Goal: Information Seeking & Learning: Compare options

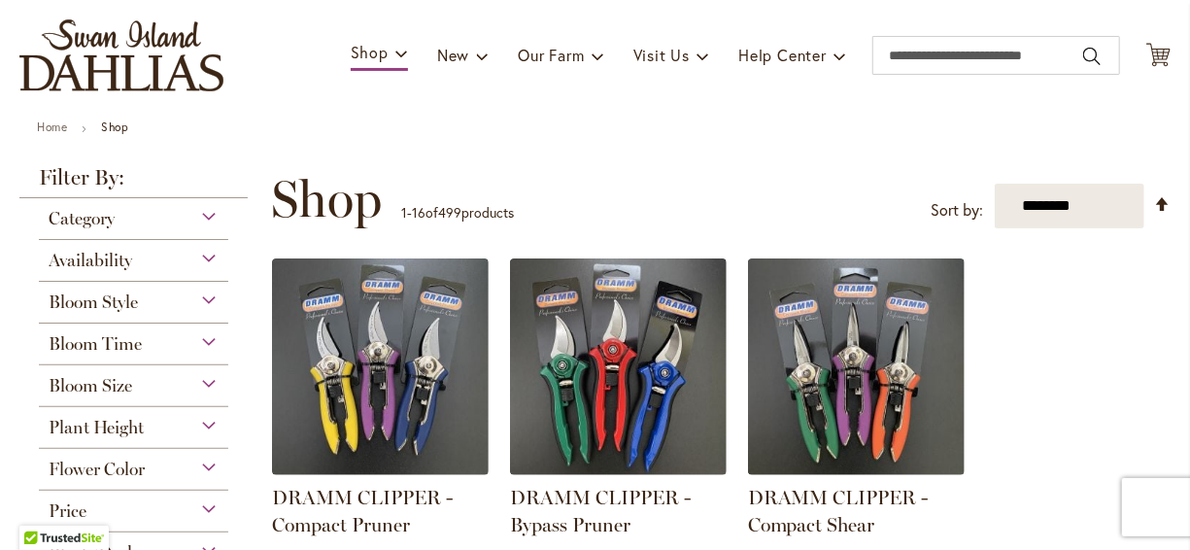
scroll to position [117, 0]
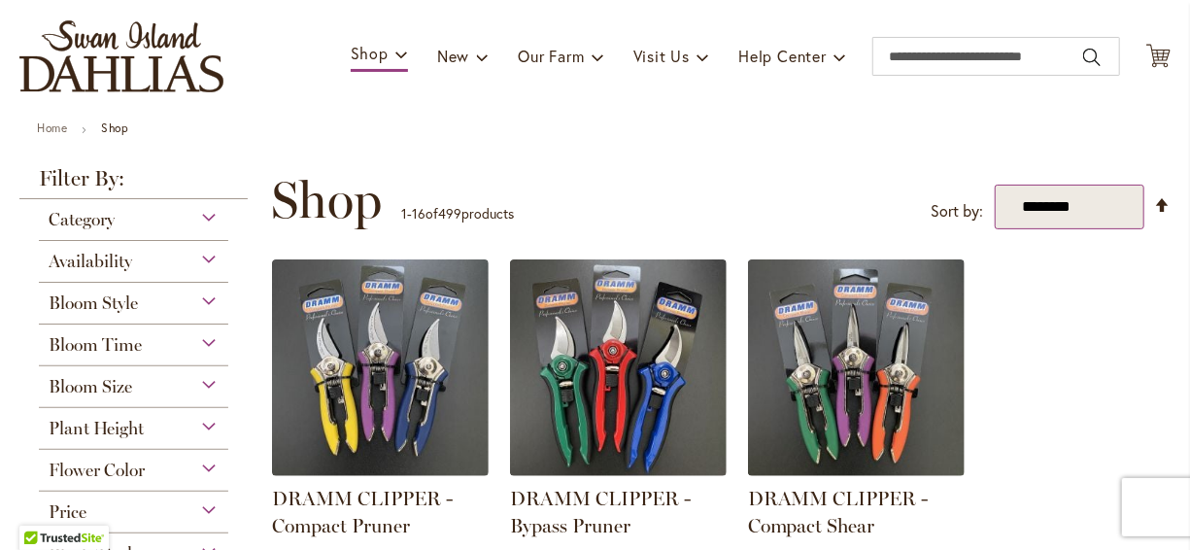
click at [1011, 211] on select "**********" at bounding box center [1070, 207] width 150 height 45
select select "****"
click at [995, 185] on select "**********" at bounding box center [1070, 207] width 150 height 45
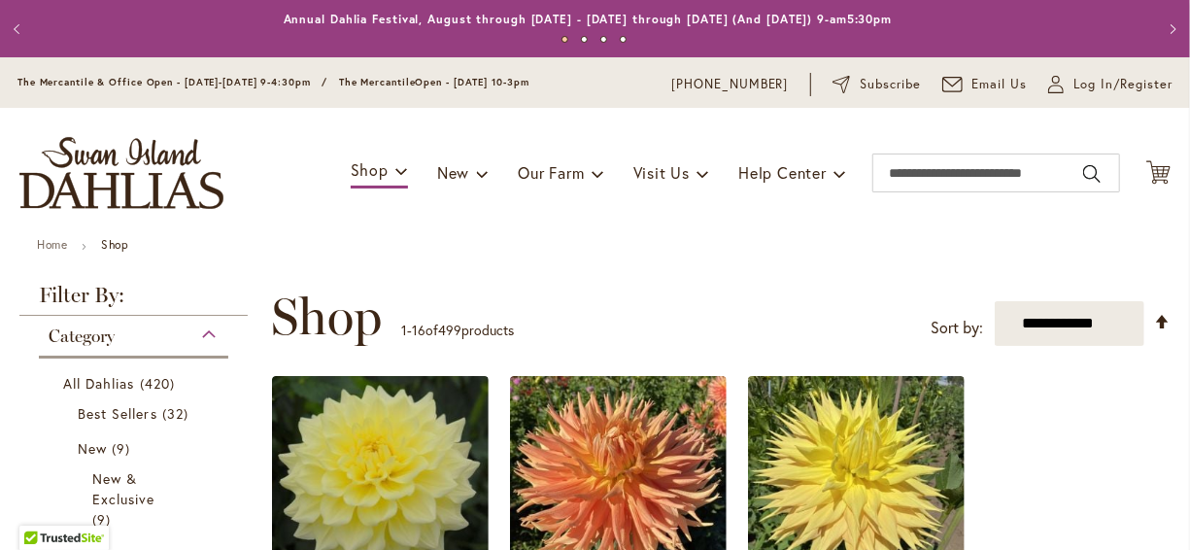
scroll to position [301, 0]
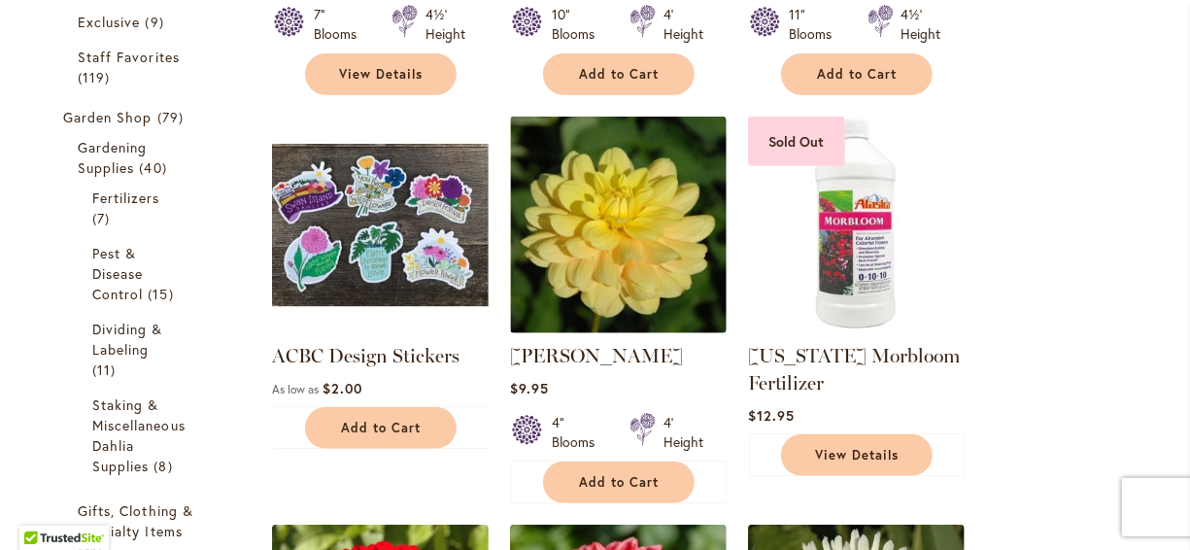
scroll to position [690, 0]
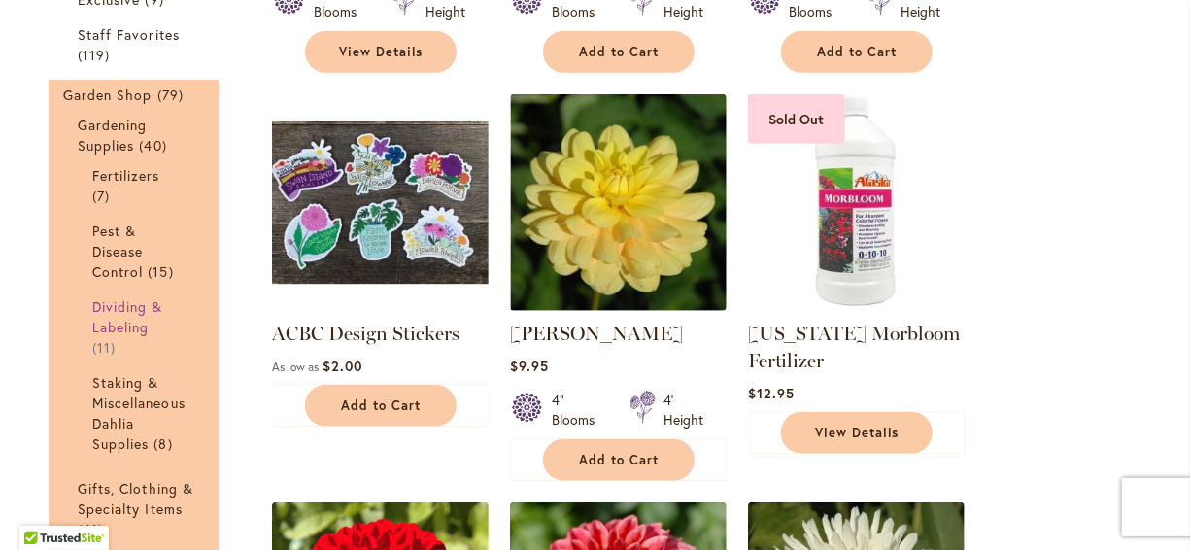
click at [146, 326] on span "Dividing & Labeling" at bounding box center [127, 316] width 71 height 39
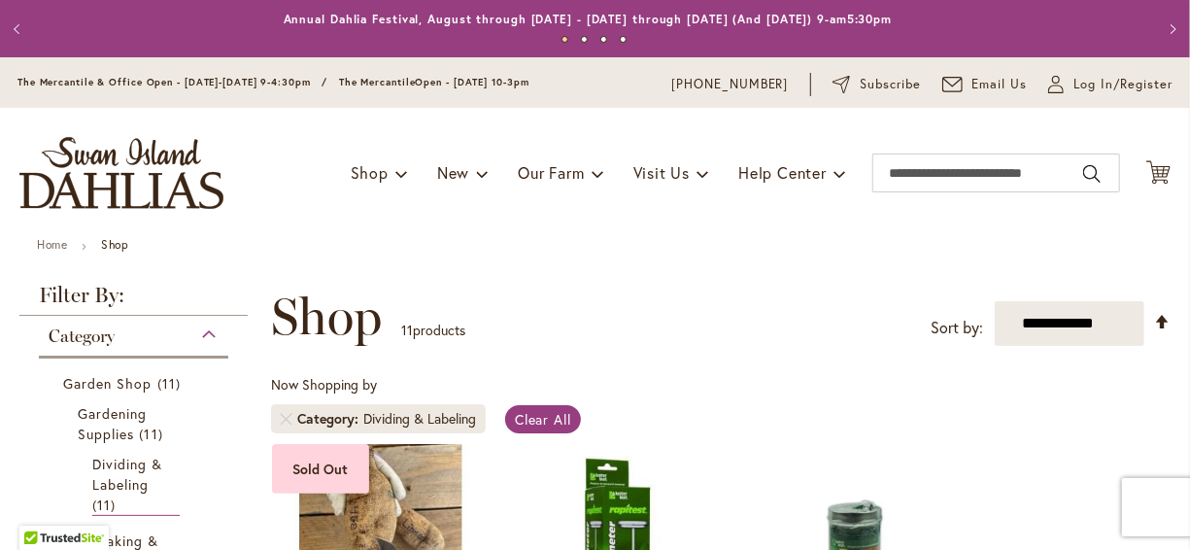
scroll to position [301, 0]
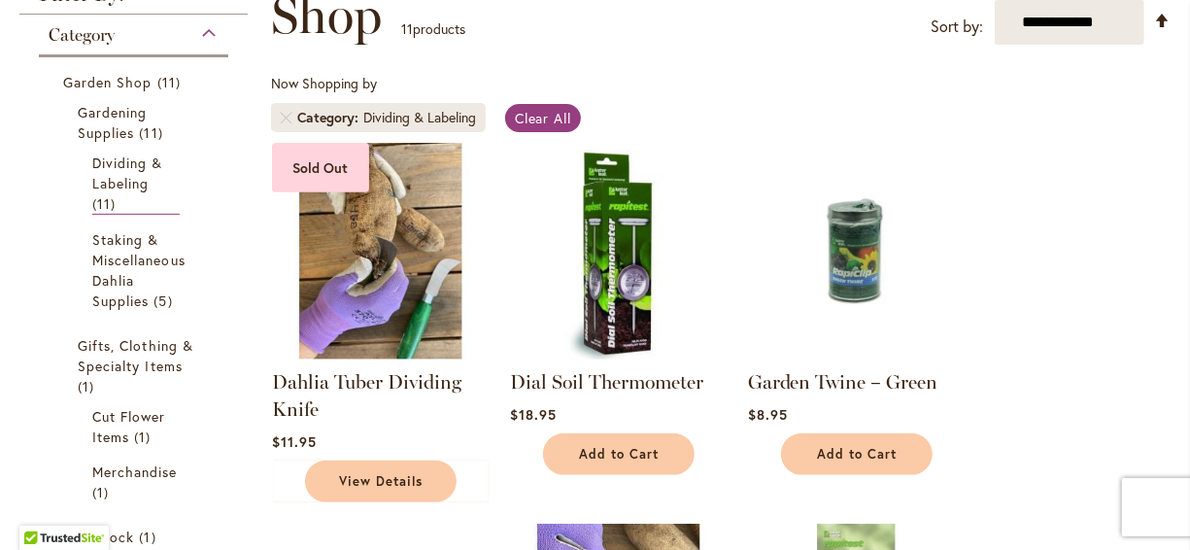
click at [639, 145] on img at bounding box center [617, 250] width 227 height 227
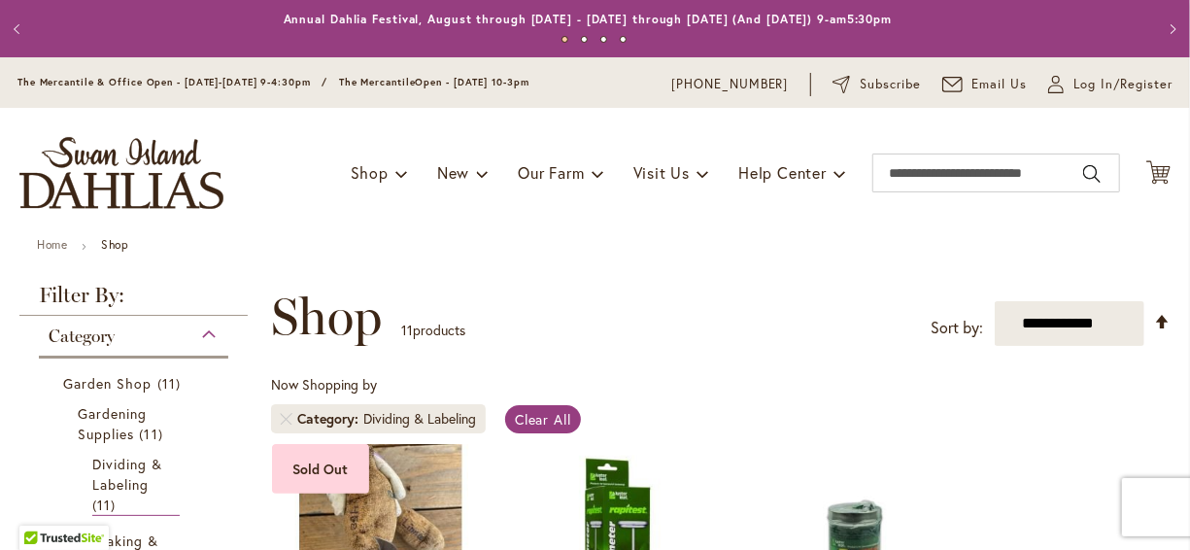
click at [634, 295] on div "**********" at bounding box center [721, 317] width 900 height 58
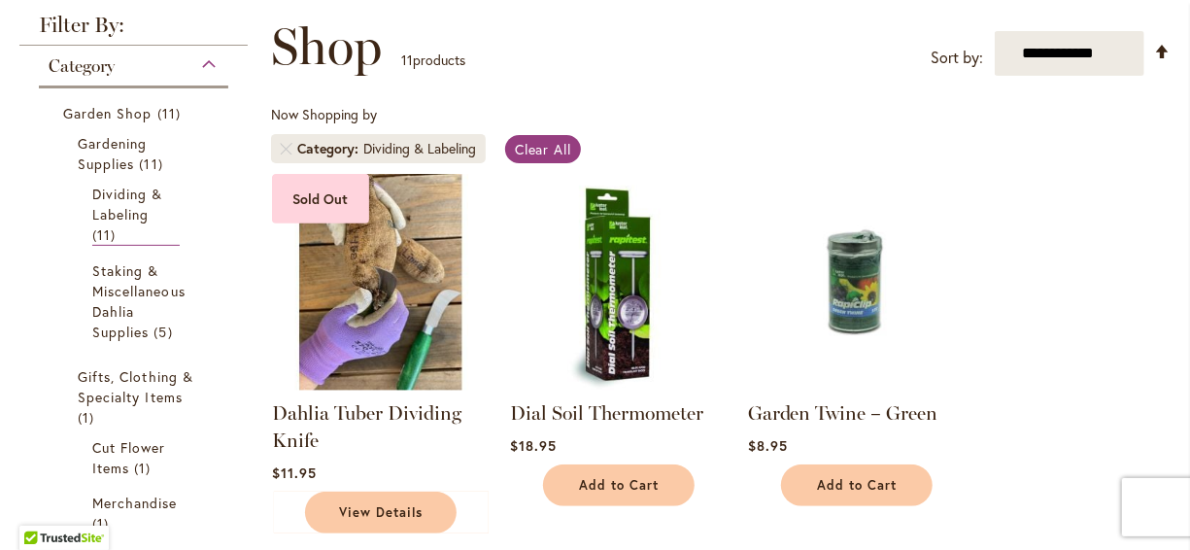
scroll to position [272, 0]
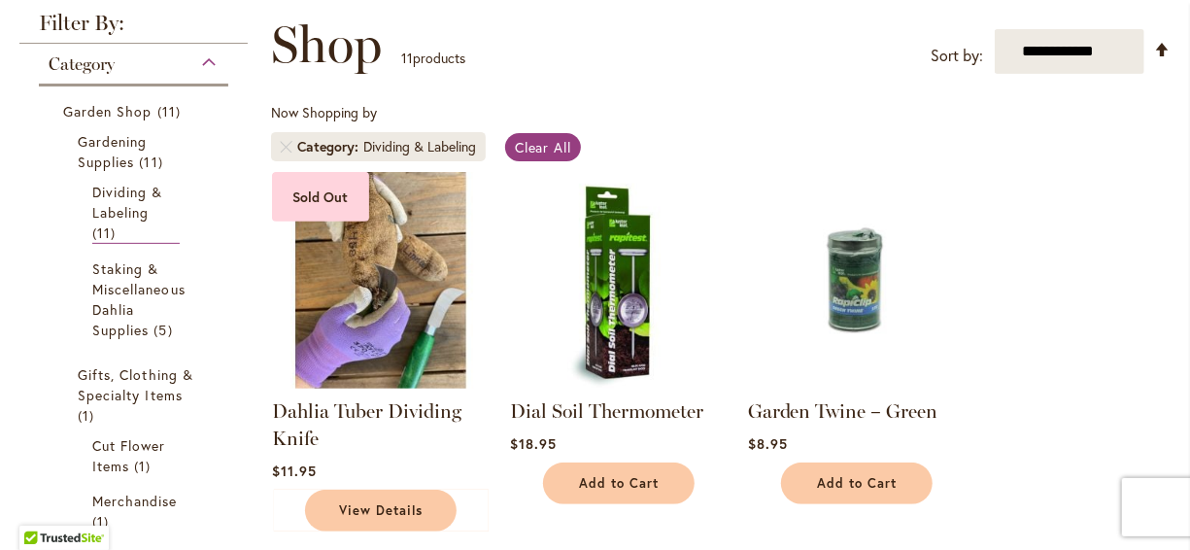
click at [395, 293] on img at bounding box center [379, 279] width 227 height 227
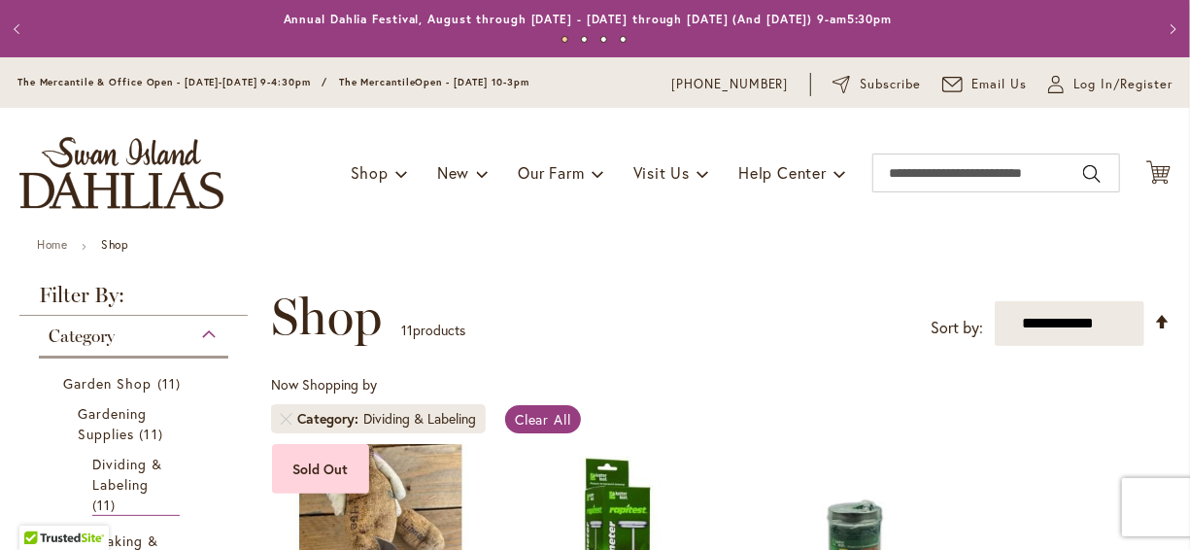
scroll to position [301, 0]
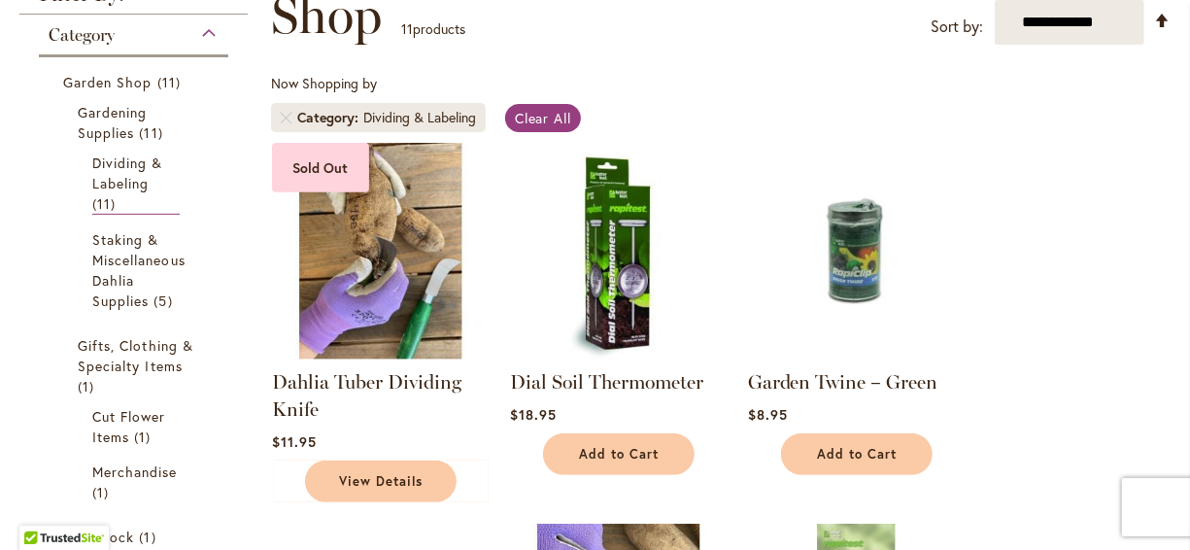
click at [660, 87] on div "Now Shopping by Category Dividing & Labeling Clear All" at bounding box center [721, 108] width 900 height 68
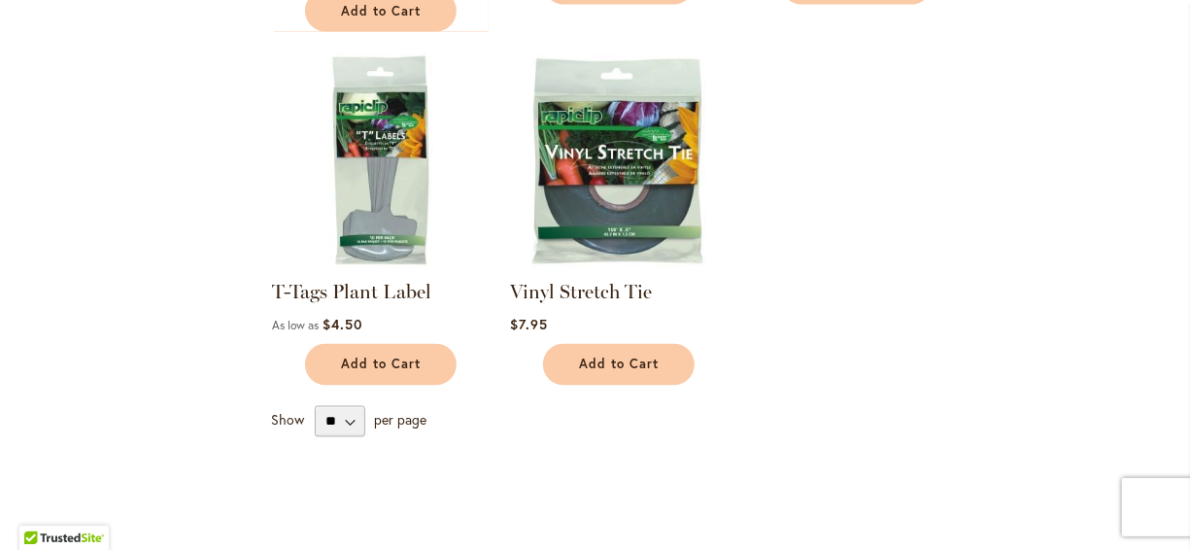
scroll to position [1467, 0]
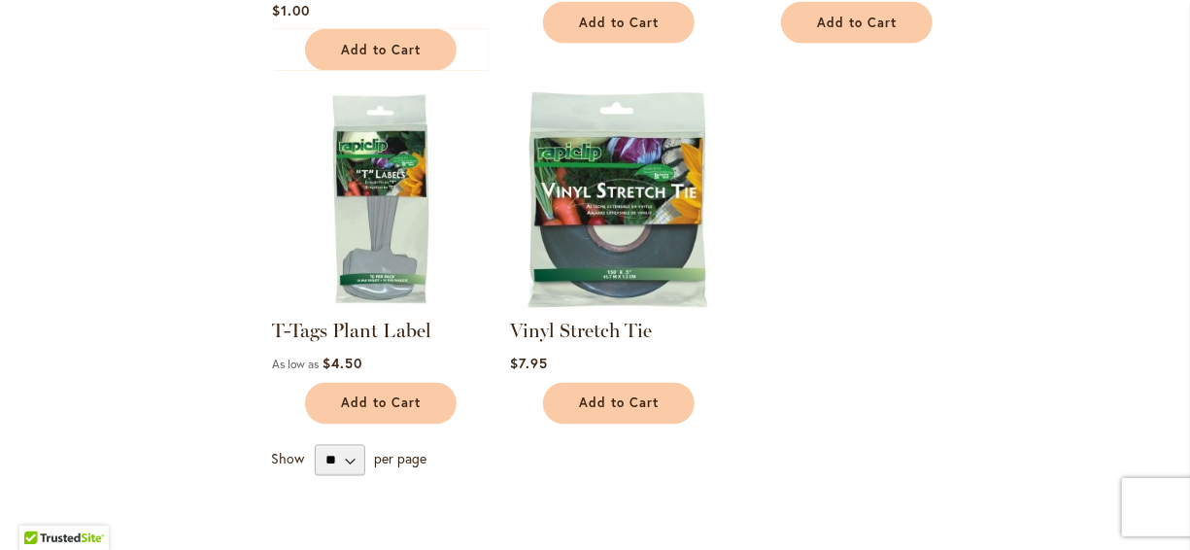
click at [640, 154] on img at bounding box center [617, 199] width 227 height 227
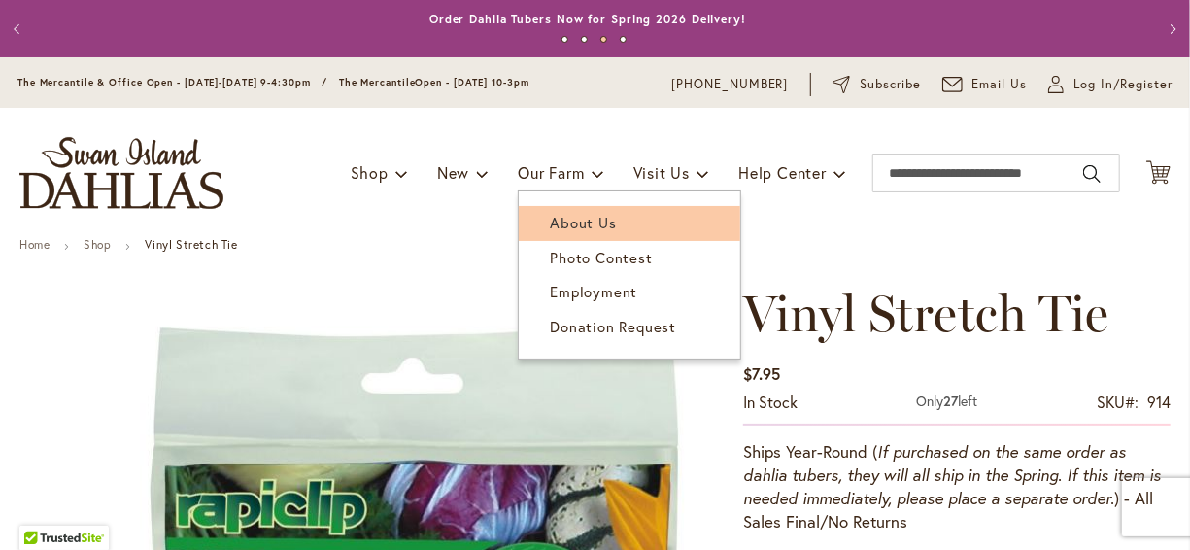
click at [578, 216] on span "About Us" at bounding box center [583, 222] width 66 height 19
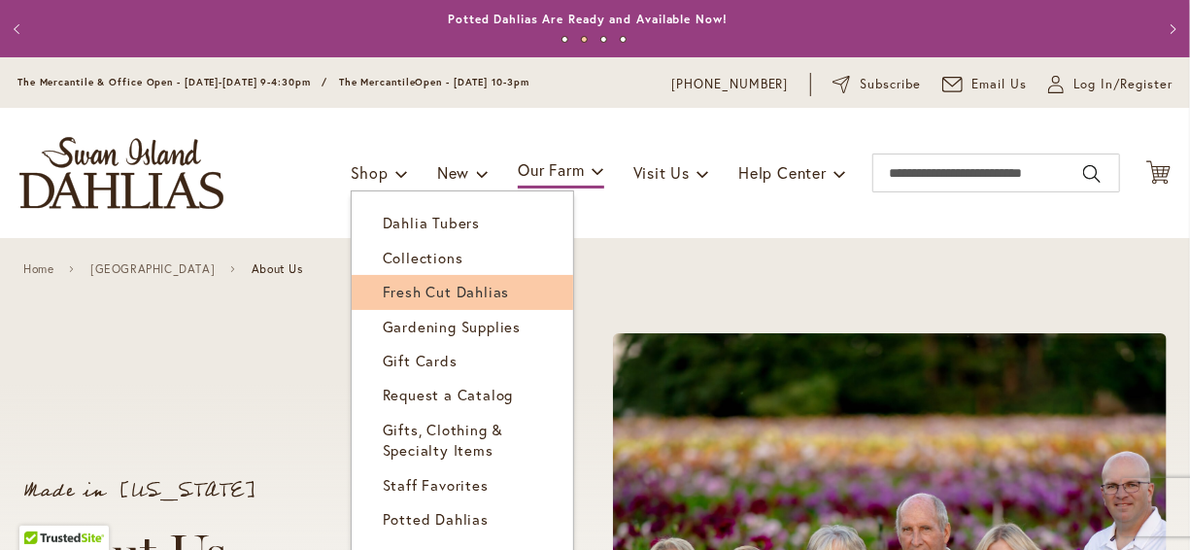
click at [397, 286] on span "Fresh Cut Dahlias" at bounding box center [446, 291] width 127 height 19
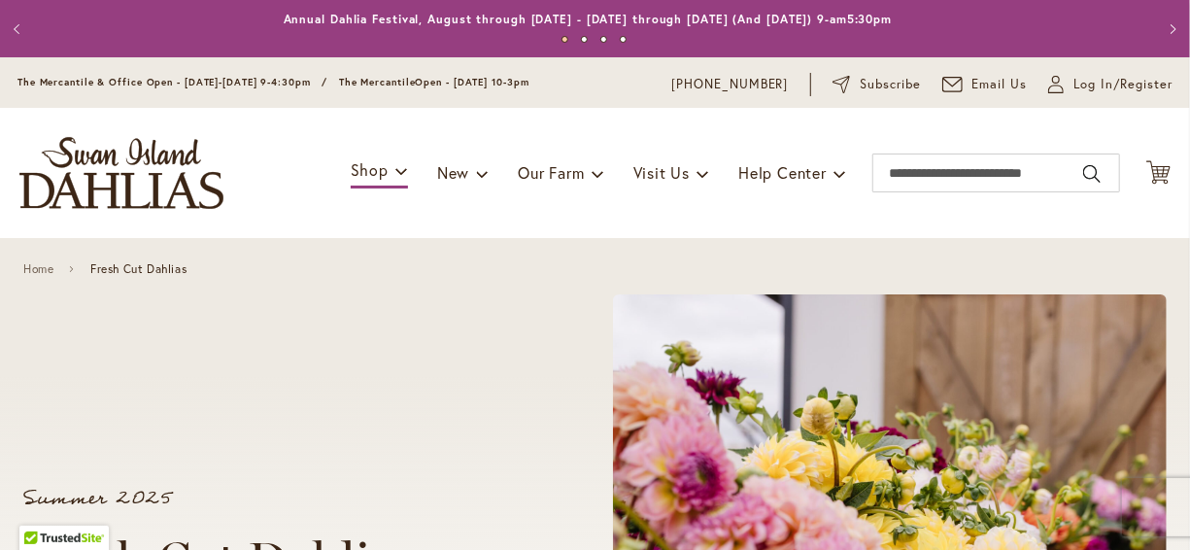
click at [409, 298] on div "Home Fresh Cut Dahlias" at bounding box center [595, 268] width 1190 height 61
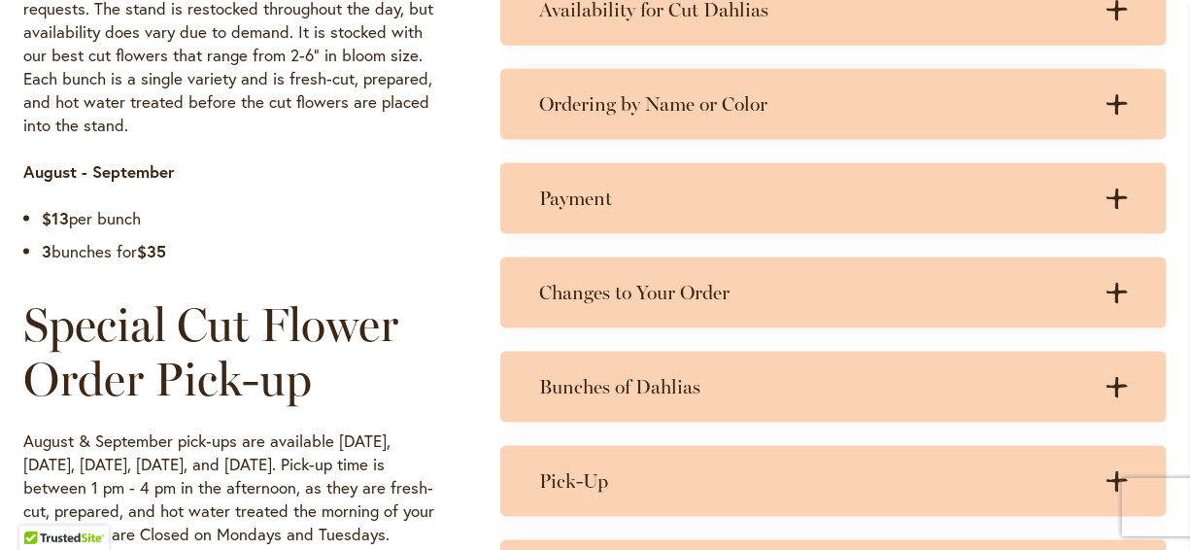
scroll to position [1283, 0]
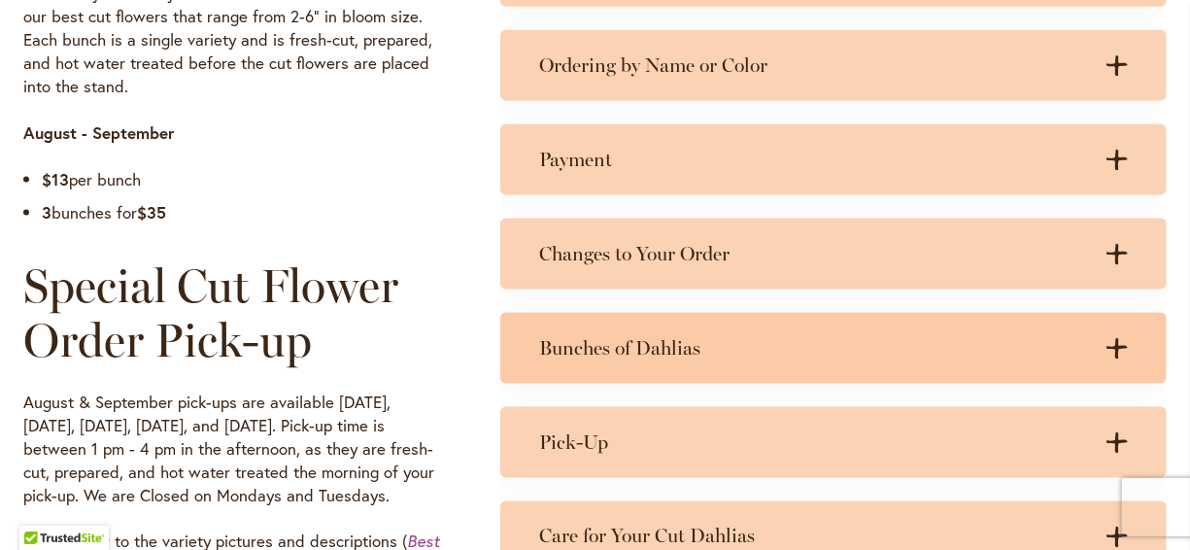
click at [580, 330] on div "Bunches of Dahlias .cls-1 { fill: #3c2616; stroke-width: 0px; } .cls-1 { fill: …" at bounding box center [833, 348] width 667 height 71
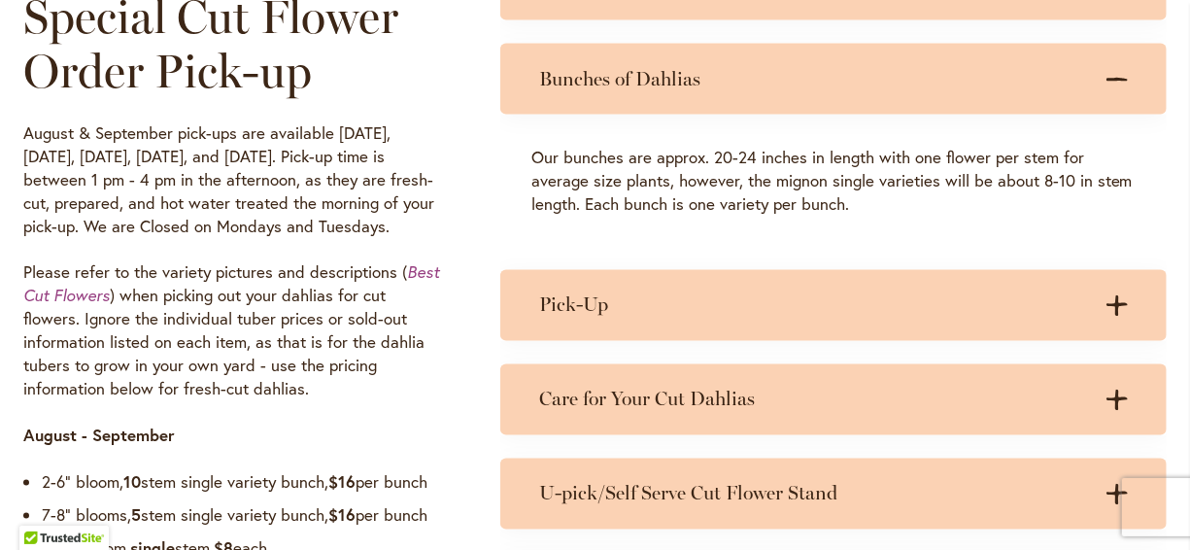
scroll to position [1555, 0]
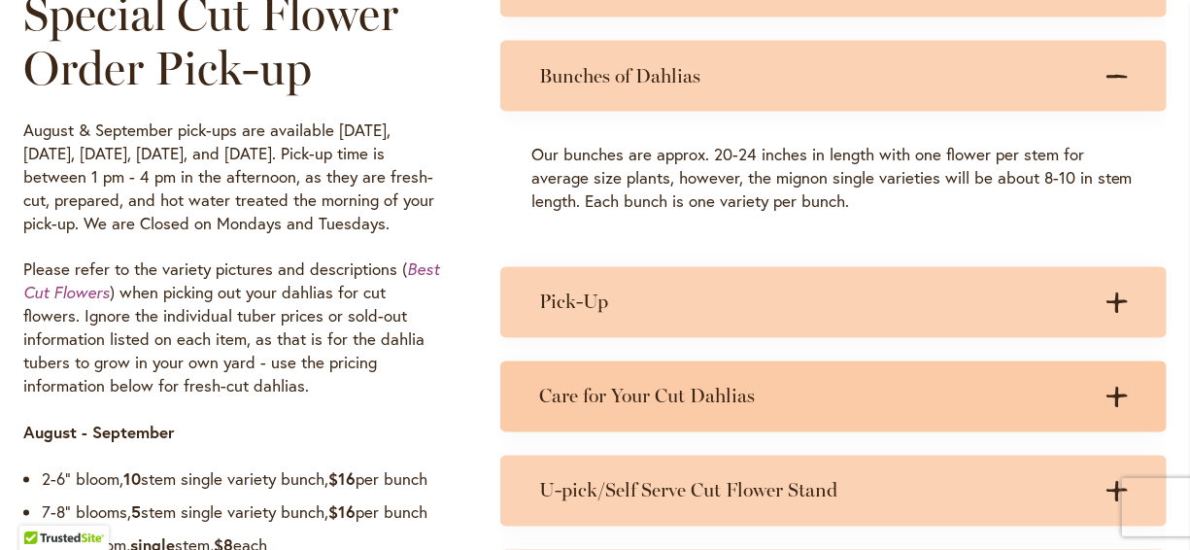
click at [572, 385] on h3 "Care for Your Cut Dahlias" at bounding box center [814, 397] width 550 height 24
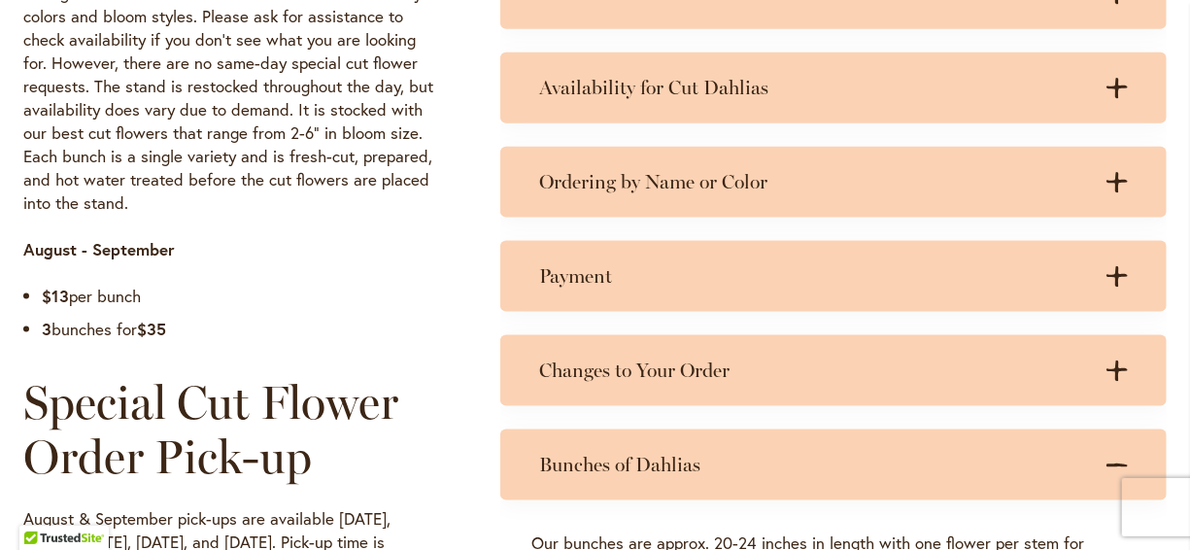
scroll to position [1127, 0]
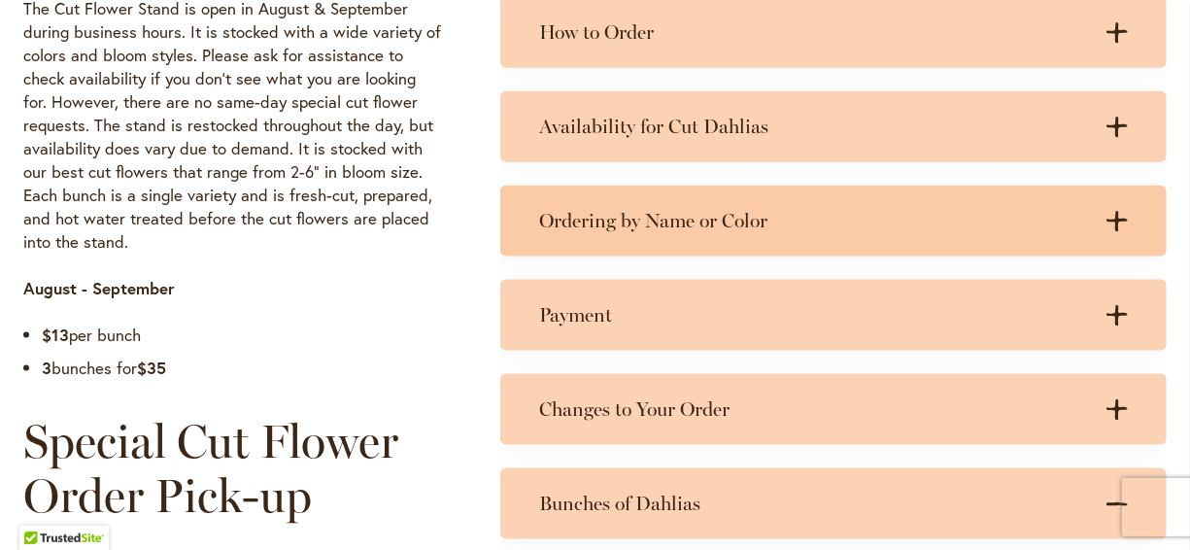
click at [703, 219] on h3 "Ordering by Name or Color" at bounding box center [814, 221] width 550 height 24
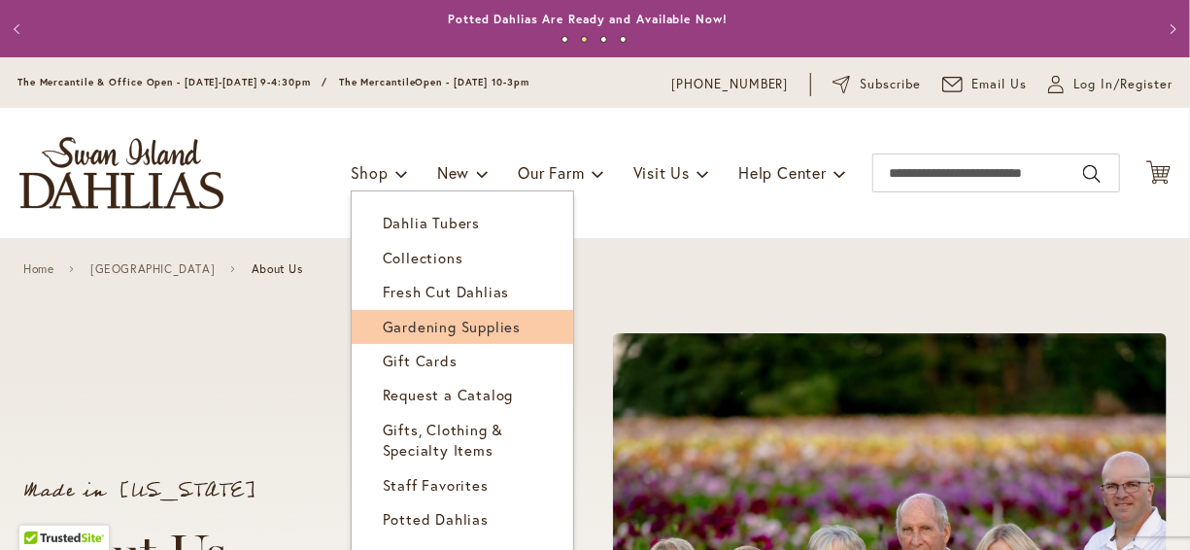
click at [385, 323] on span "Gardening Supplies" at bounding box center [452, 326] width 138 height 19
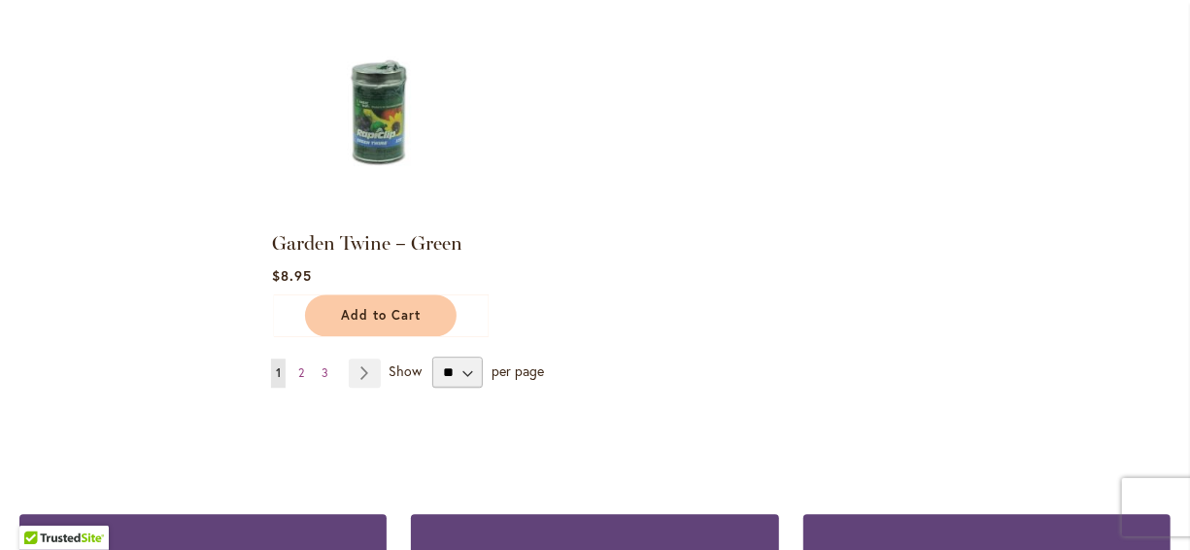
scroll to position [2293, 0]
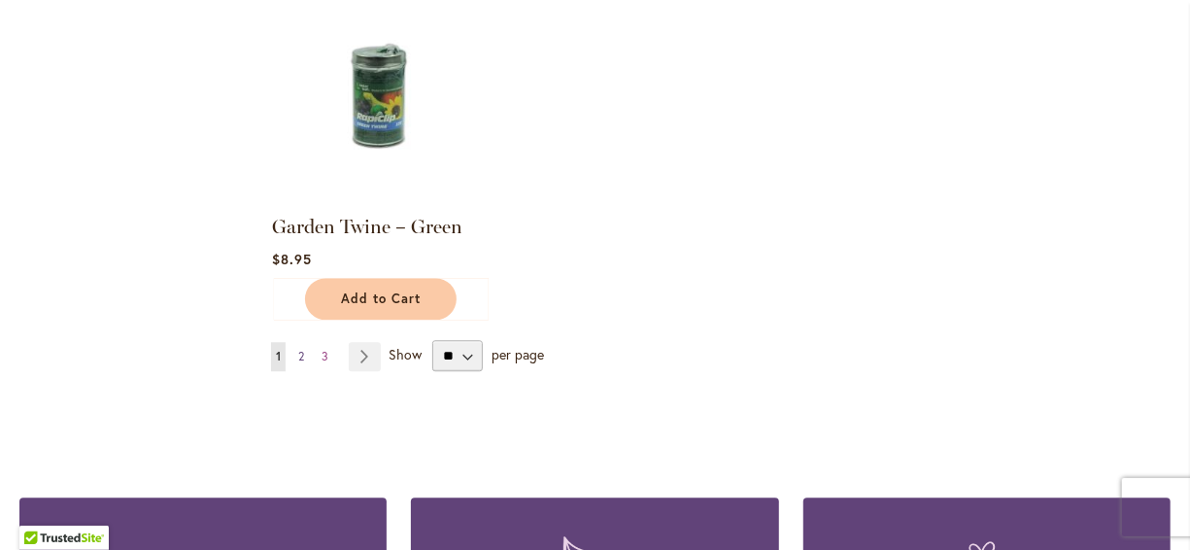
click at [300, 342] on link "Page 2" at bounding box center [301, 356] width 16 height 29
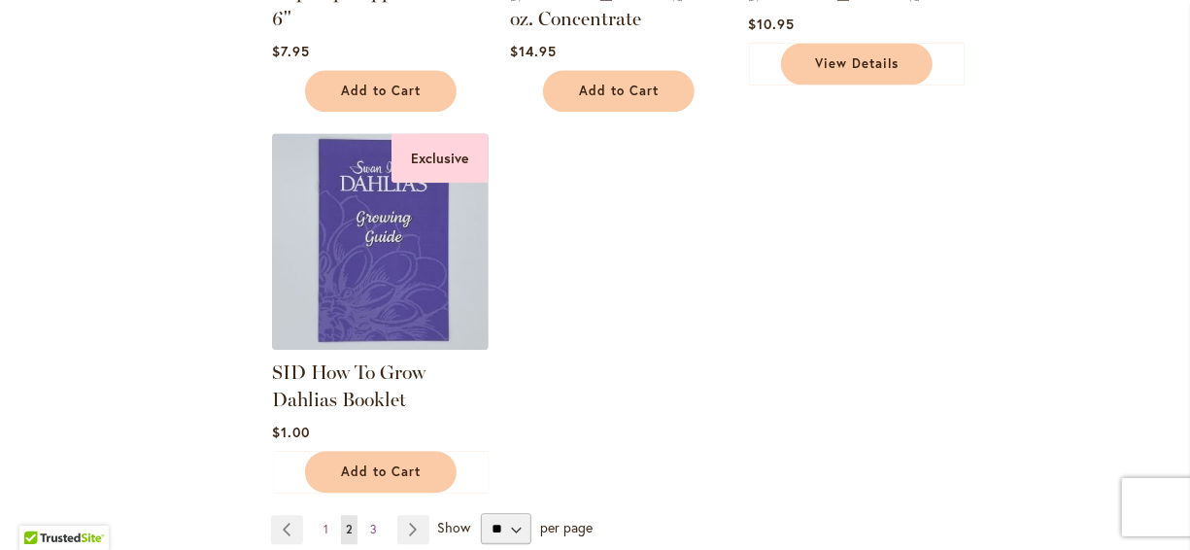
scroll to position [2176, 0]
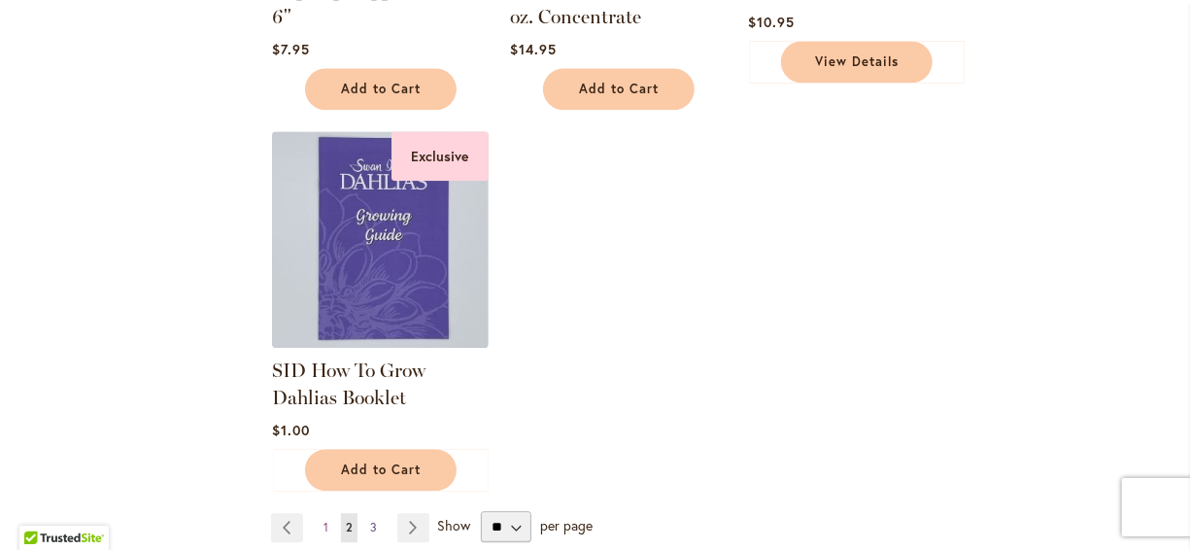
click at [371, 520] on span "3" at bounding box center [373, 527] width 7 height 15
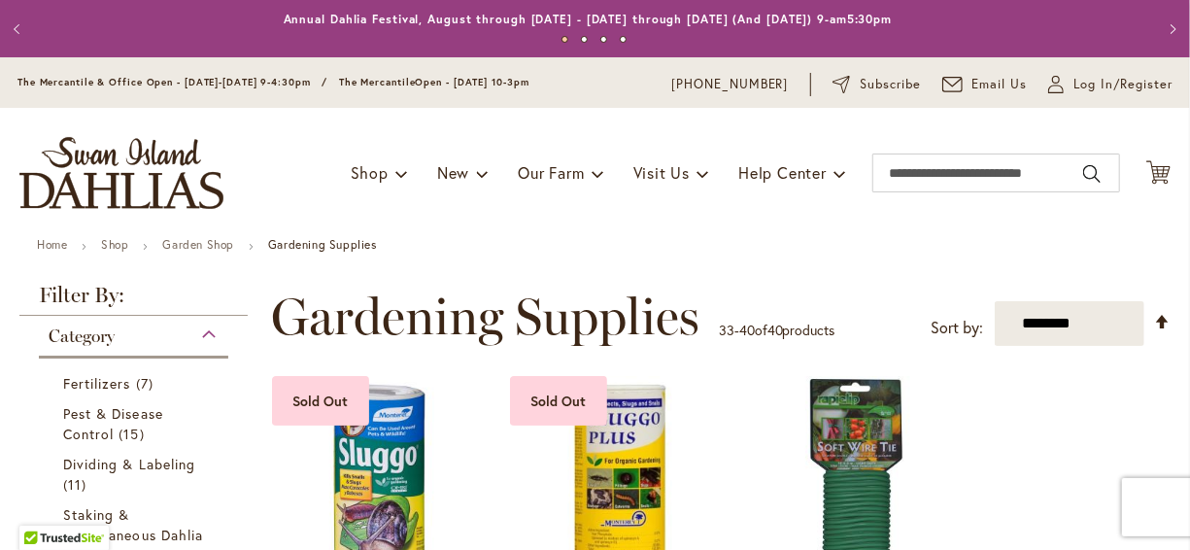
click at [480, 254] on ul "Home Shop Garden Shop Gardening Supplies" at bounding box center [595, 246] width 1116 height 17
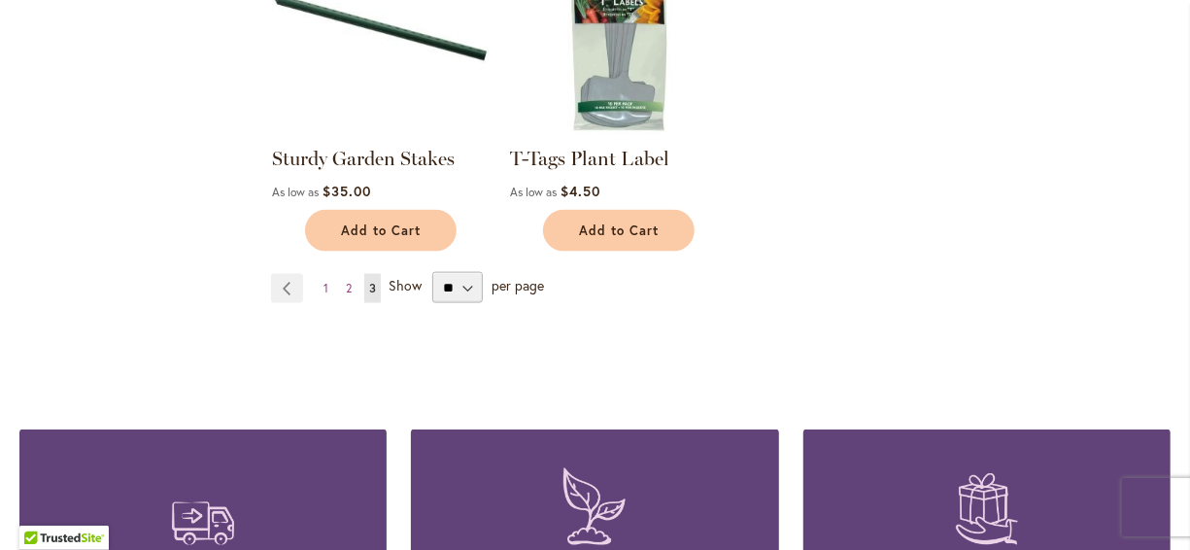
scroll to position [1205, 0]
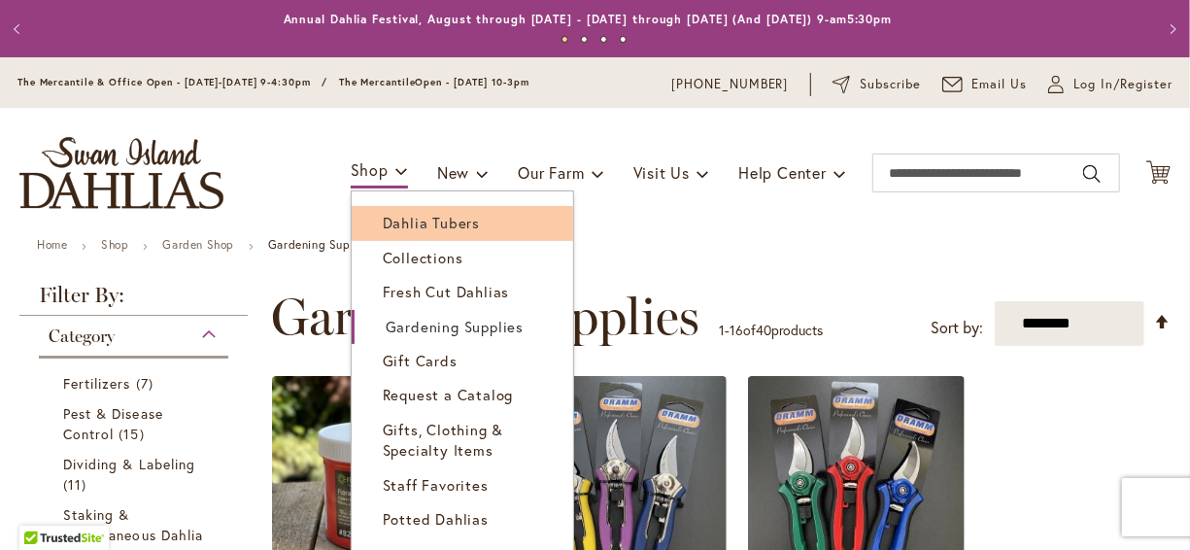
click at [383, 218] on span "Dahlia Tubers" at bounding box center [431, 222] width 97 height 19
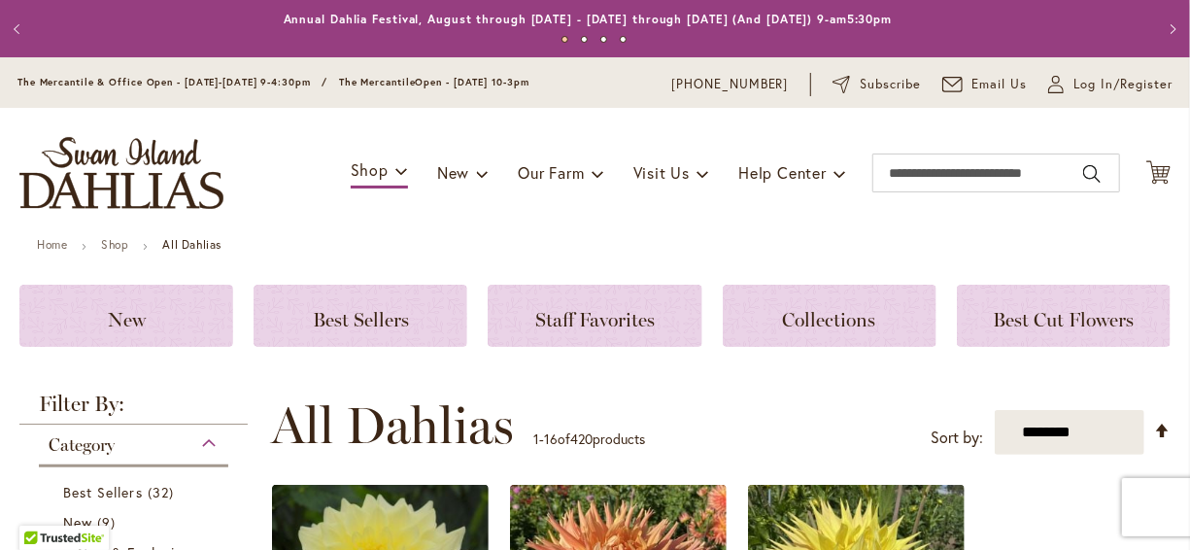
click at [356, 225] on div "Toggle Nav Shop Dahlia Tubers Collections Fresh Cut Dahlias Gardening Supplies …" at bounding box center [595, 173] width 1190 height 130
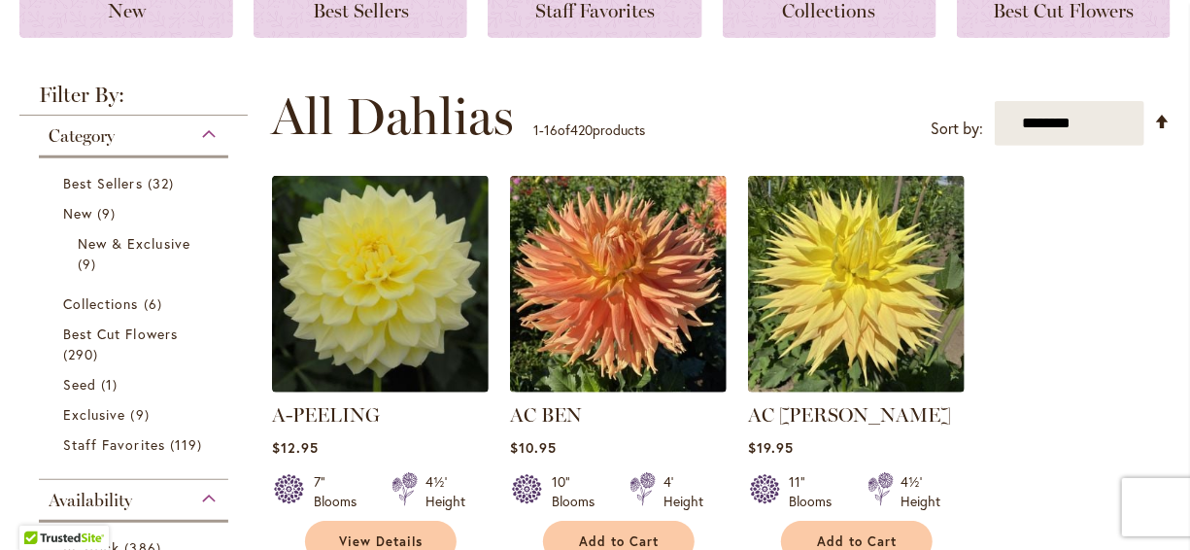
scroll to position [311, 0]
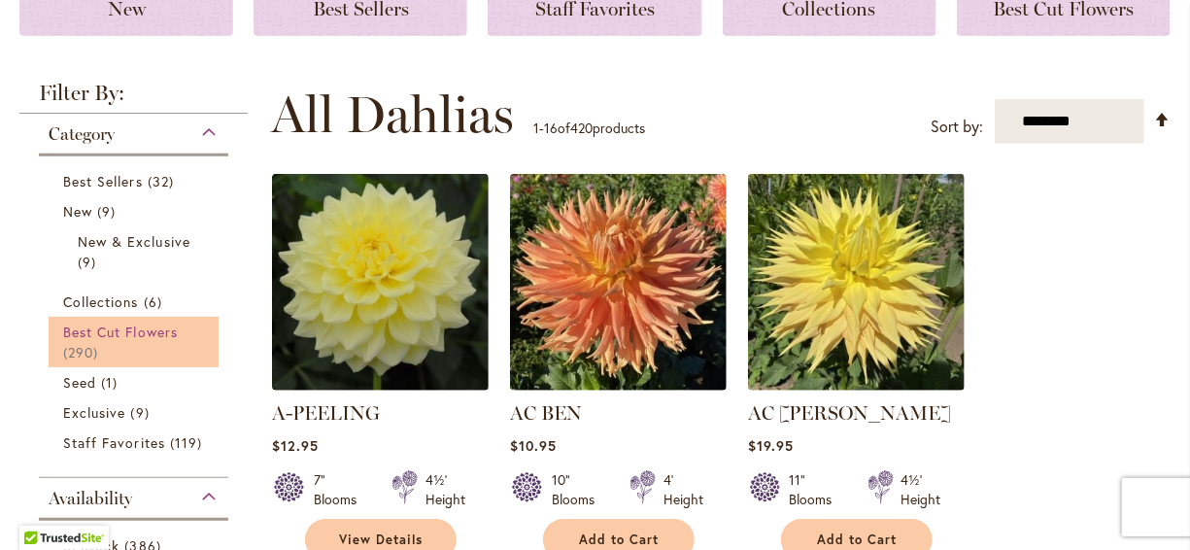
click at [139, 326] on span "Best Cut Flowers" at bounding box center [120, 332] width 115 height 18
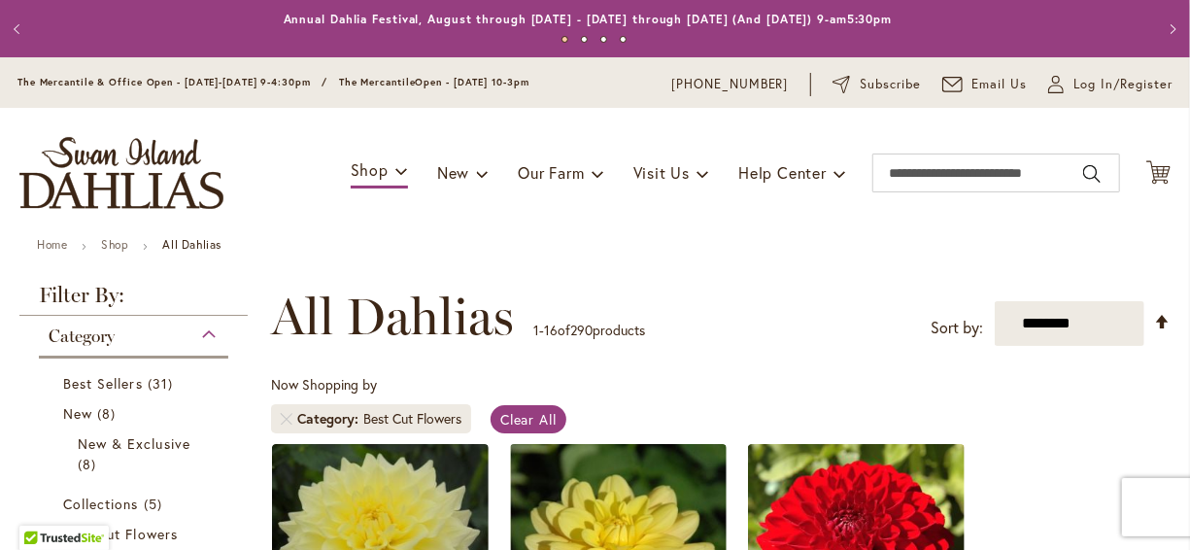
click at [296, 253] on ul "Home Shop All Dahlias" at bounding box center [595, 246] width 1116 height 17
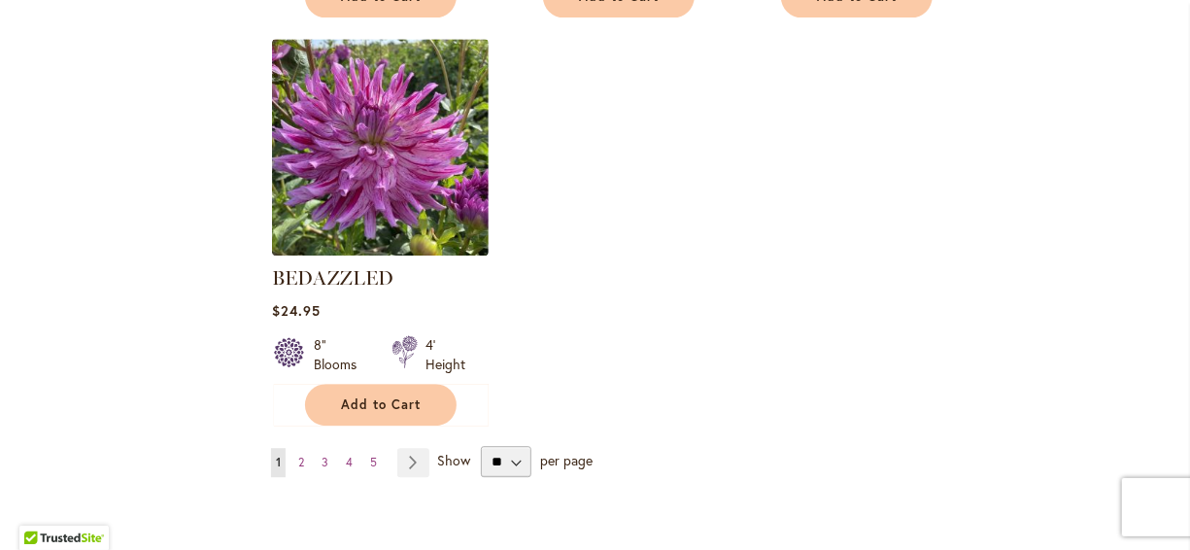
scroll to position [2449, 0]
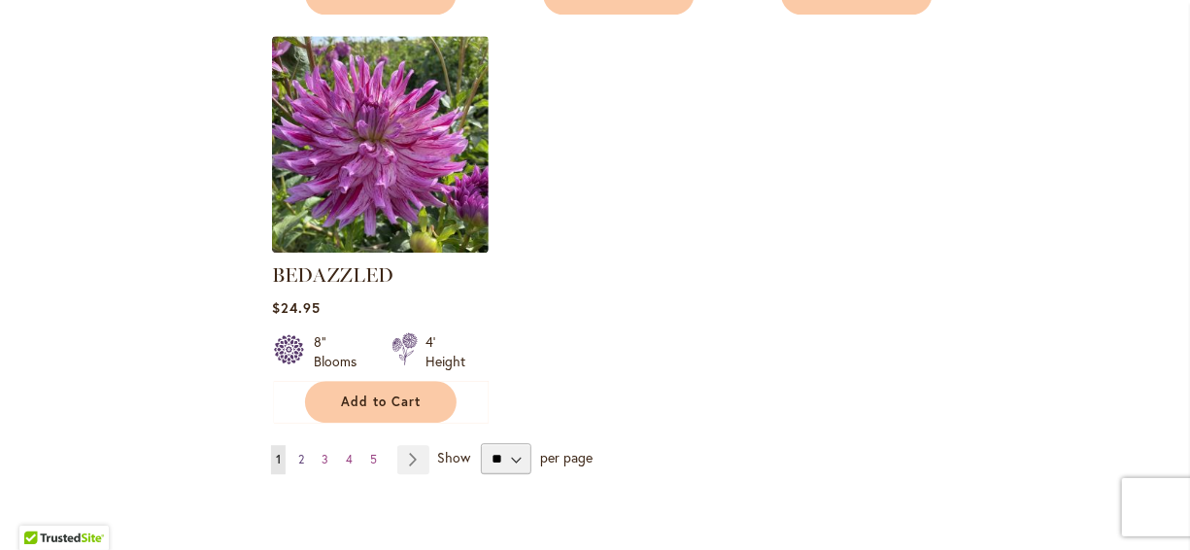
click at [302, 455] on span "2" at bounding box center [301, 459] width 6 height 15
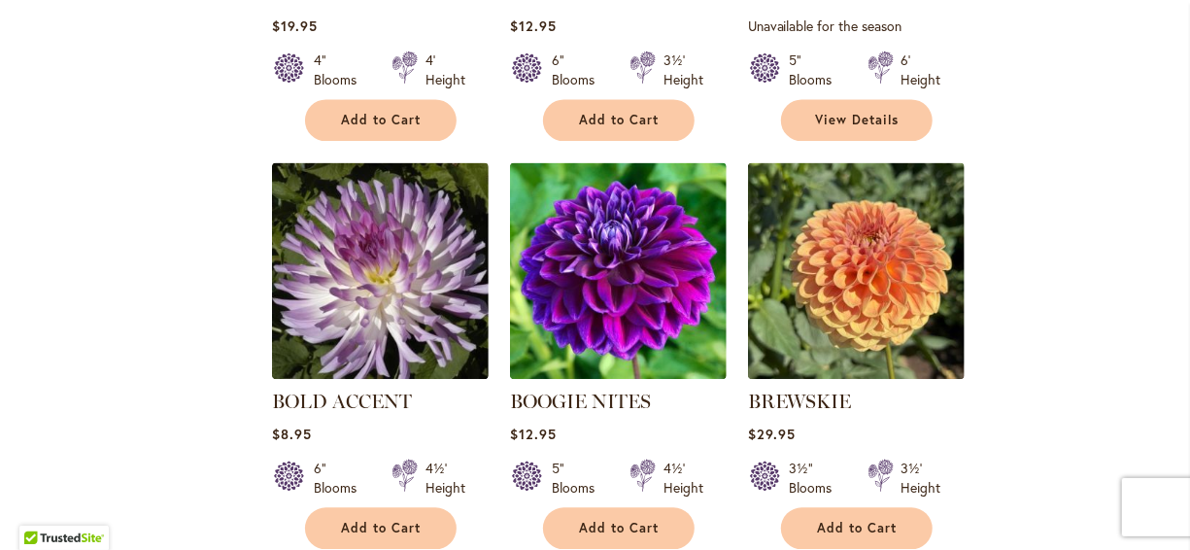
scroll to position [1943, 0]
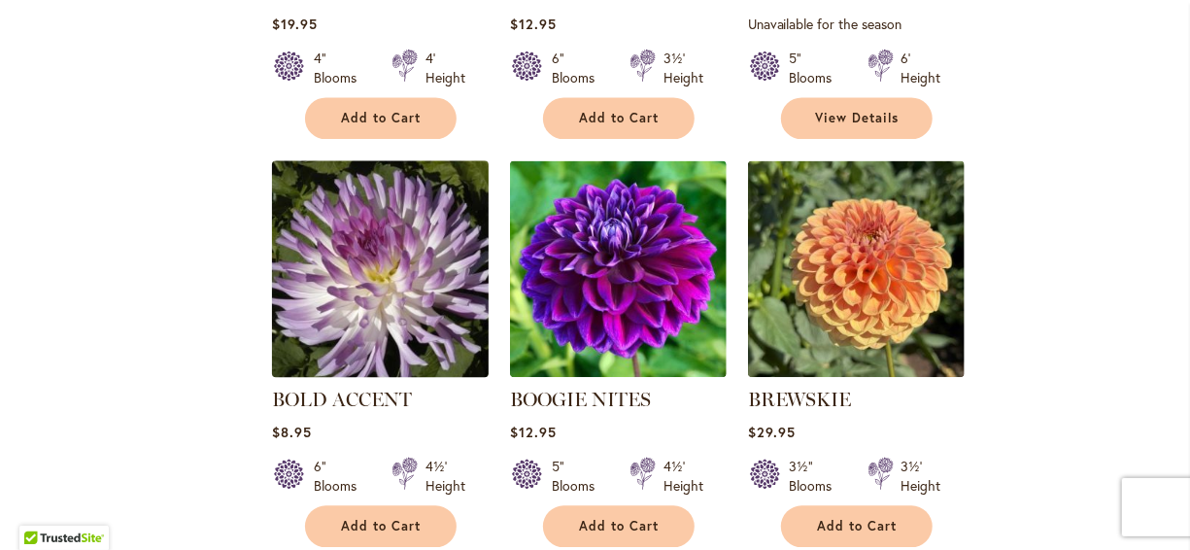
click at [345, 259] on img at bounding box center [379, 267] width 227 height 227
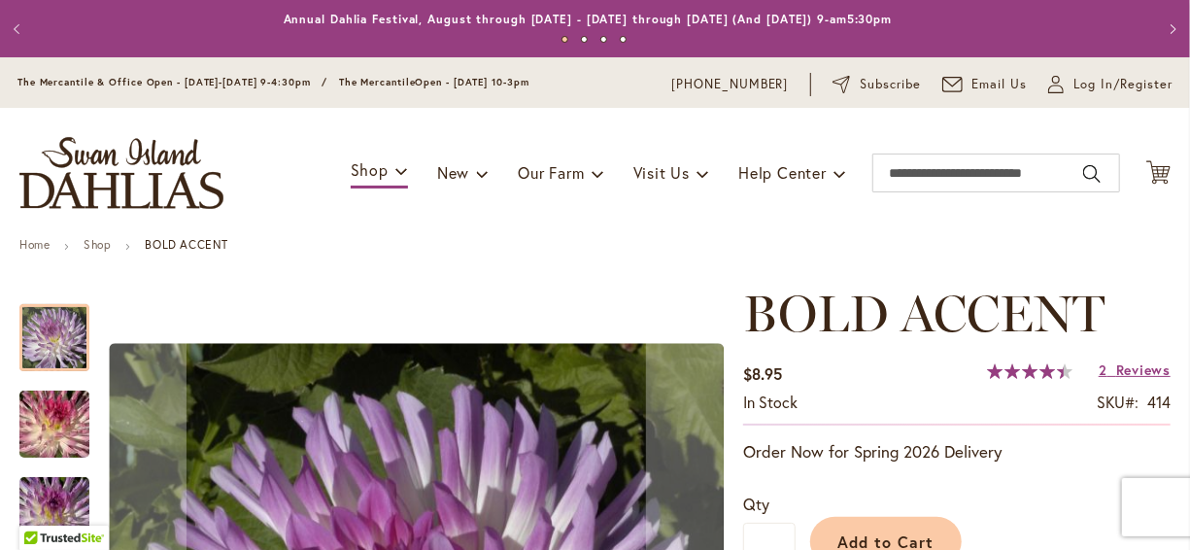
click at [407, 253] on ul "Home Shop BOLD ACCENT" at bounding box center [594, 246] width 1151 height 17
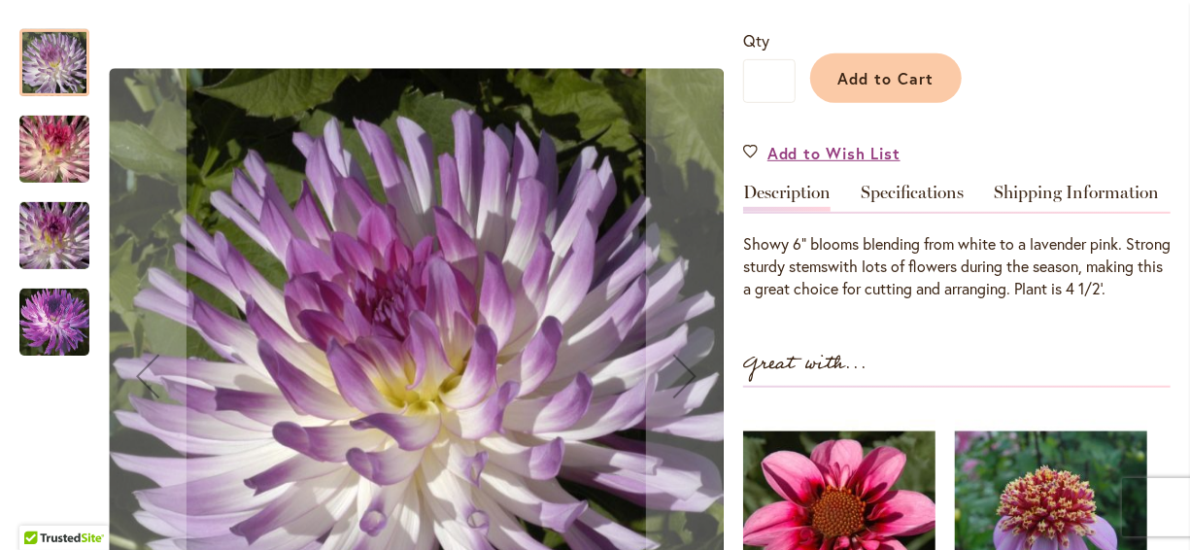
scroll to position [466, 0]
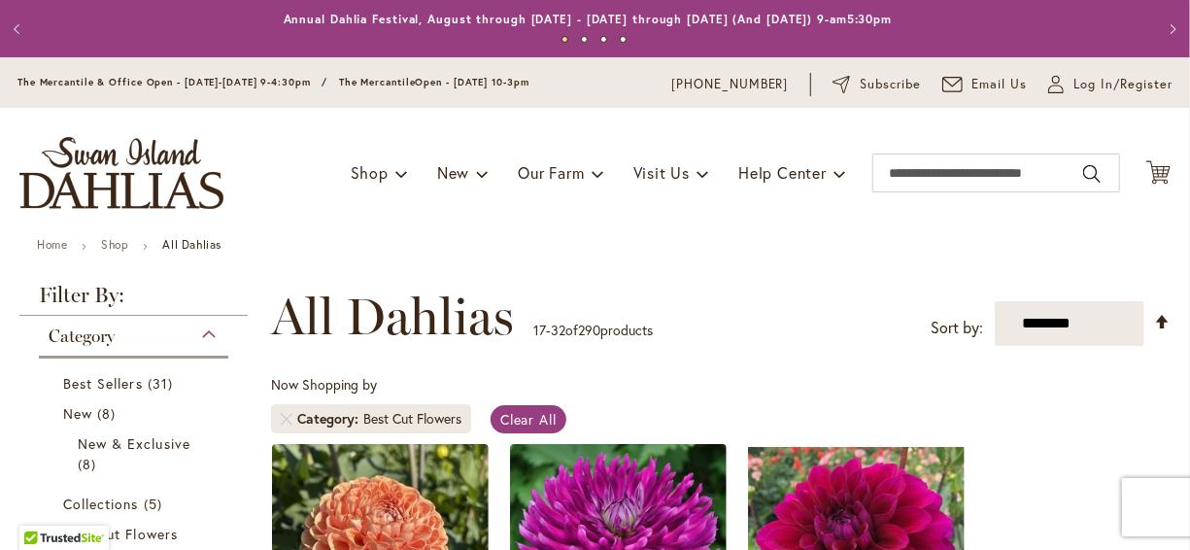
click at [578, 247] on ul "Home Shop All Dahlias" at bounding box center [595, 246] width 1116 height 17
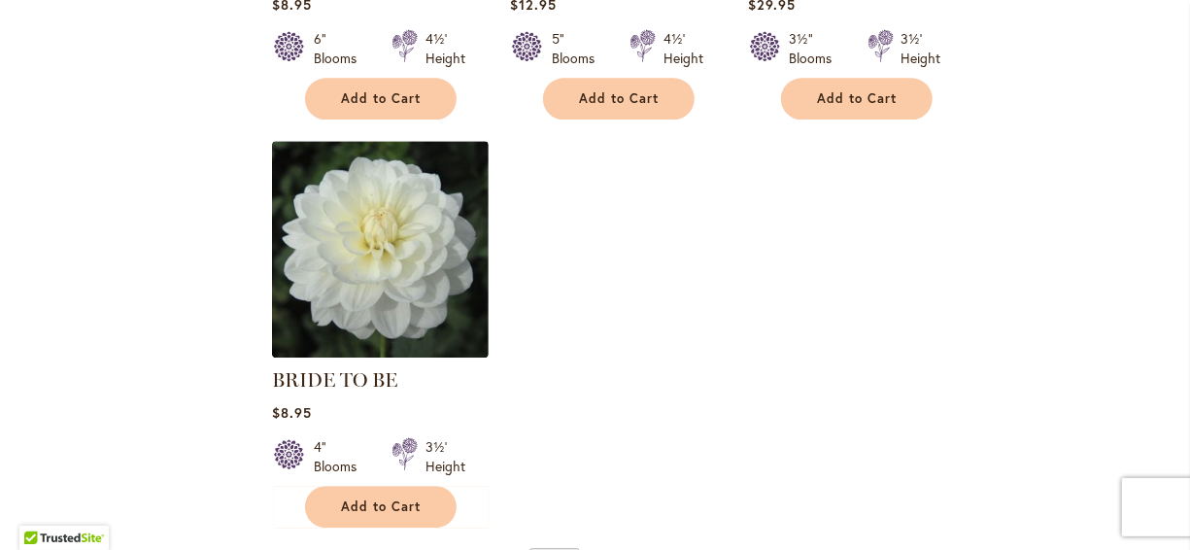
scroll to position [2410, 0]
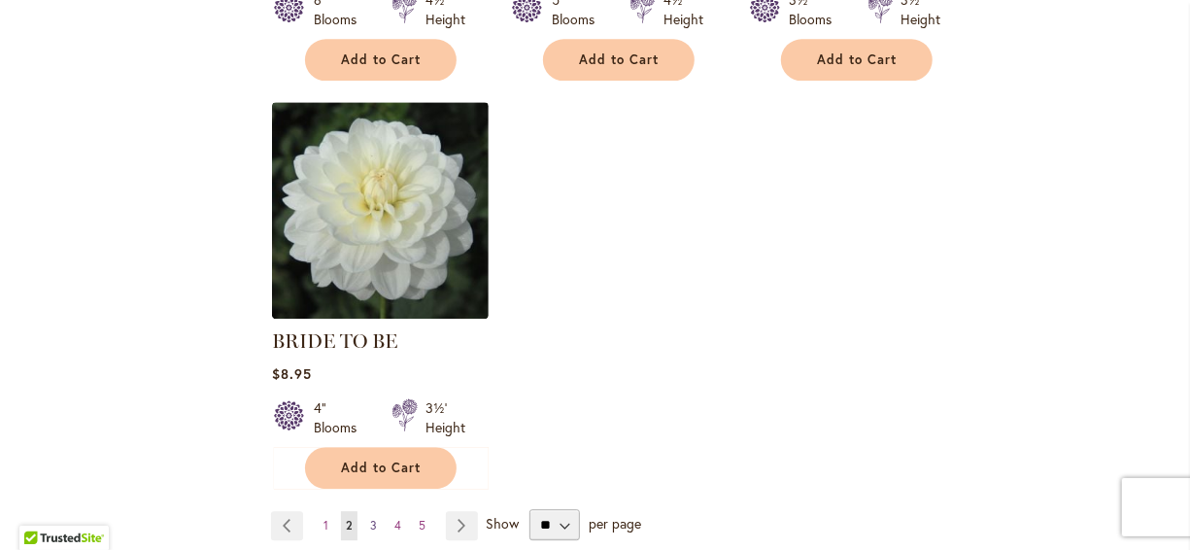
click at [370, 518] on span "3" at bounding box center [373, 525] width 7 height 15
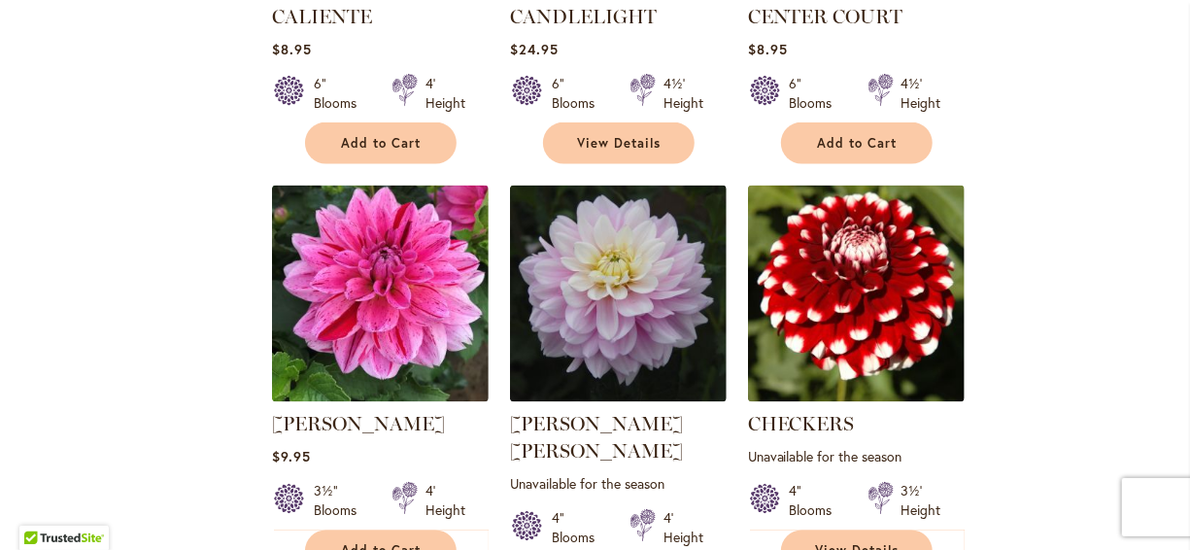
scroll to position [1516, 0]
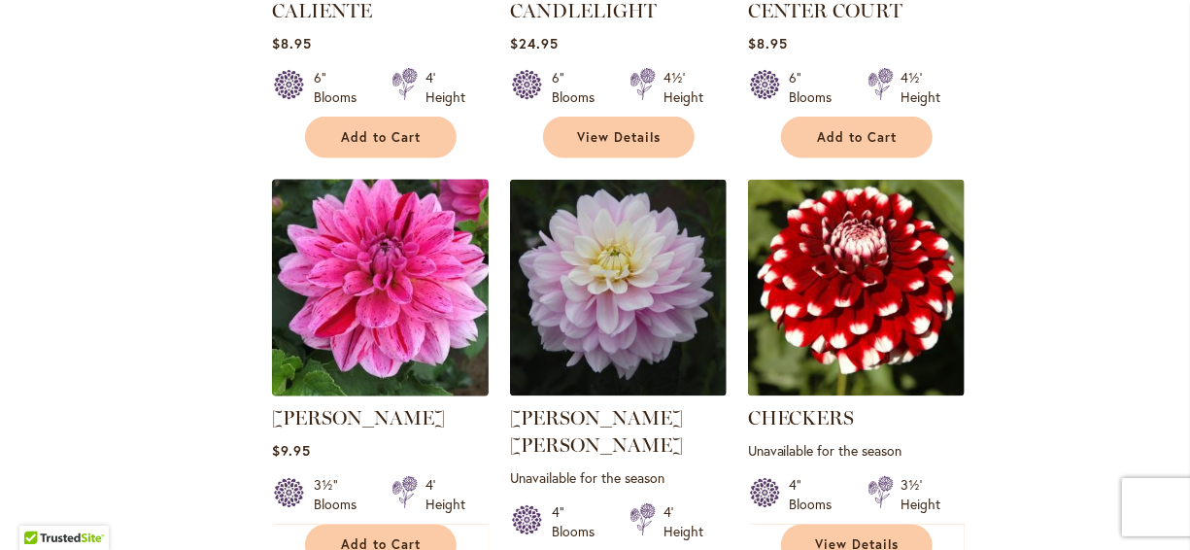
click at [398, 286] on img at bounding box center [379, 287] width 227 height 227
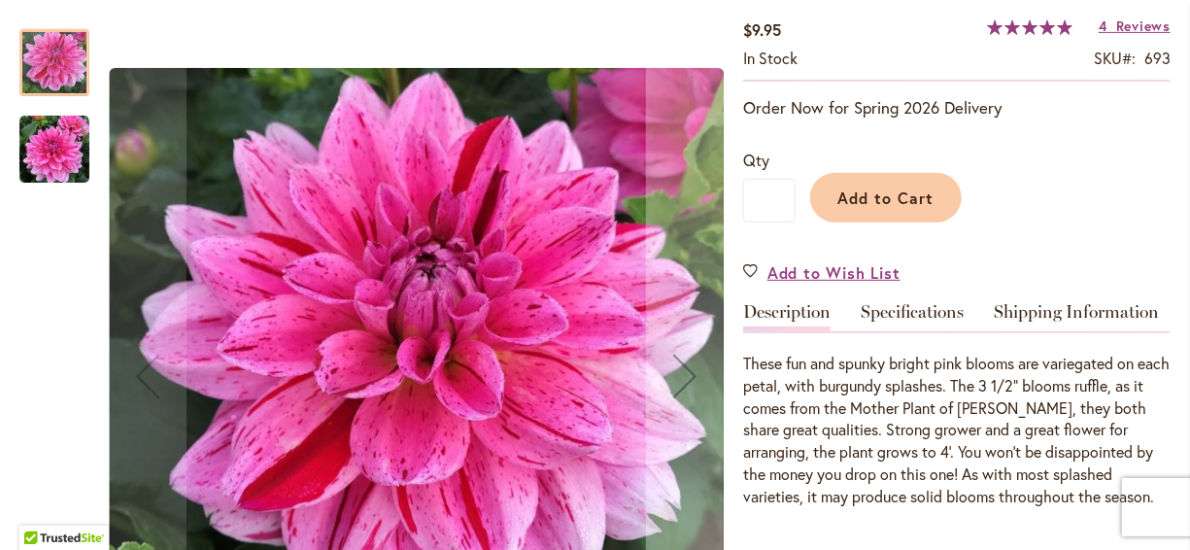
scroll to position [350, 0]
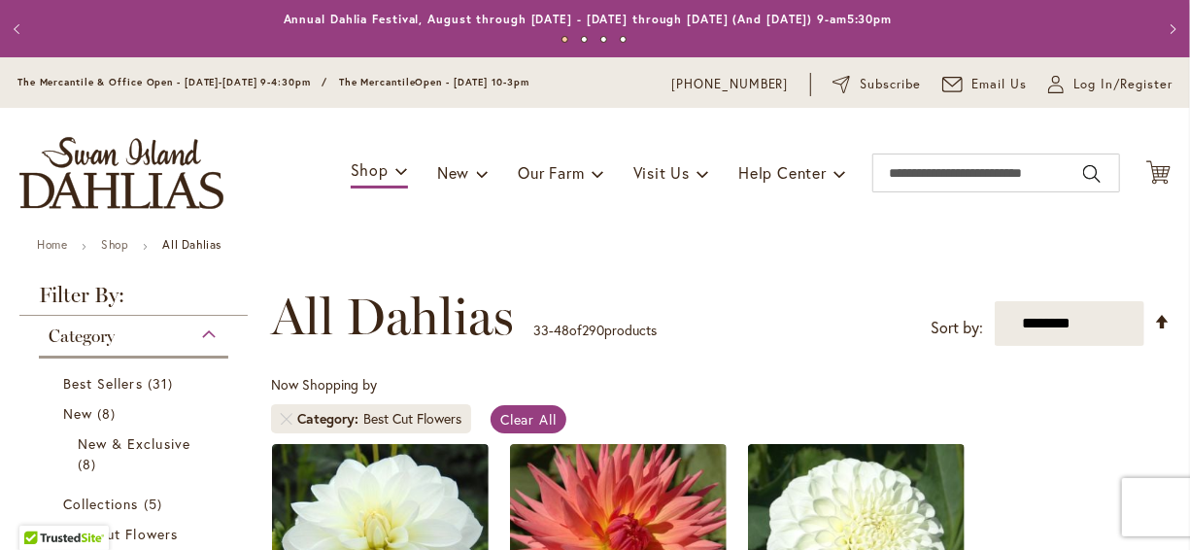
click at [584, 232] on div "Toggle Nav Shop Dahlia Tubers Collections Fresh Cut Dahlias Gardening Supplies …" at bounding box center [595, 173] width 1190 height 130
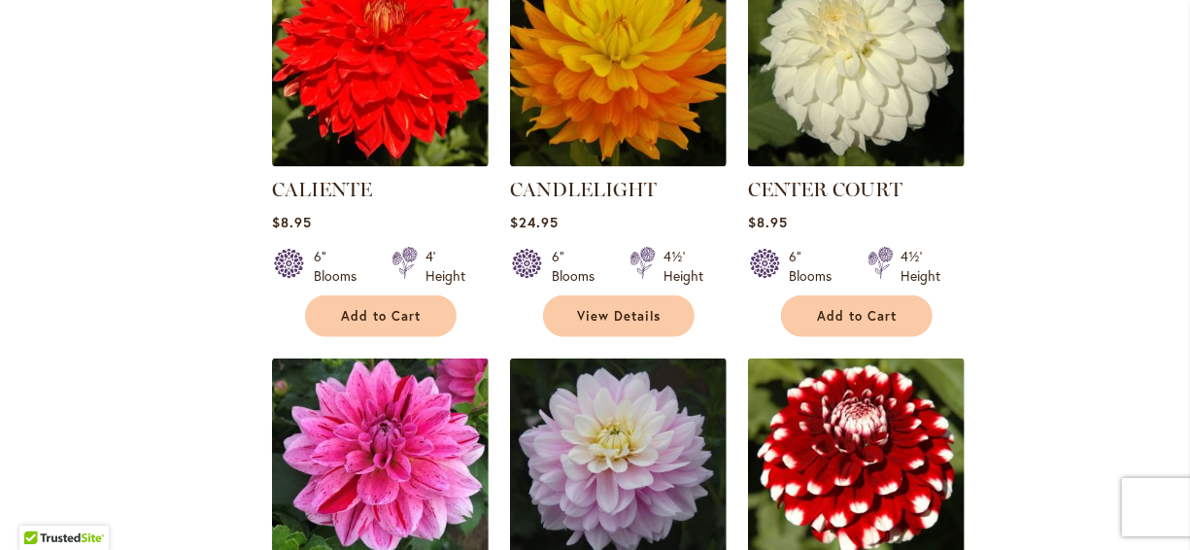
scroll to position [1516, 0]
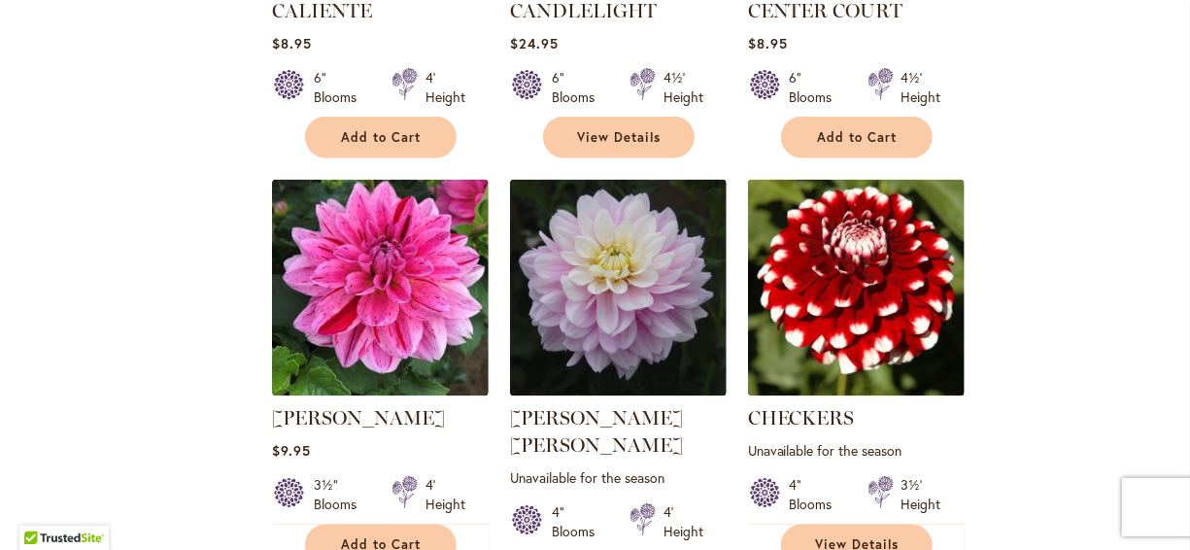
click at [191, 258] on div "Filter by: Filter By: Category Best Sellers 31 items New 8 items New & Exclusive" at bounding box center [594, 149] width 1151 height 2760
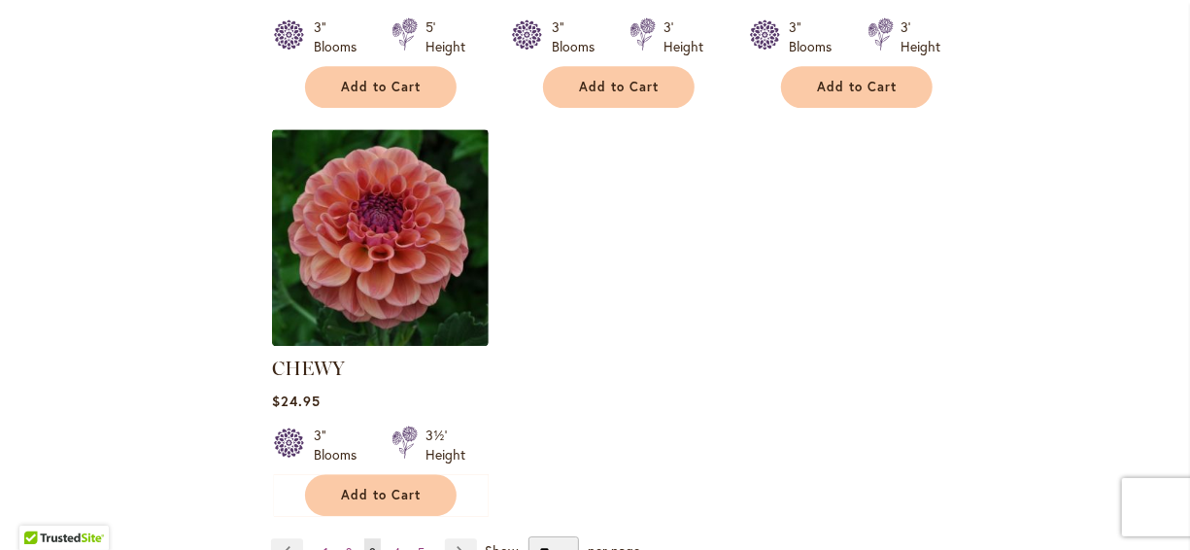
scroll to position [2449, 0]
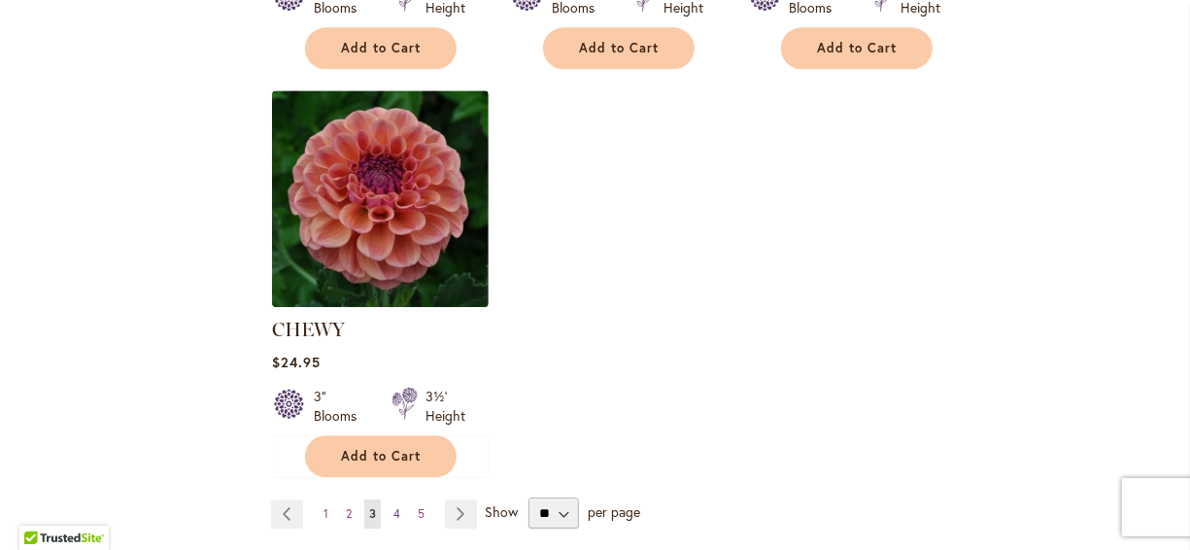
click at [395, 506] on span "4" at bounding box center [397, 513] width 7 height 15
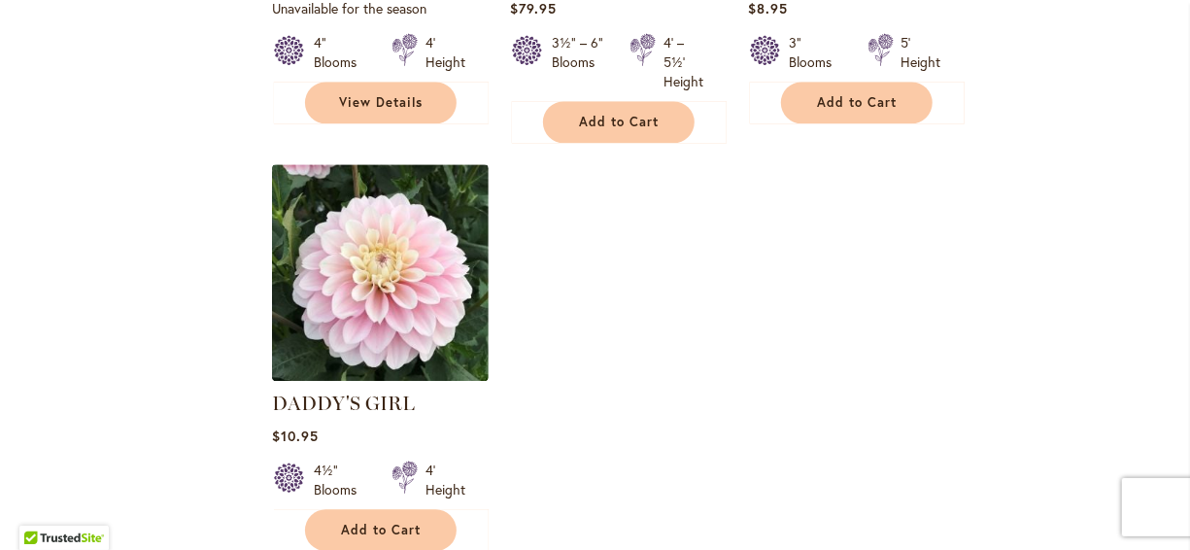
scroll to position [2487, 0]
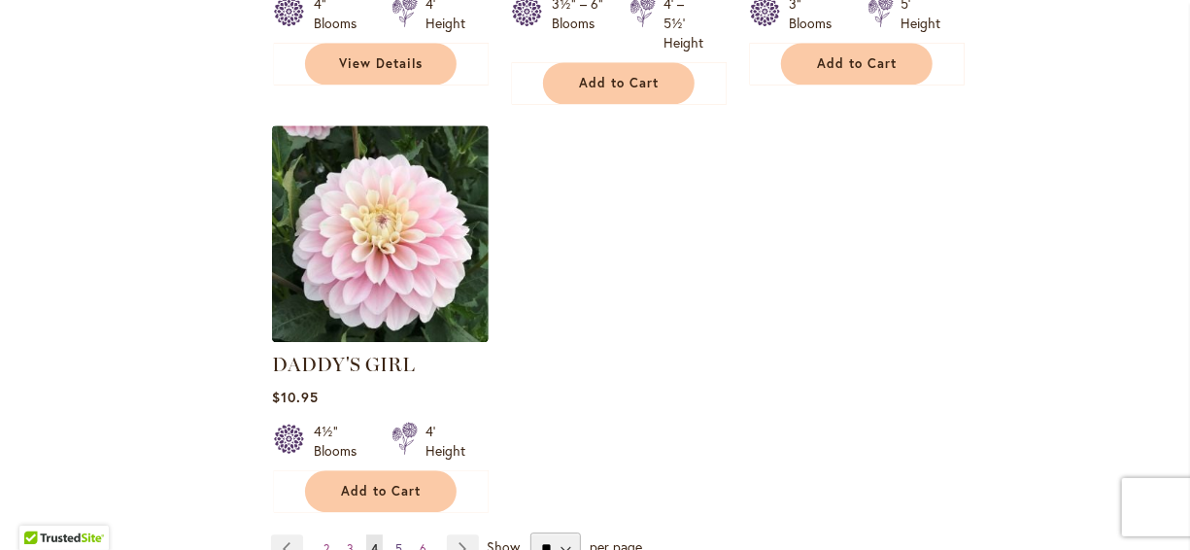
click at [399, 541] on span "5" at bounding box center [398, 548] width 7 height 15
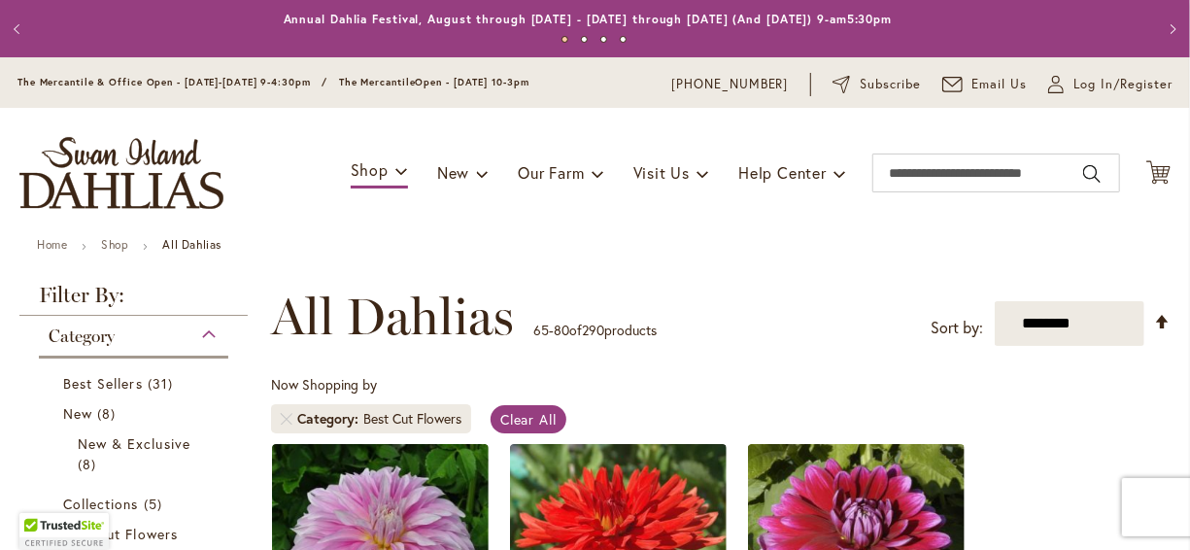
click at [600, 249] on ul "Home Shop All Dahlias" at bounding box center [595, 246] width 1116 height 17
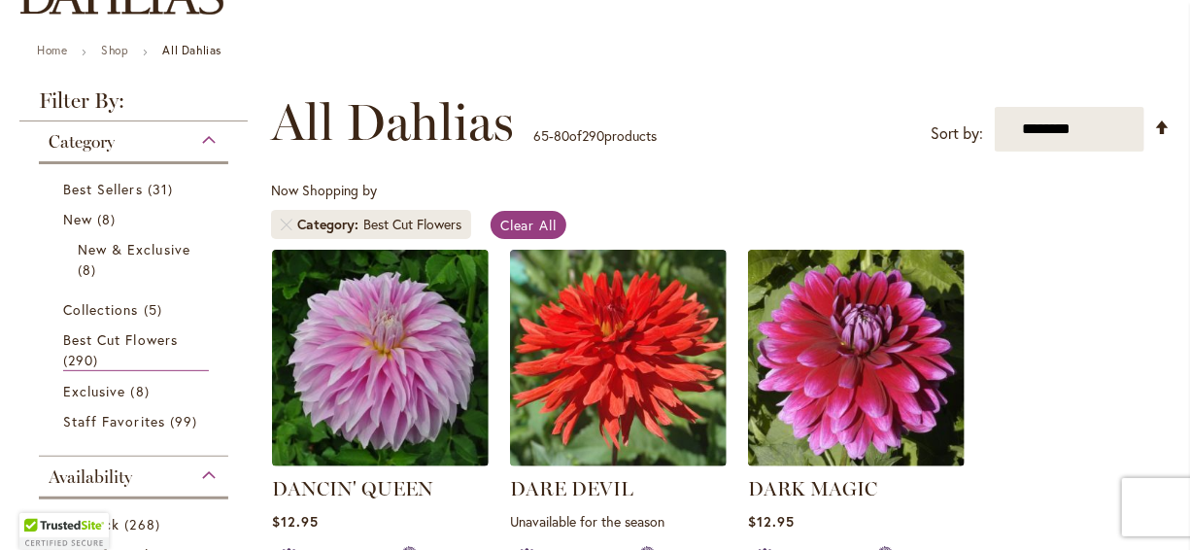
scroll to position [233, 0]
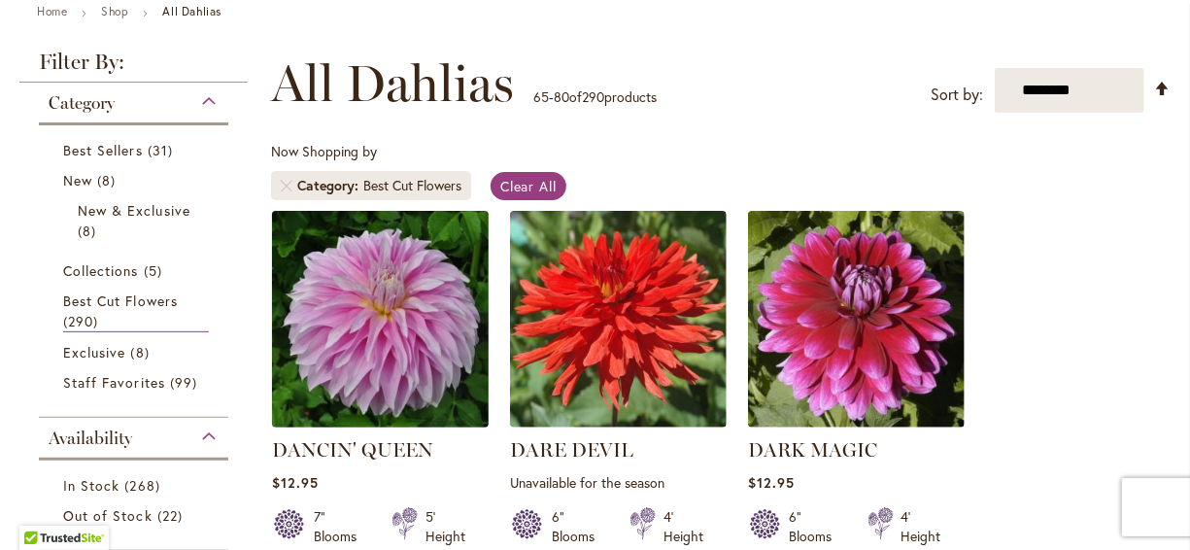
click at [407, 301] on img at bounding box center [379, 318] width 227 height 227
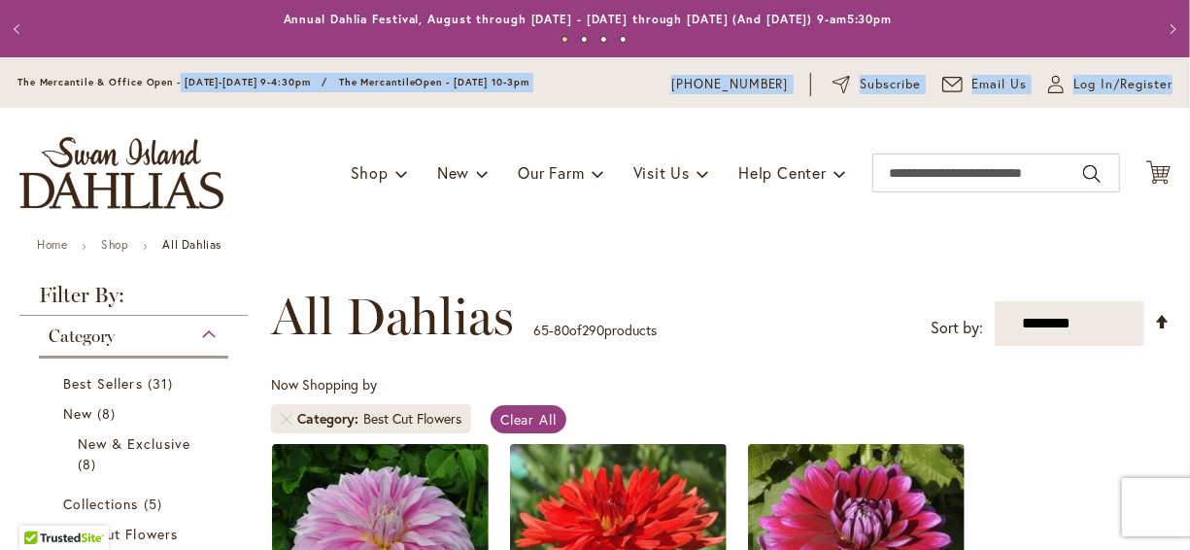
drag, startPoint x: 183, startPoint y: 86, endPoint x: 241, endPoint y: 136, distance: 77.1
click at [241, 136] on header "Skip to Content The Mercantile & Office Open - Monday-Friday 9-4:30pm / The Mer…" at bounding box center [595, 147] width 1190 height 181
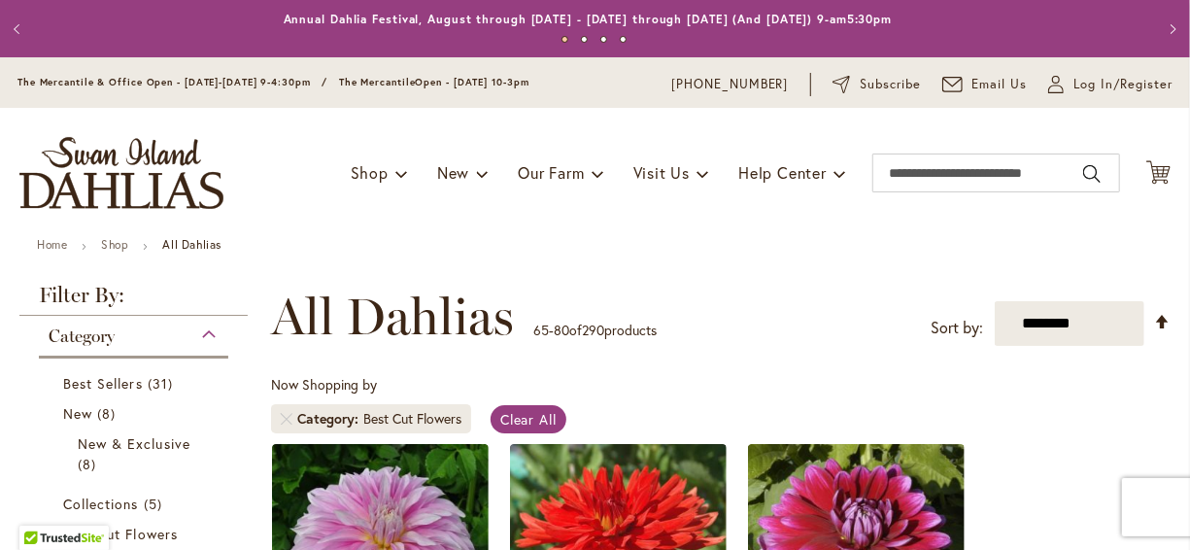
drag, startPoint x: 241, startPoint y: 136, endPoint x: 349, endPoint y: 231, distance: 143.9
click at [349, 231] on div "Toggle Nav Shop Dahlia Tubers Collections Fresh Cut Dahlias Gardening Supplies …" at bounding box center [595, 173] width 1190 height 130
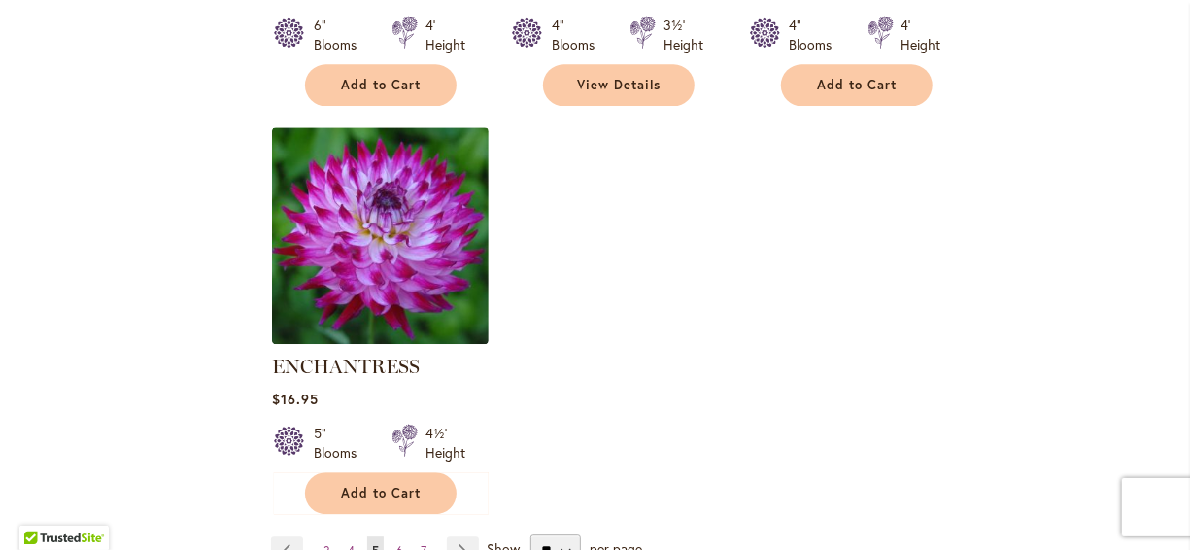
scroll to position [2449, 0]
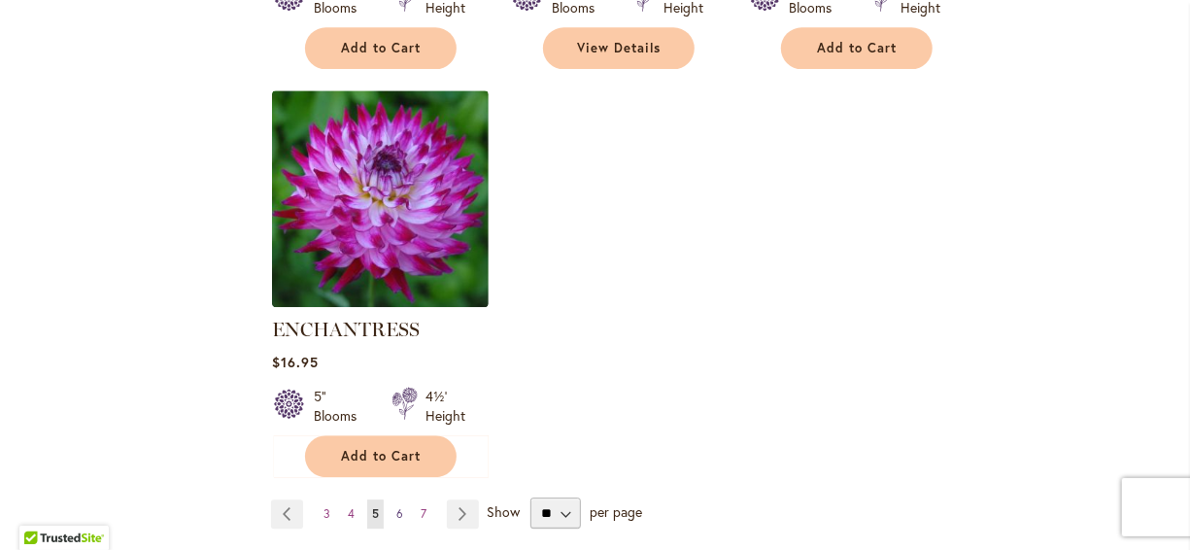
click at [398, 506] on span "6" at bounding box center [399, 513] width 7 height 15
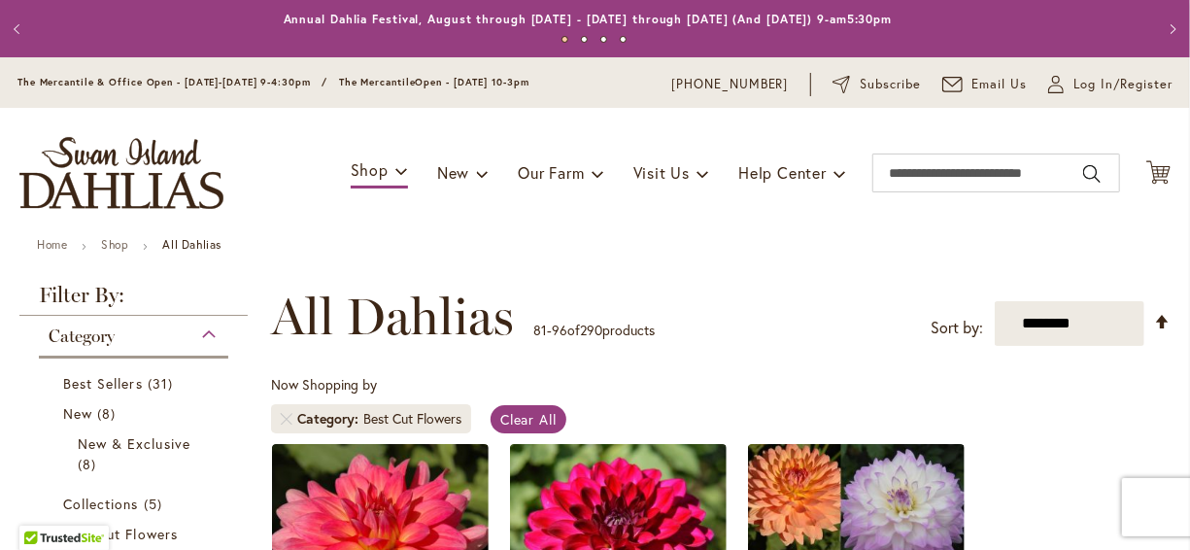
click at [452, 249] on ul "Home Shop All Dahlias" at bounding box center [595, 246] width 1116 height 17
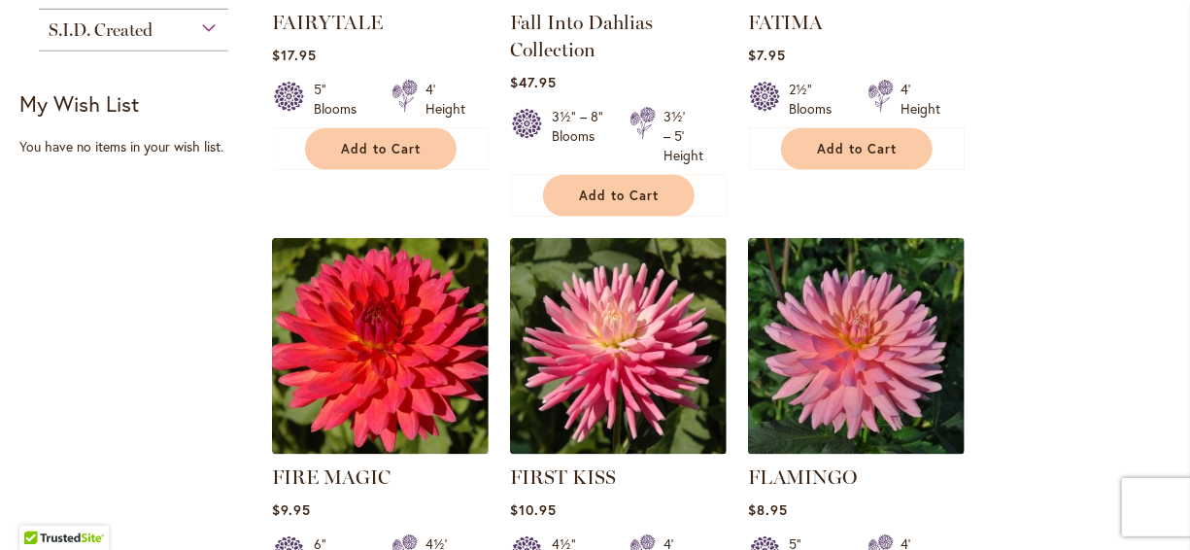
scroll to position [1127, 0]
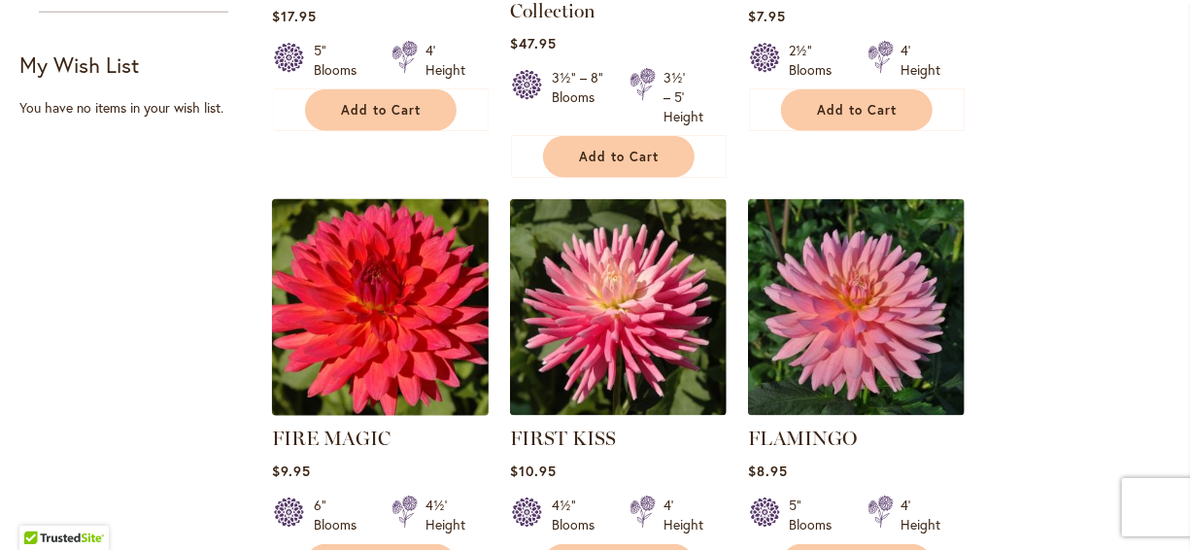
click at [409, 295] on img at bounding box center [379, 306] width 227 height 227
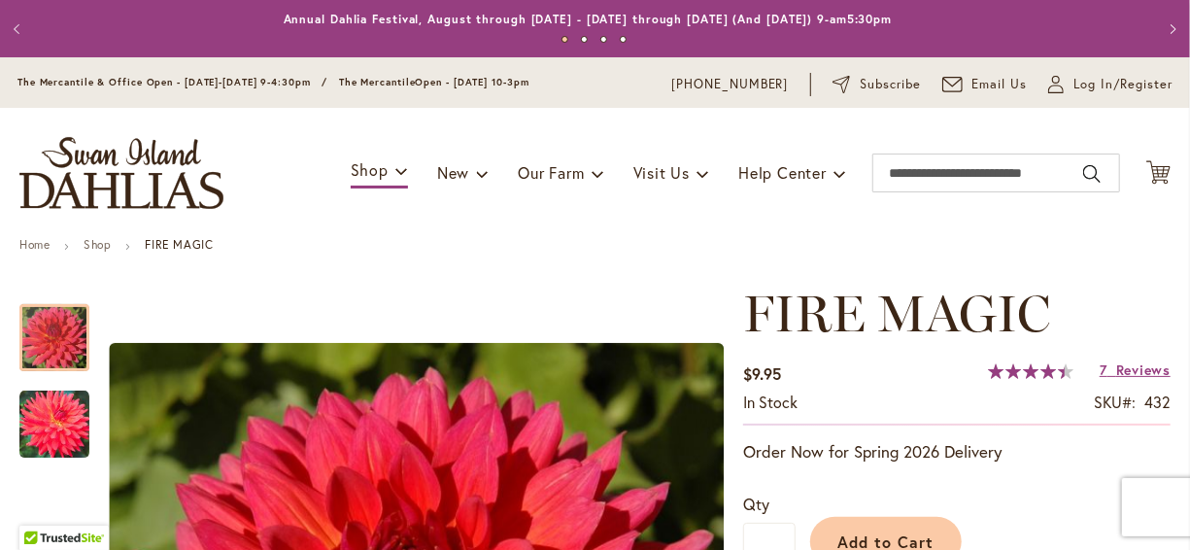
click at [463, 249] on ul "Home Shop FIRE MAGIC" at bounding box center [594, 246] width 1151 height 17
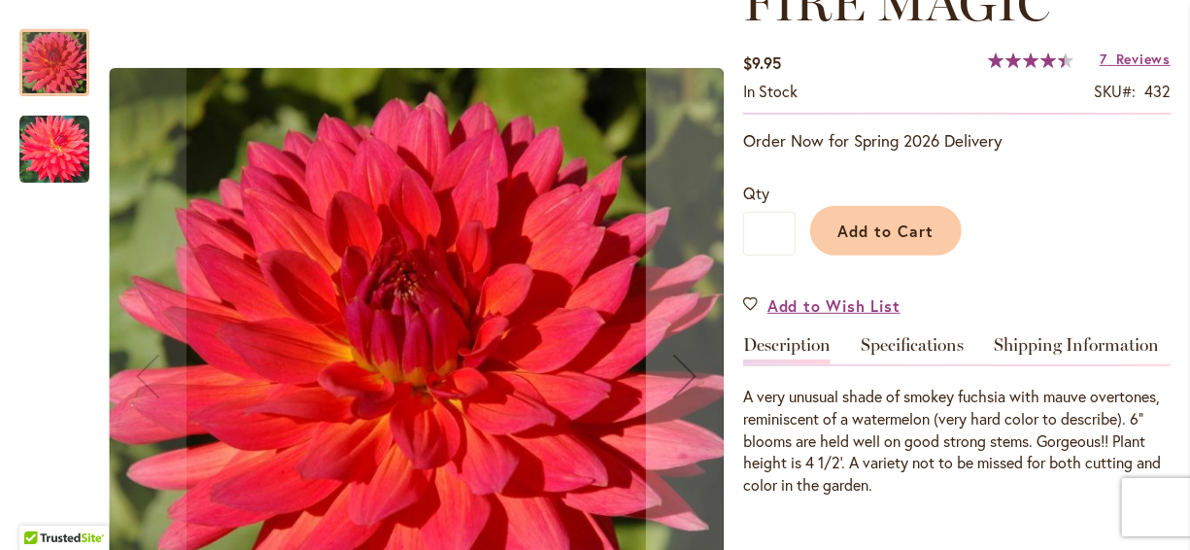
scroll to position [350, 0]
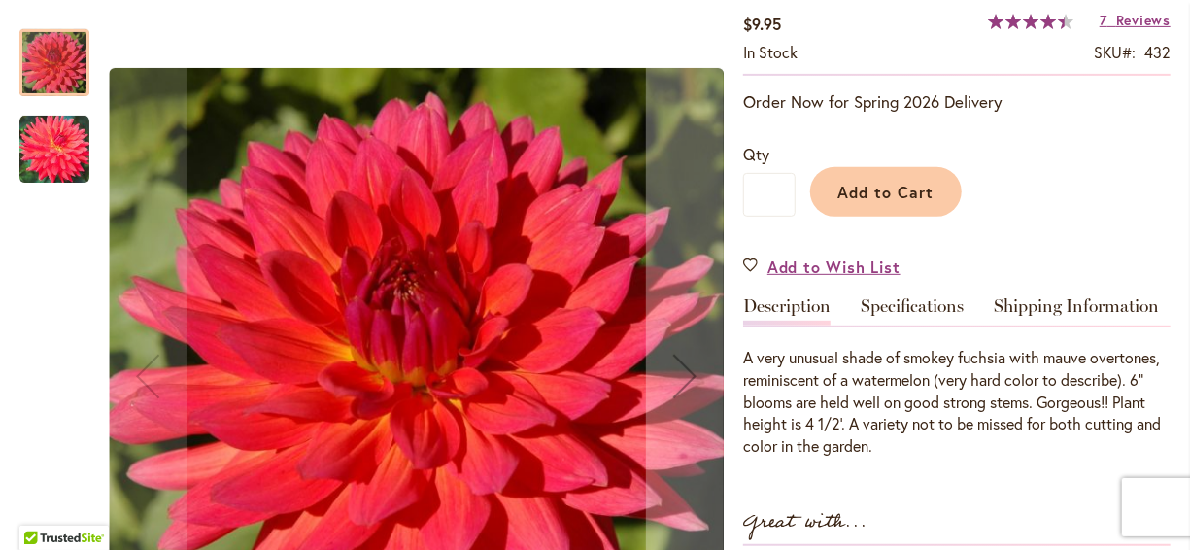
click at [59, 60] on div at bounding box center [54, 62] width 70 height 67
click at [51, 130] on img "FIRE MAGIC" at bounding box center [54, 150] width 70 height 70
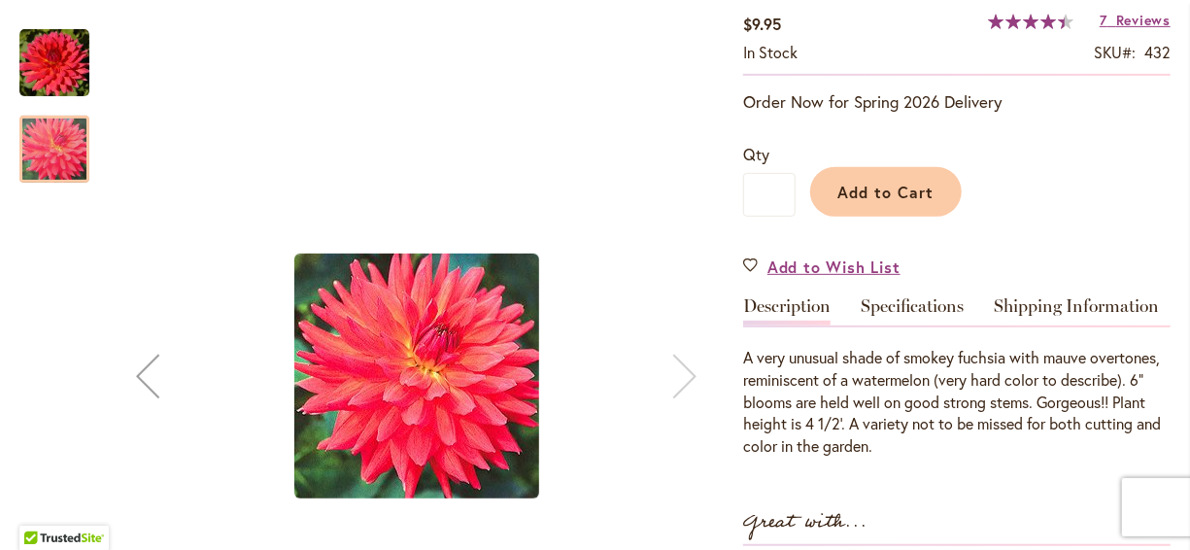
drag, startPoint x: 45, startPoint y: 157, endPoint x: 23, endPoint y: 92, distance: 68.5
click at [23, 92] on div at bounding box center [54, 96] width 70 height 173
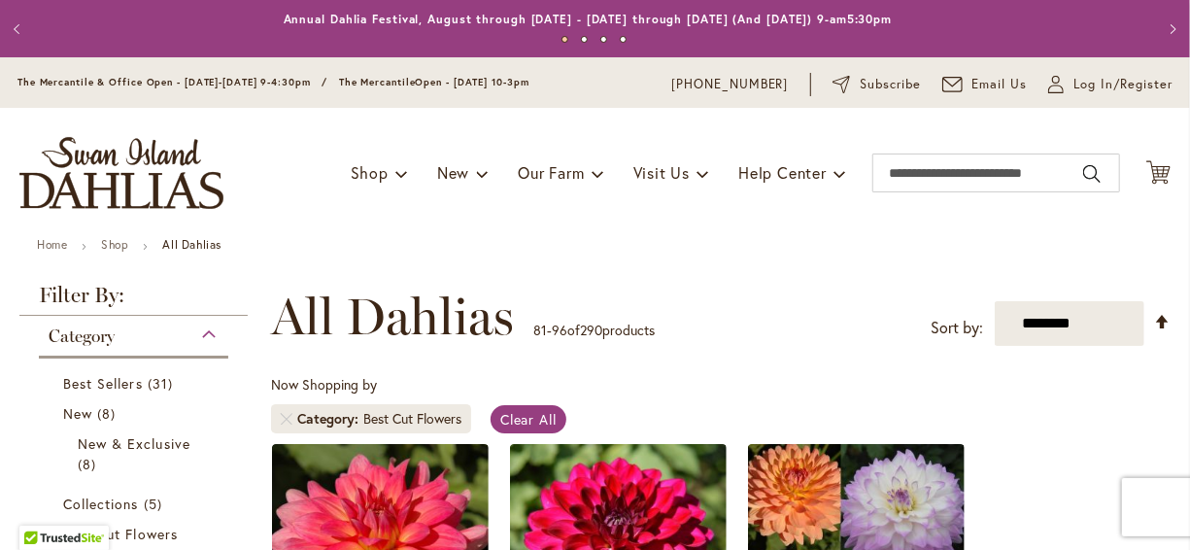
click at [257, 212] on div "Toggle Nav Shop Dahlia Tubers Collections Fresh Cut Dahlias Gardening Supplies …" at bounding box center [595, 173] width 1190 height 130
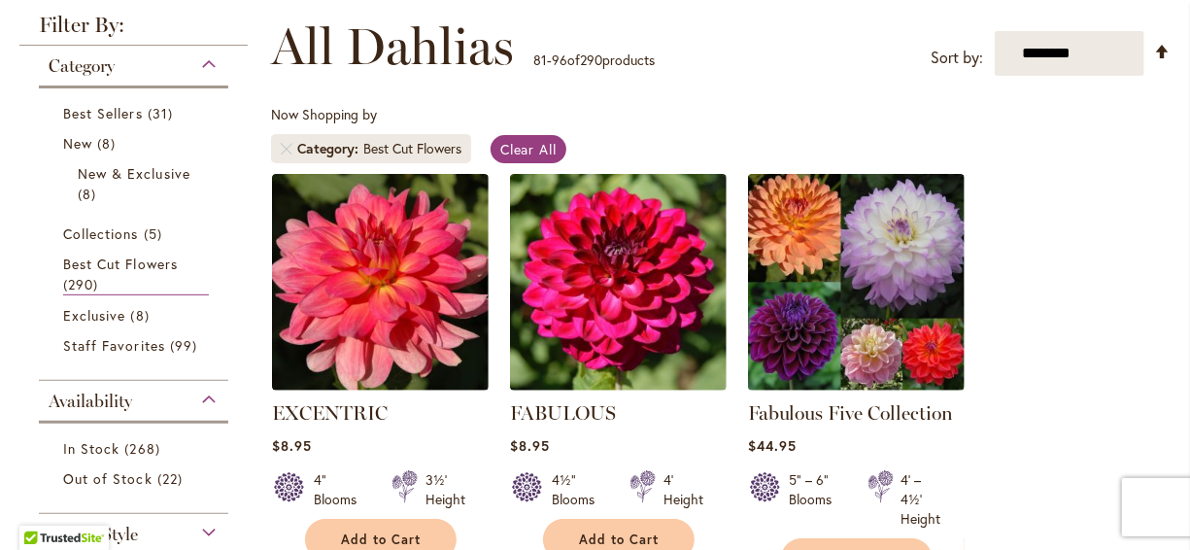
scroll to position [272, 0]
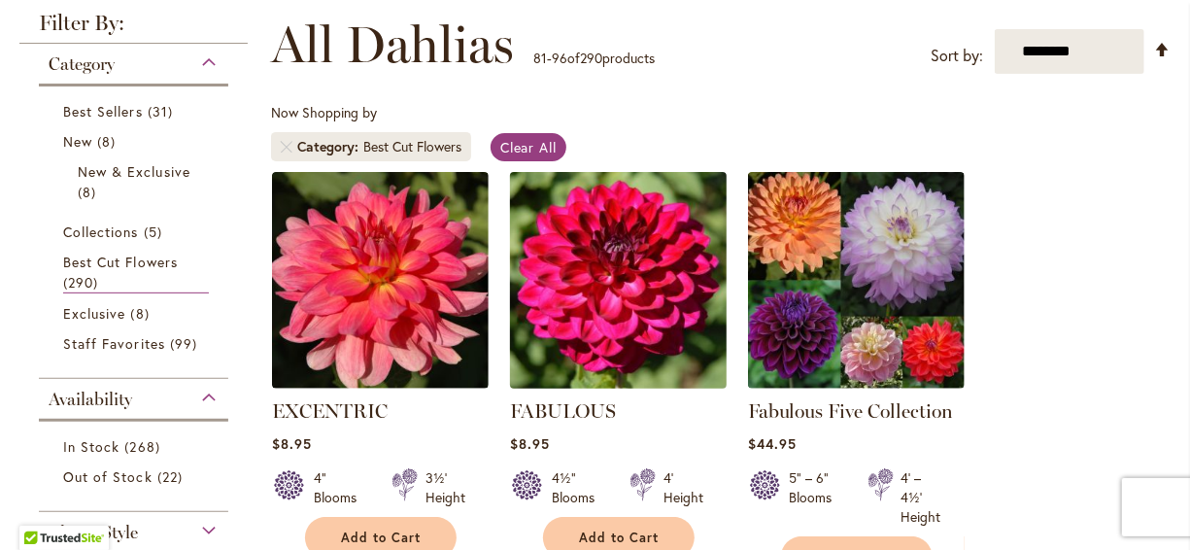
click at [531, 279] on img at bounding box center [617, 279] width 227 height 227
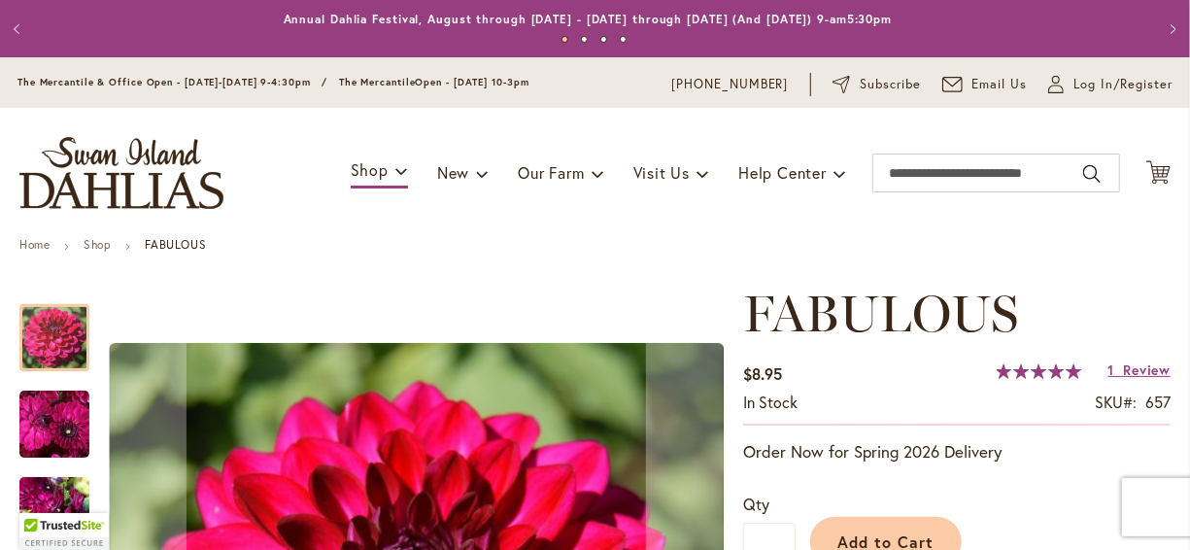
click at [472, 247] on ul "Home Shop FABULOUS" at bounding box center [594, 246] width 1151 height 17
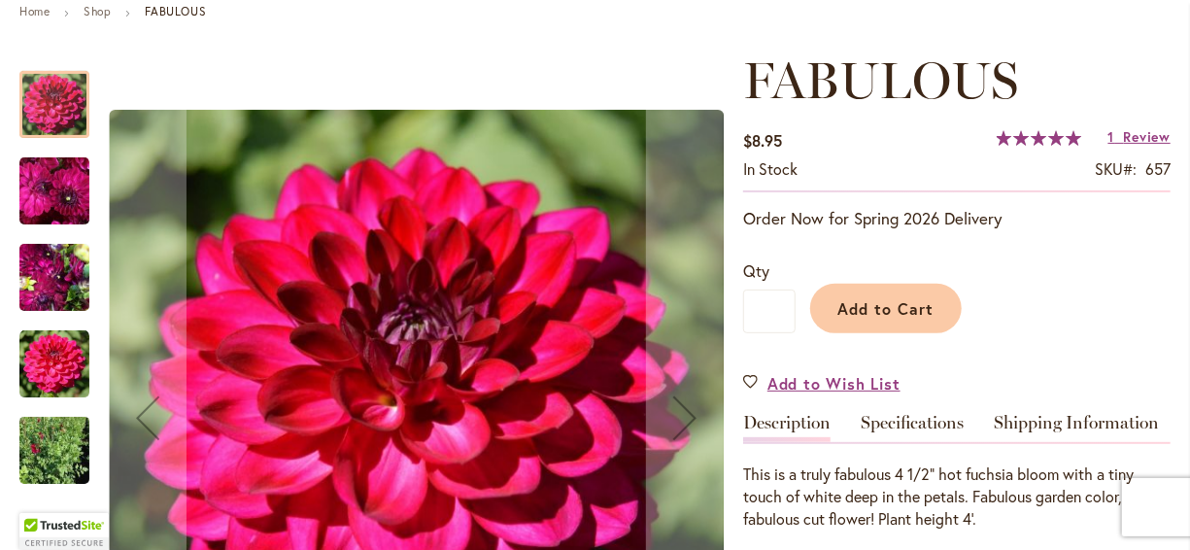
scroll to position [272, 0]
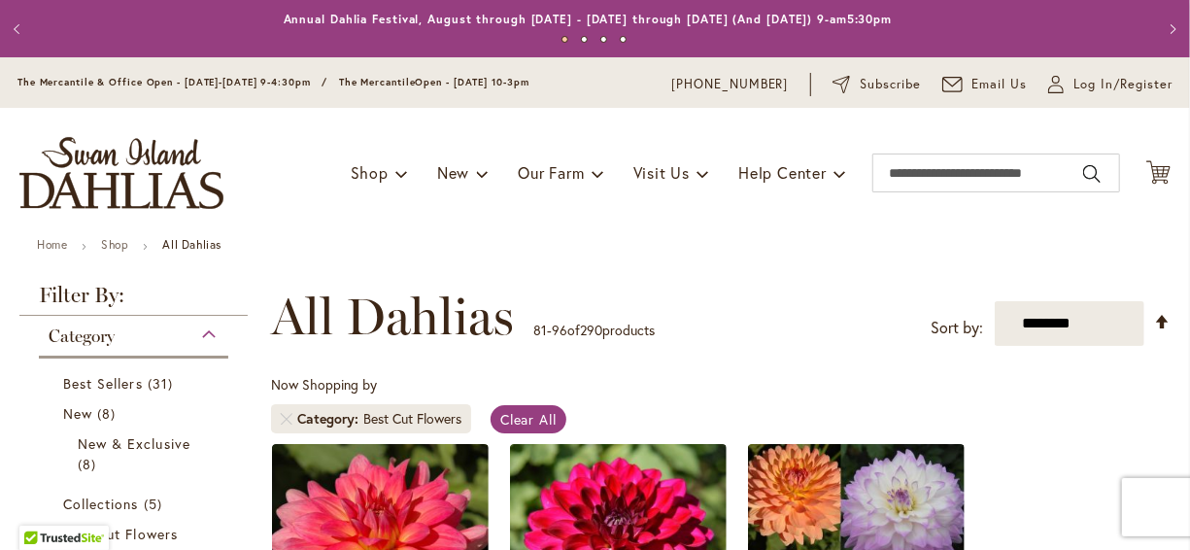
click at [321, 231] on div "Toggle Nav Shop Dahlia Tubers Collections Fresh Cut Dahlias Gardening Supplies …" at bounding box center [595, 173] width 1190 height 130
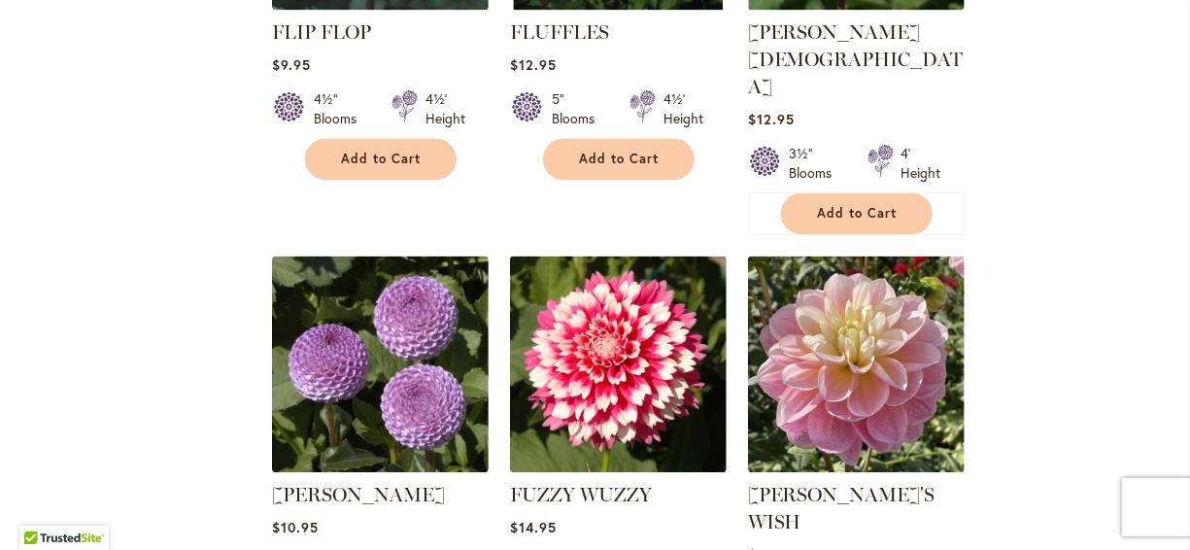
scroll to position [1943, 0]
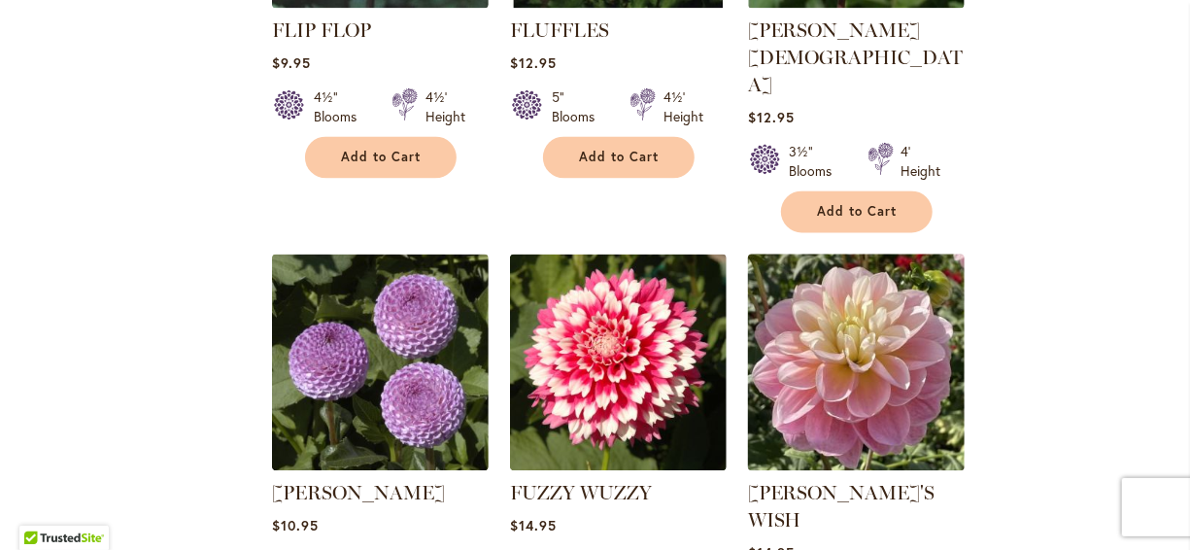
click at [786, 290] on img at bounding box center [855, 361] width 227 height 227
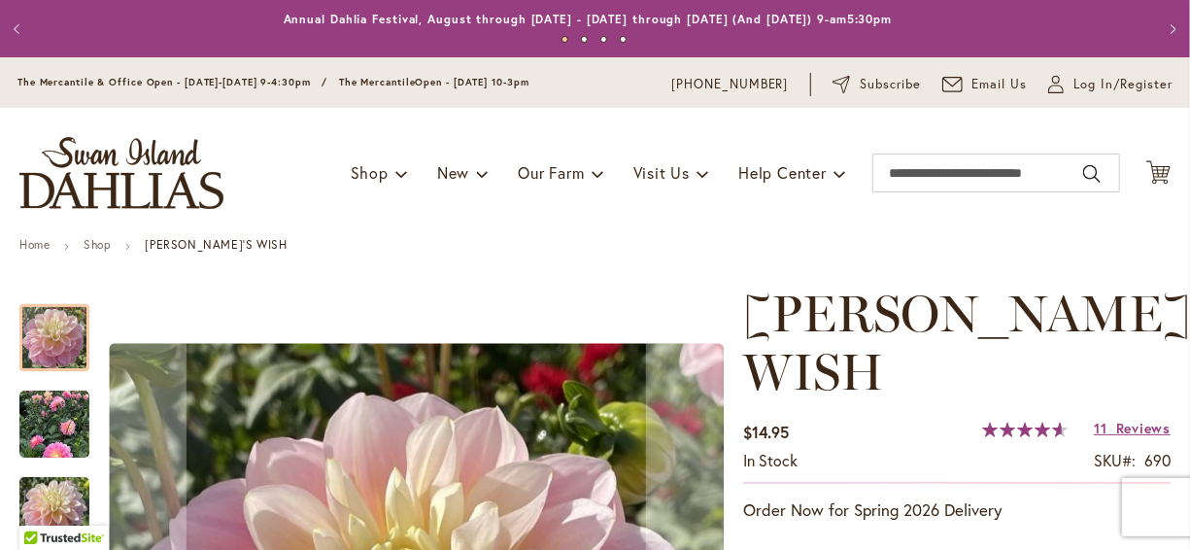
click at [566, 241] on ul "Home Shop GABBIE'S WISH" at bounding box center [594, 246] width 1151 height 17
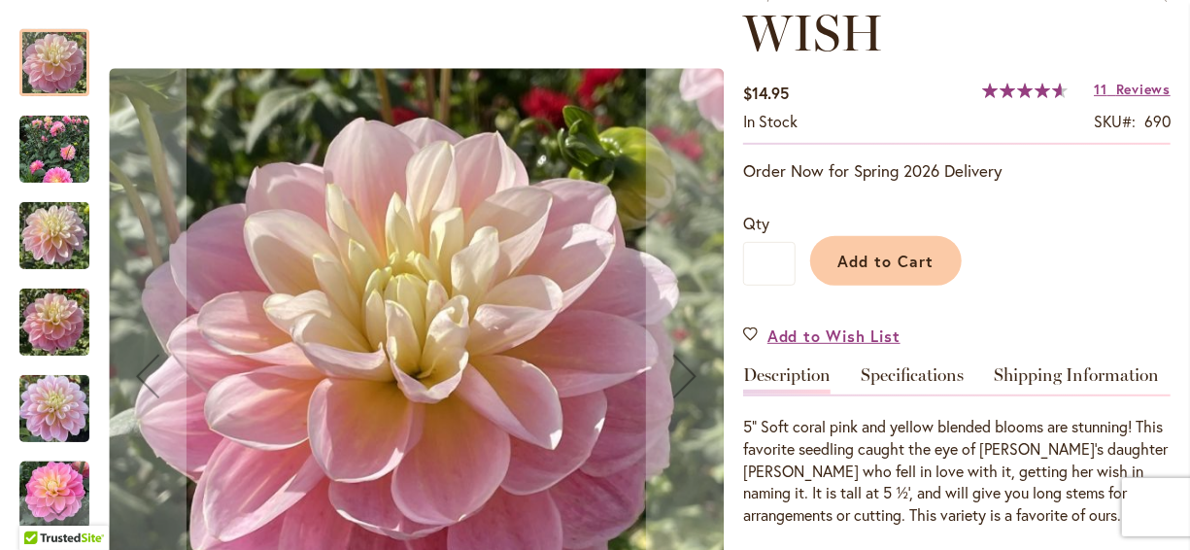
scroll to position [350, 0]
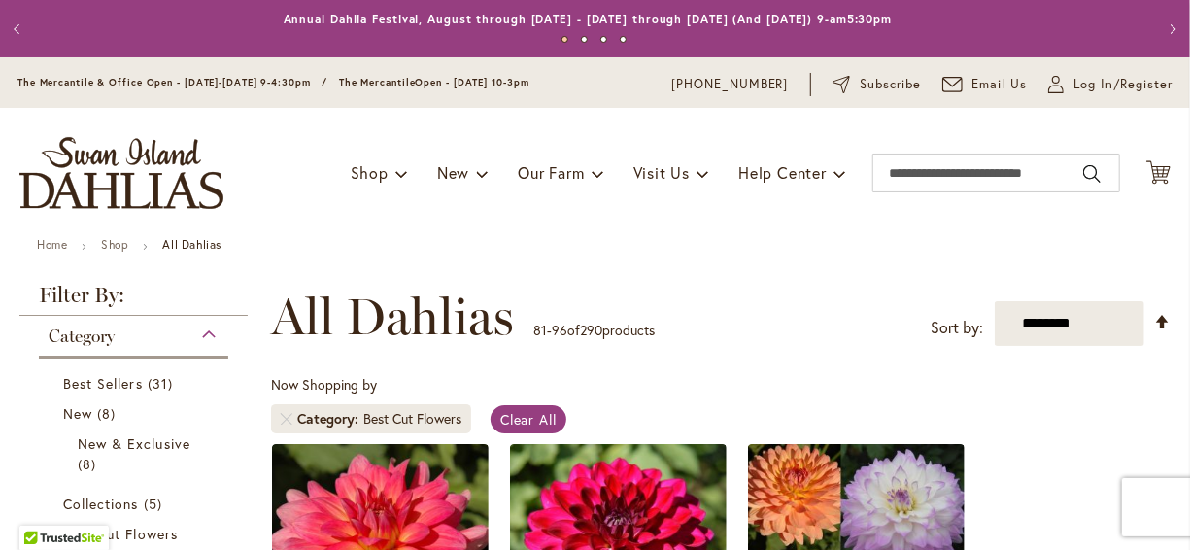
click at [326, 219] on div "Toggle Nav Shop Dahlia Tubers Collections Fresh Cut Dahlias Gardening Supplies …" at bounding box center [595, 173] width 1190 height 130
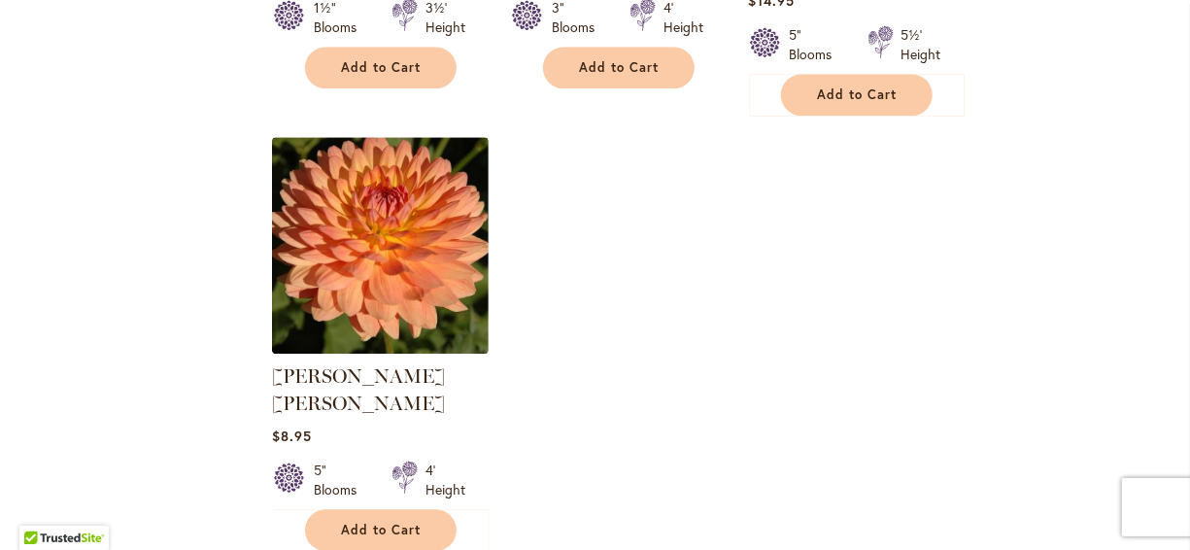
scroll to position [2526, 0]
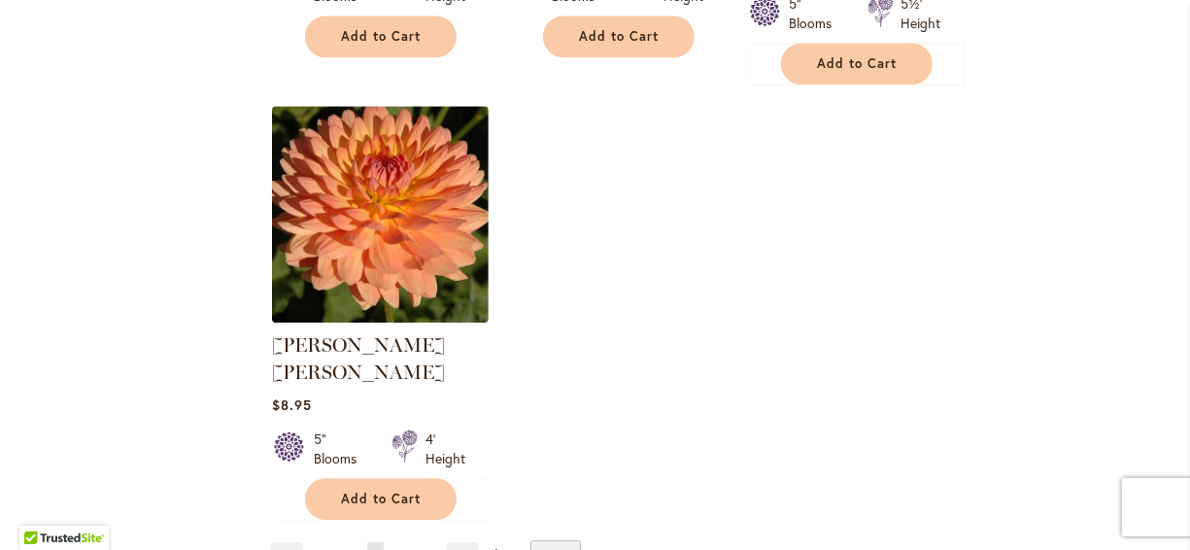
click at [397, 549] on span "7" at bounding box center [399, 556] width 6 height 15
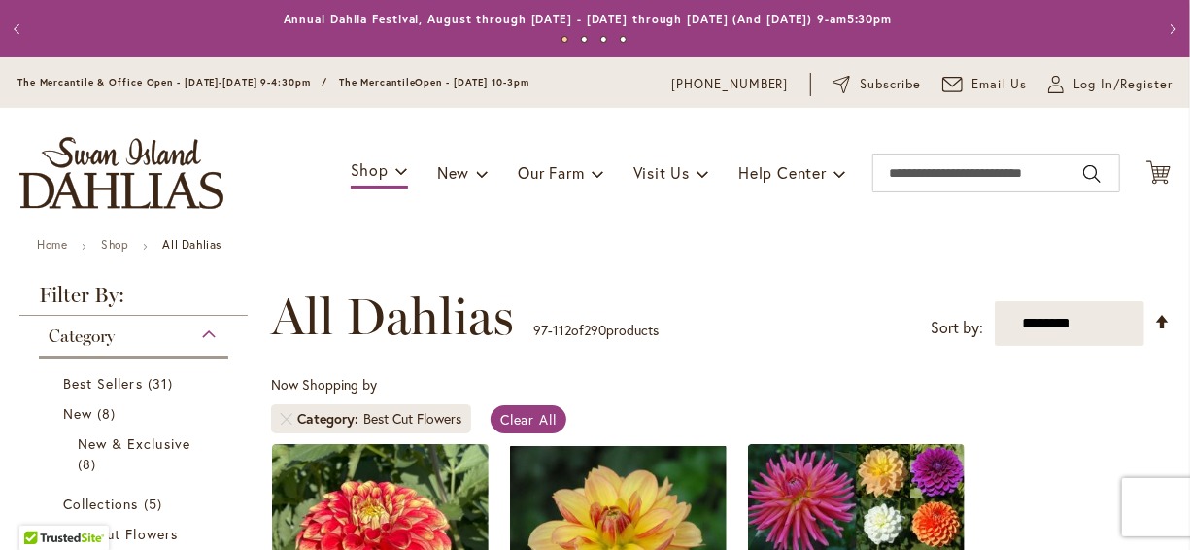
click at [484, 233] on div "Toggle Nav Shop Dahlia Tubers Collections Fresh Cut Dahlias Gardening Supplies …" at bounding box center [595, 173] width 1190 height 130
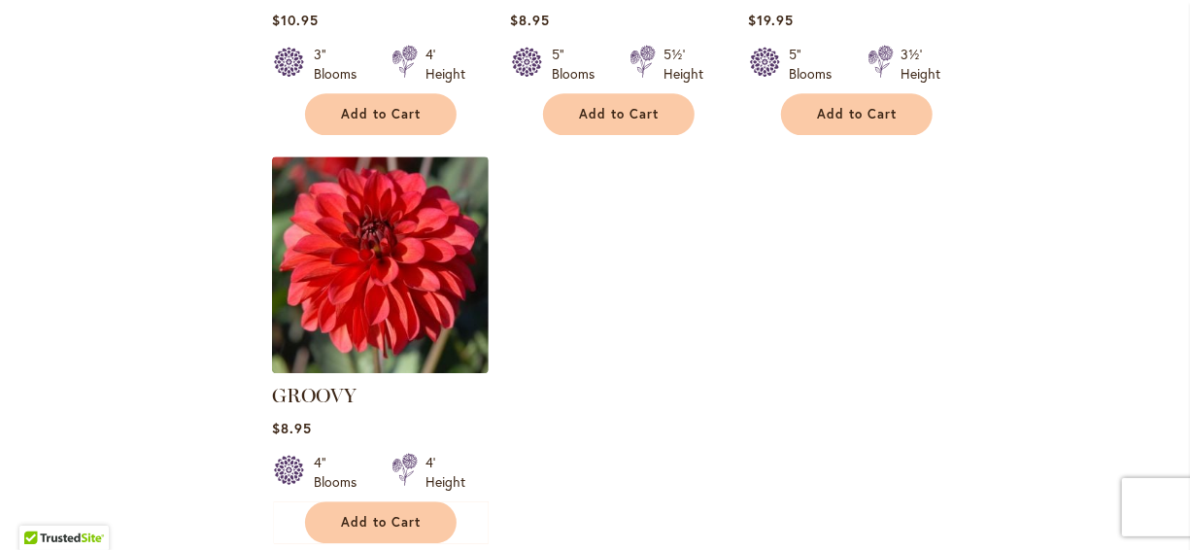
scroll to position [2449, 0]
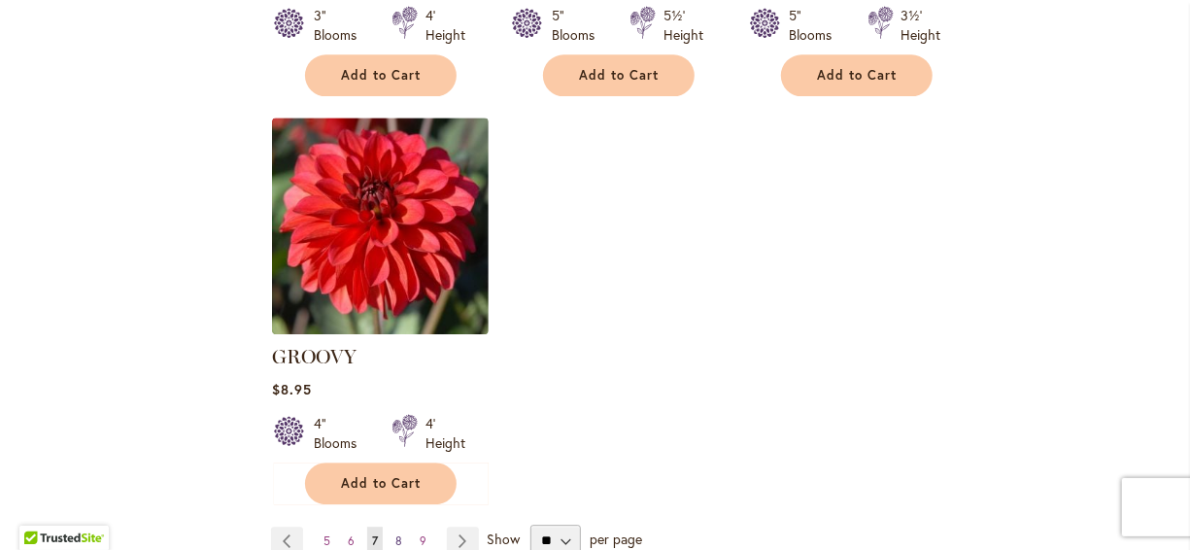
click at [395, 533] on span "8" at bounding box center [398, 540] width 7 height 15
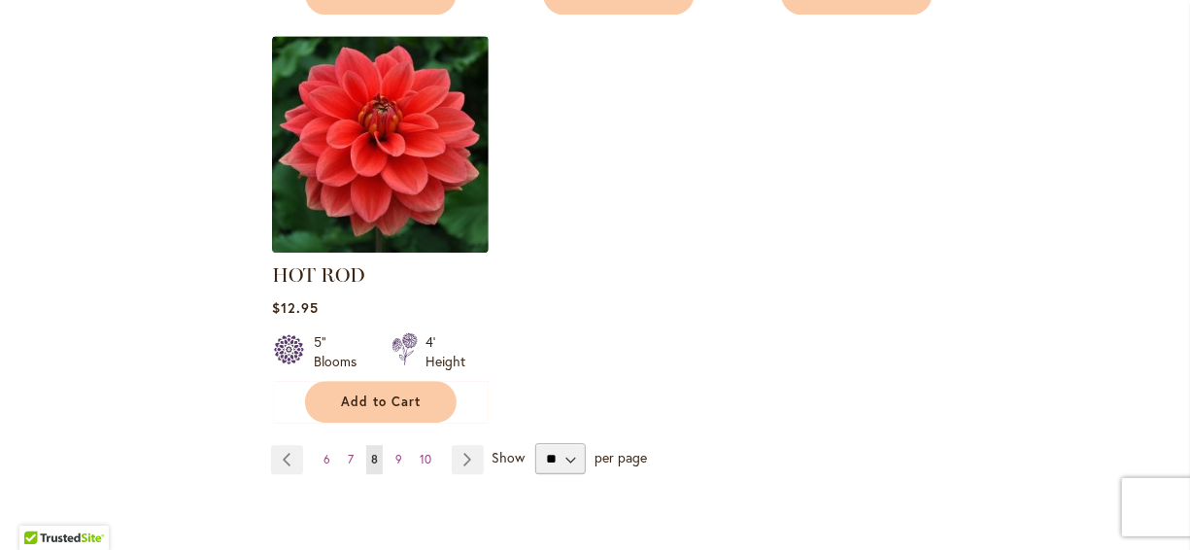
scroll to position [2526, 0]
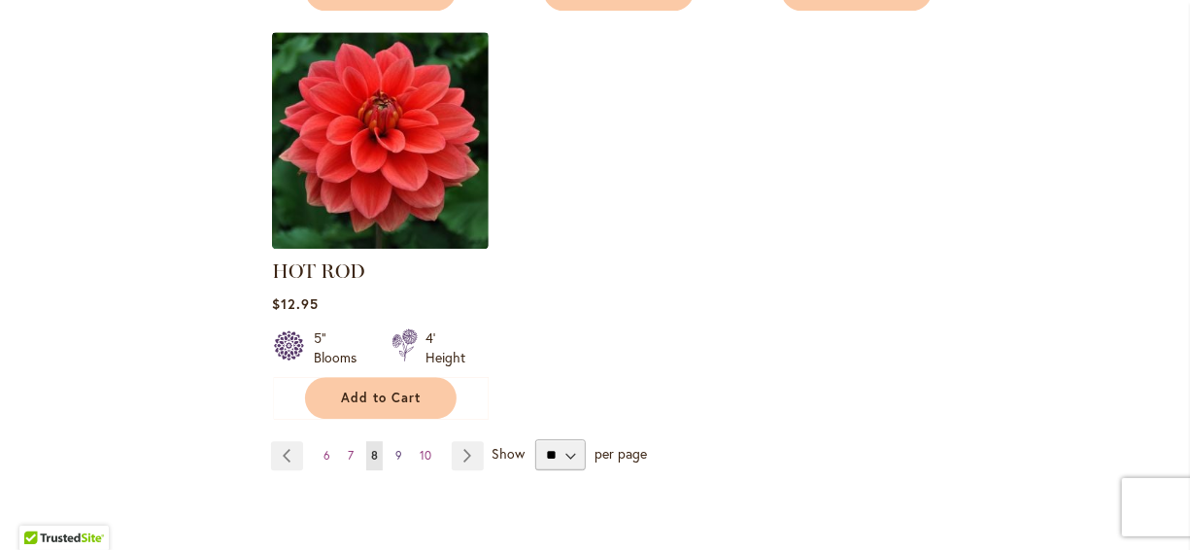
click at [399, 441] on link "Page 9" at bounding box center [399, 455] width 17 height 29
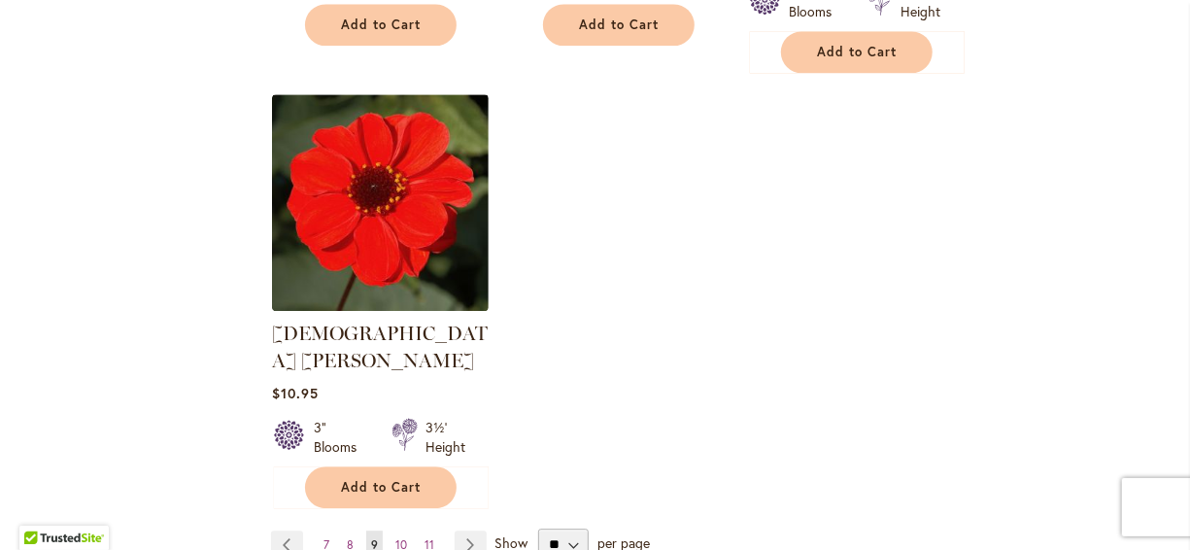
scroll to position [2449, 0]
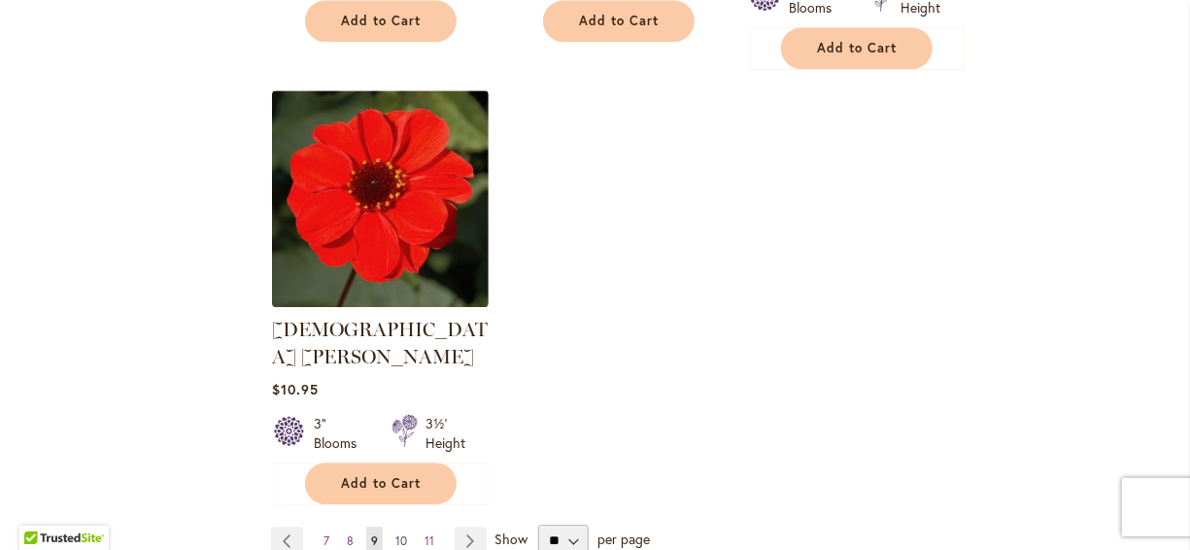
click at [398, 533] on span "10" at bounding box center [401, 540] width 12 height 15
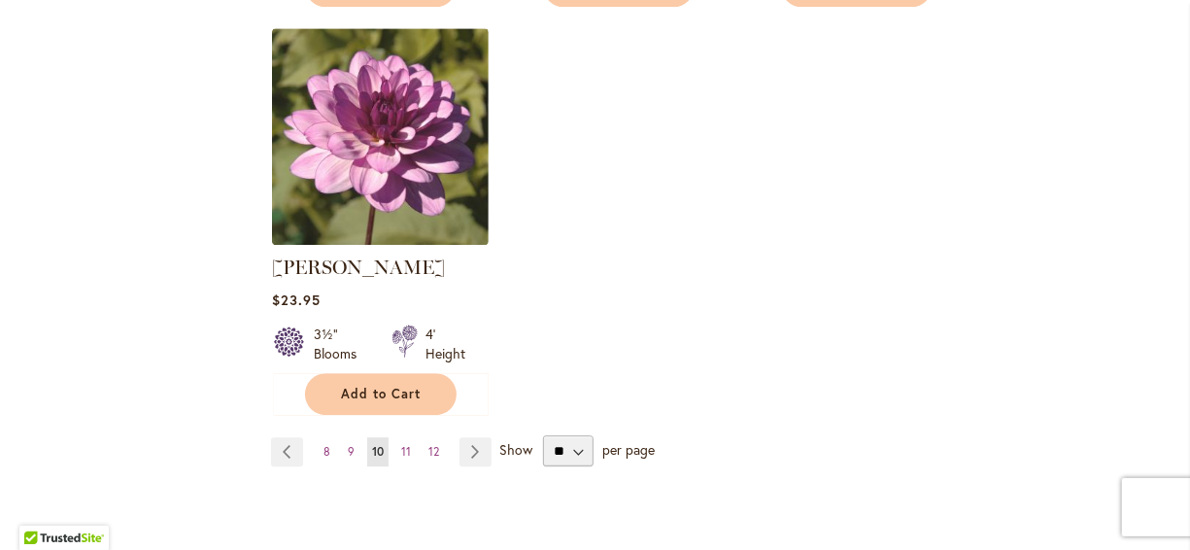
scroll to position [2487, 0]
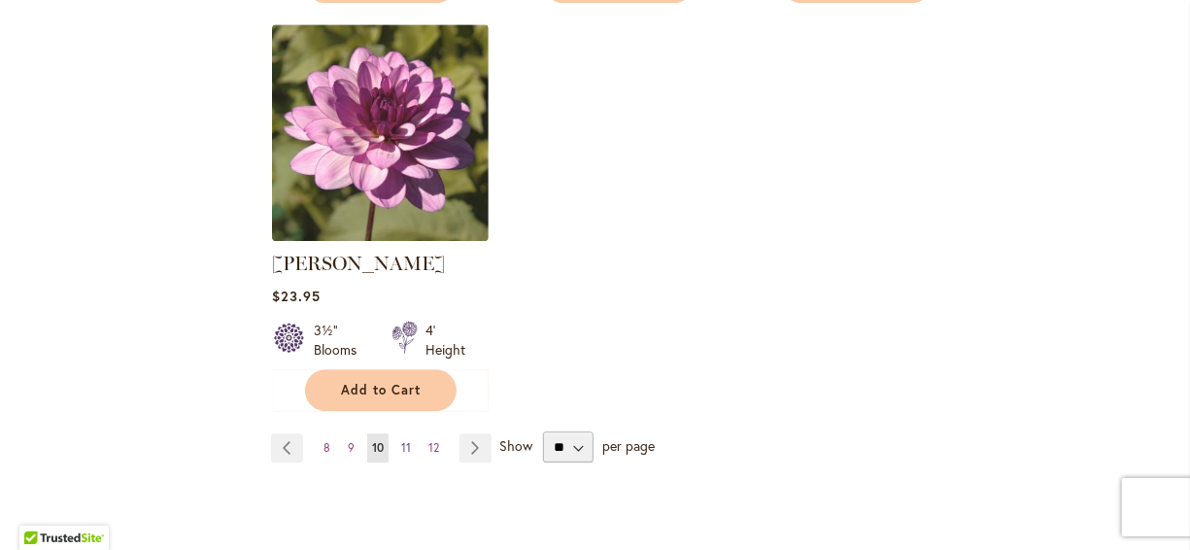
click at [409, 437] on link "Page 11" at bounding box center [405, 447] width 19 height 29
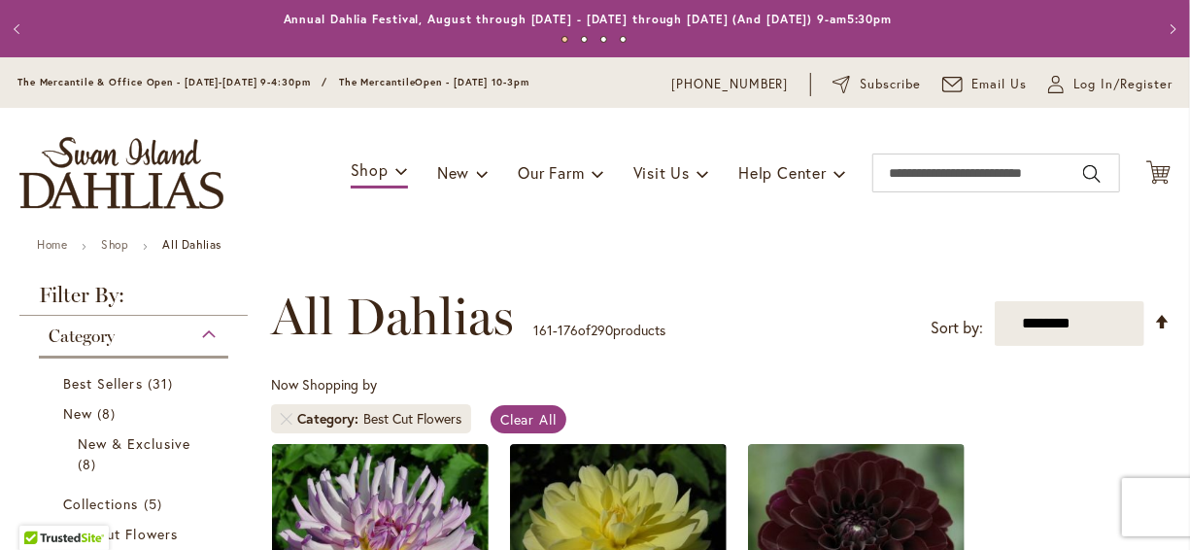
click at [577, 235] on div "Toggle Nav Shop Dahlia Tubers Collections Fresh Cut Dahlias Gardening Supplies …" at bounding box center [595, 173] width 1190 height 130
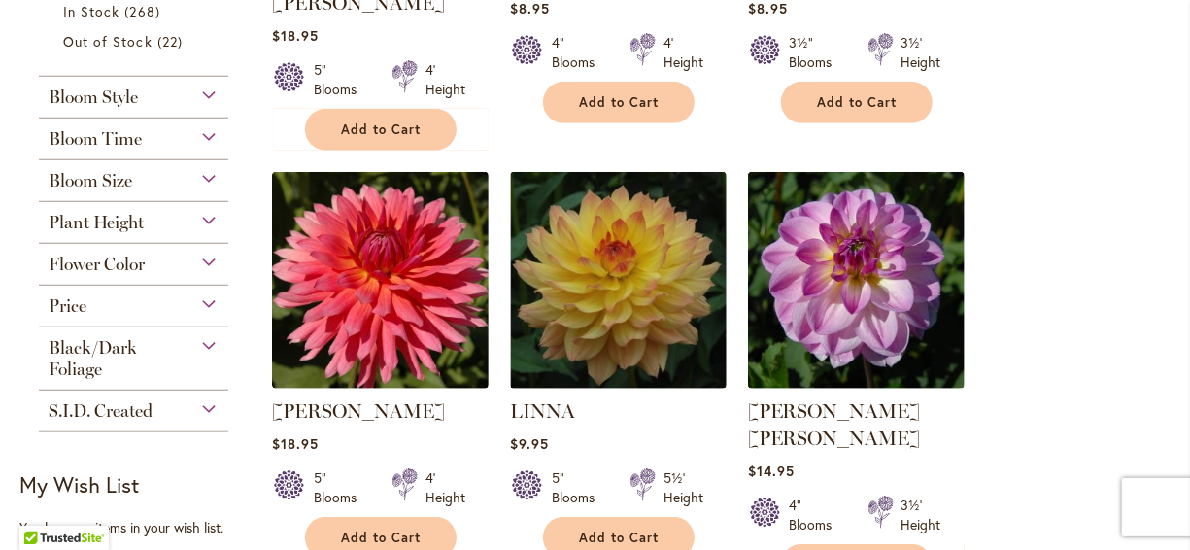
scroll to position [700, 0]
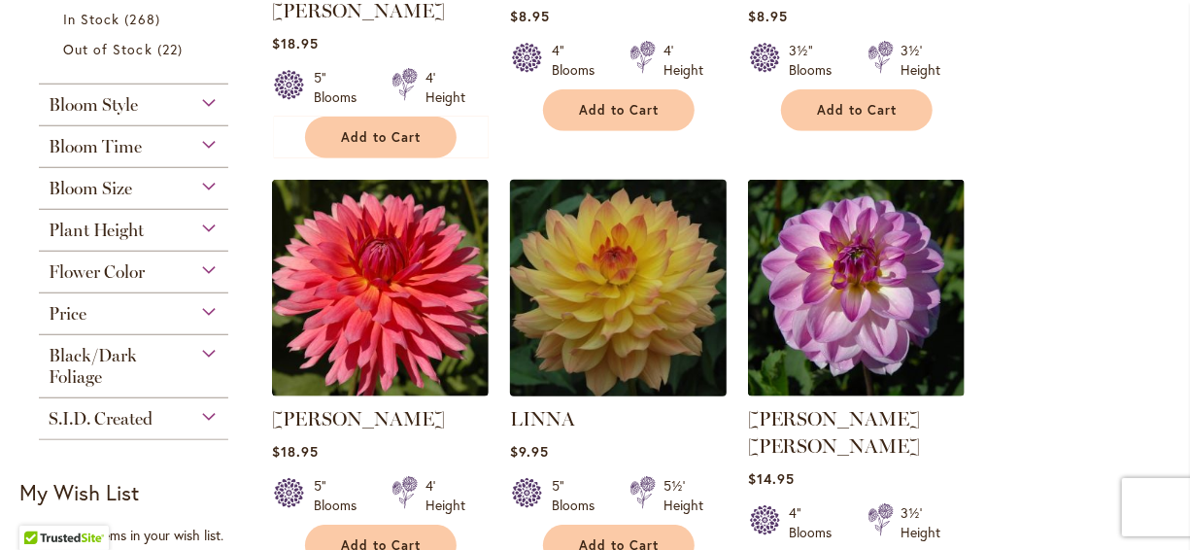
click at [578, 247] on img at bounding box center [617, 287] width 227 height 227
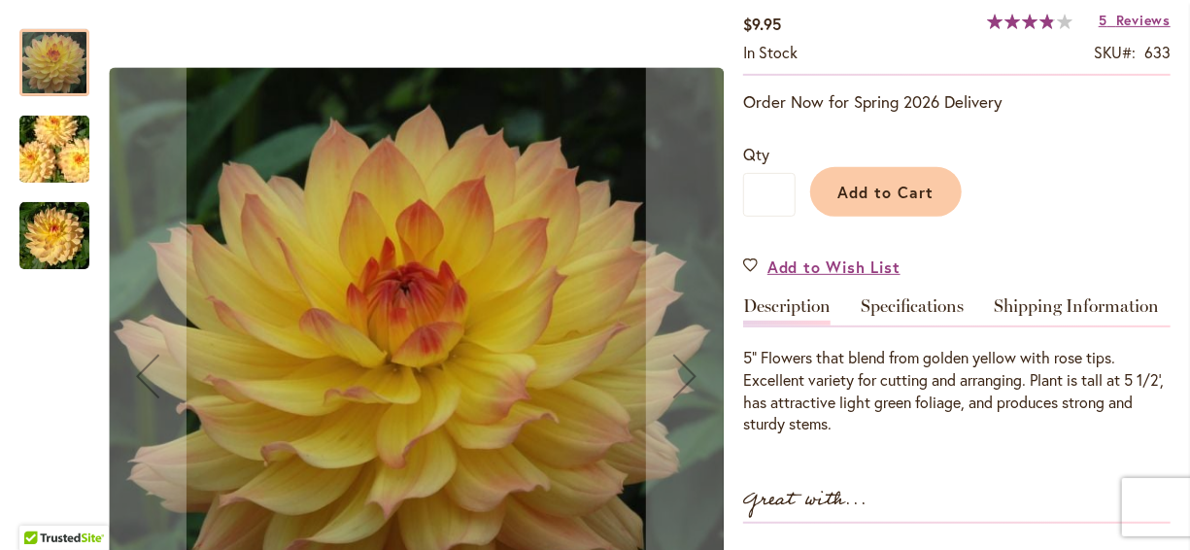
scroll to position [311, 0]
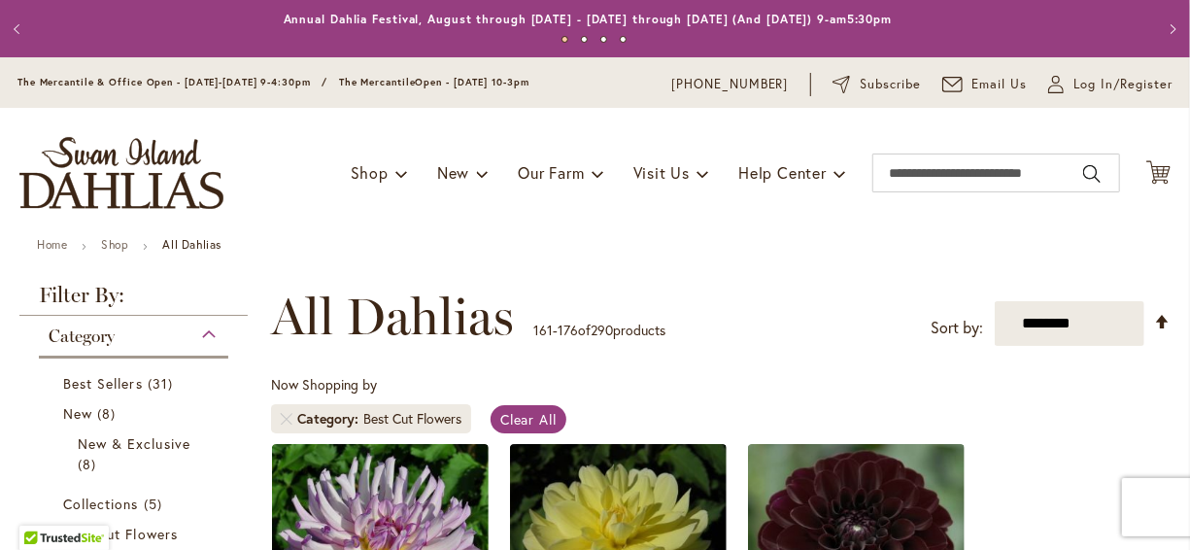
click at [652, 237] on div "Toggle Nav Shop Dahlia Tubers Collections Fresh Cut Dahlias Gardening Supplies …" at bounding box center [595, 173] width 1190 height 130
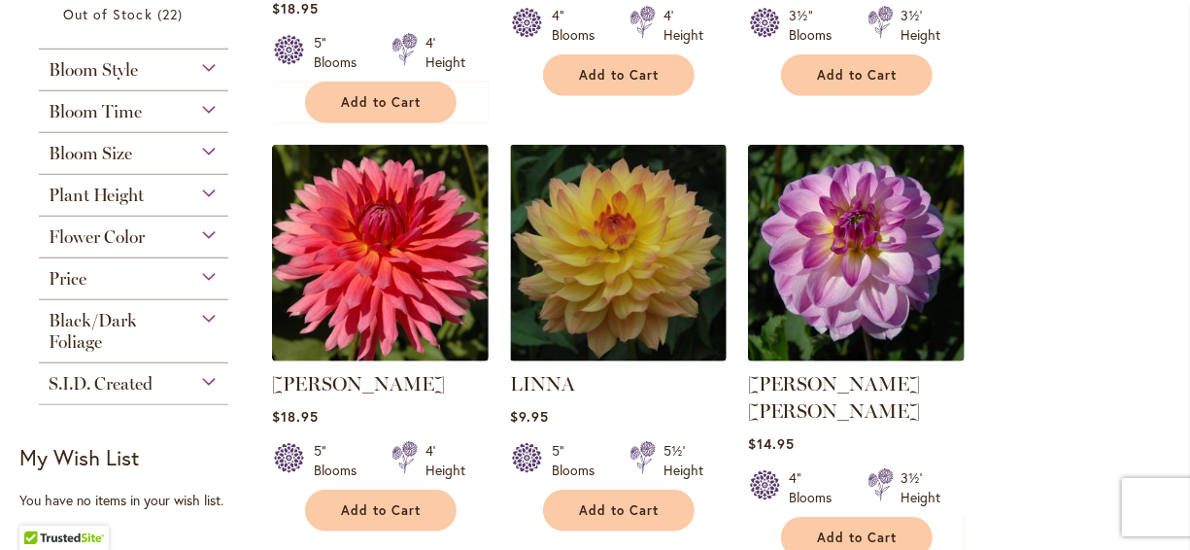
scroll to position [738, 0]
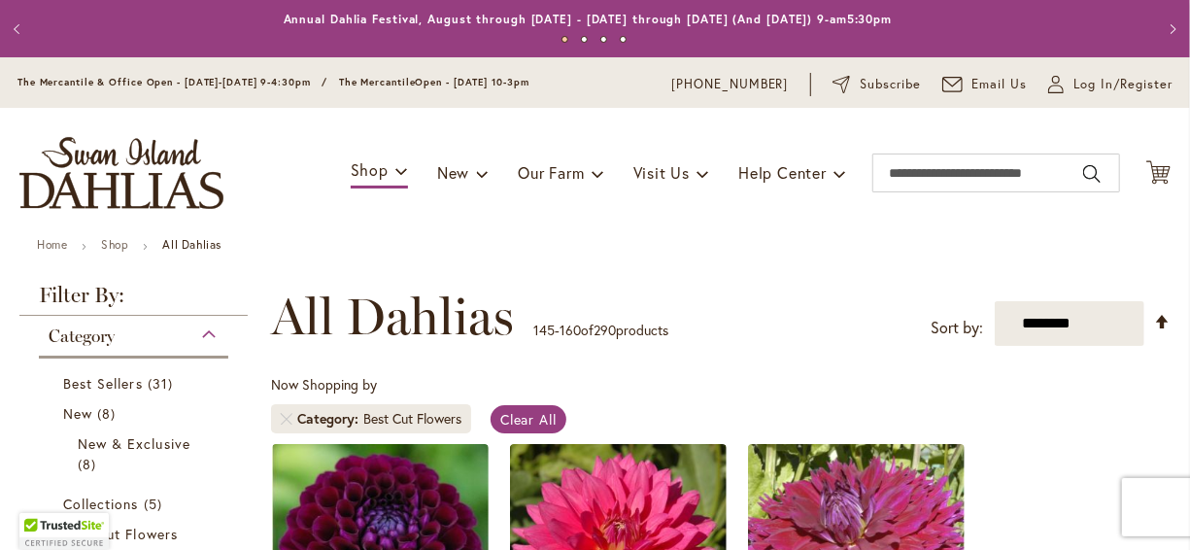
click at [343, 216] on div "Toggle Nav Shop Dahlia Tubers Collections Fresh Cut Dahlias Gardening Supplies …" at bounding box center [595, 173] width 1190 height 130
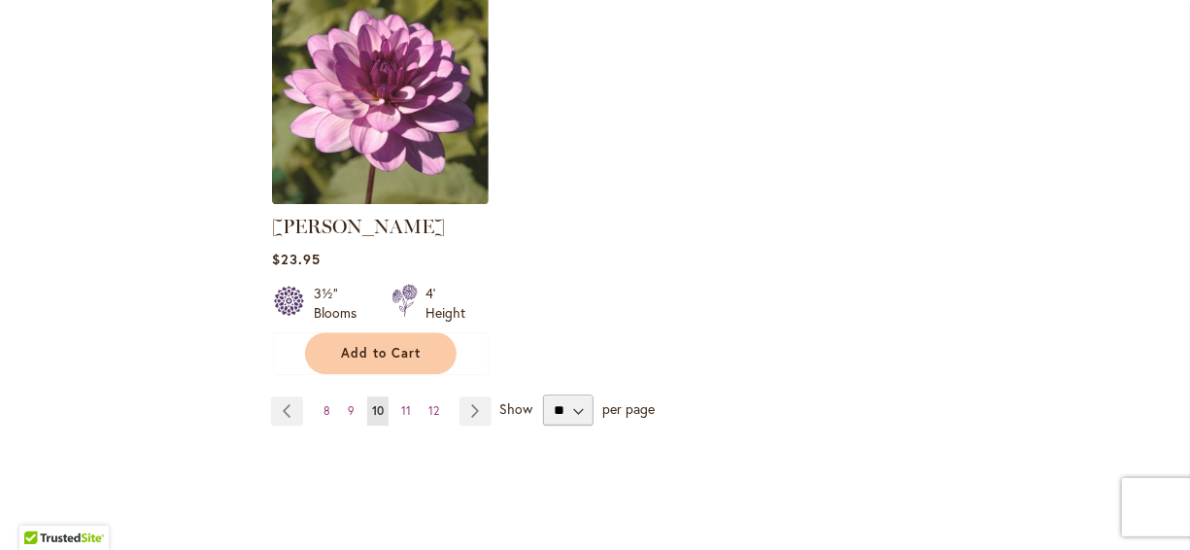
scroll to position [2526, 0]
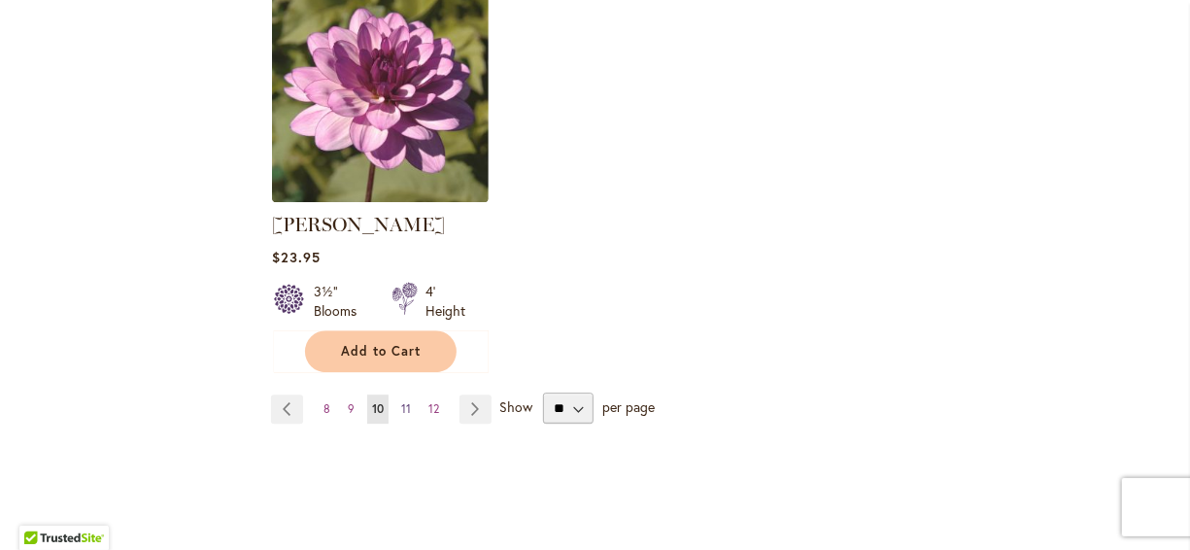
click at [404, 394] on link "Page 11" at bounding box center [405, 408] width 19 height 29
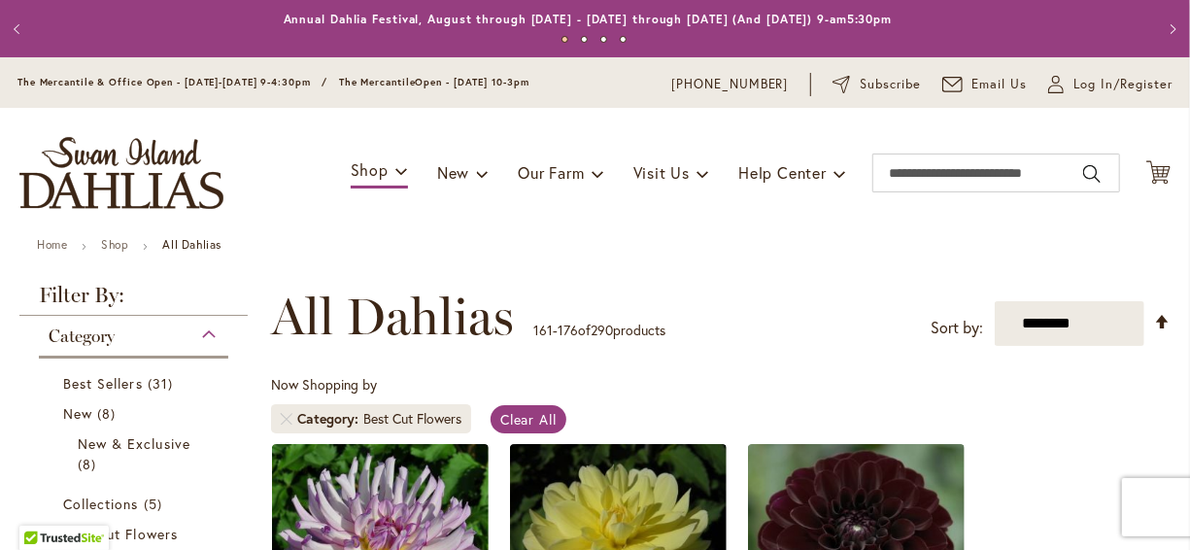
click at [456, 222] on div "Toggle Nav Shop Dahlia Tubers Collections Fresh Cut Dahlias Gardening Supplies …" at bounding box center [595, 173] width 1190 height 130
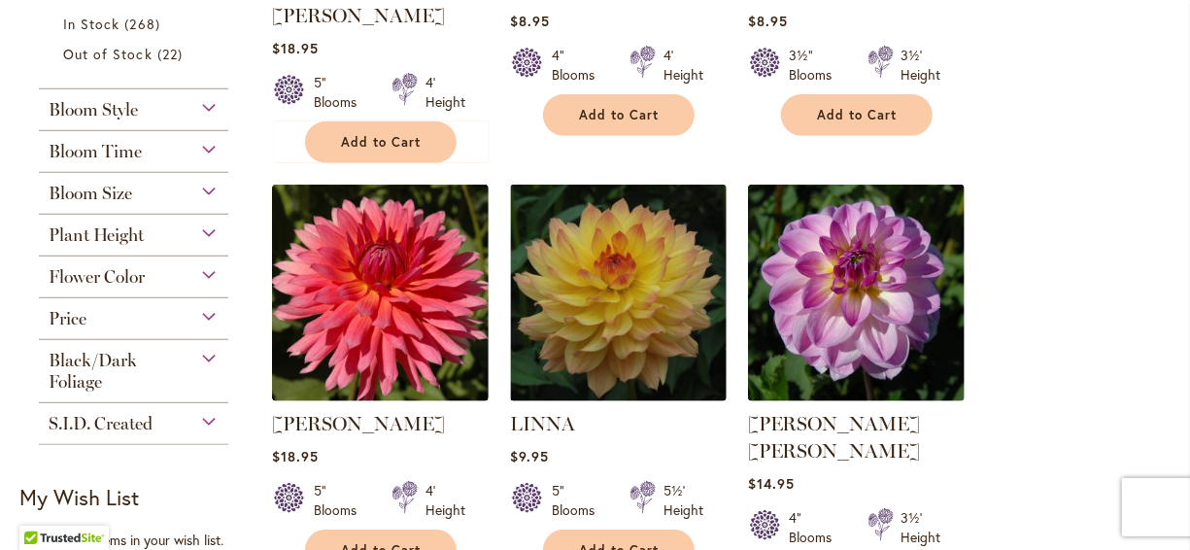
scroll to position [700, 0]
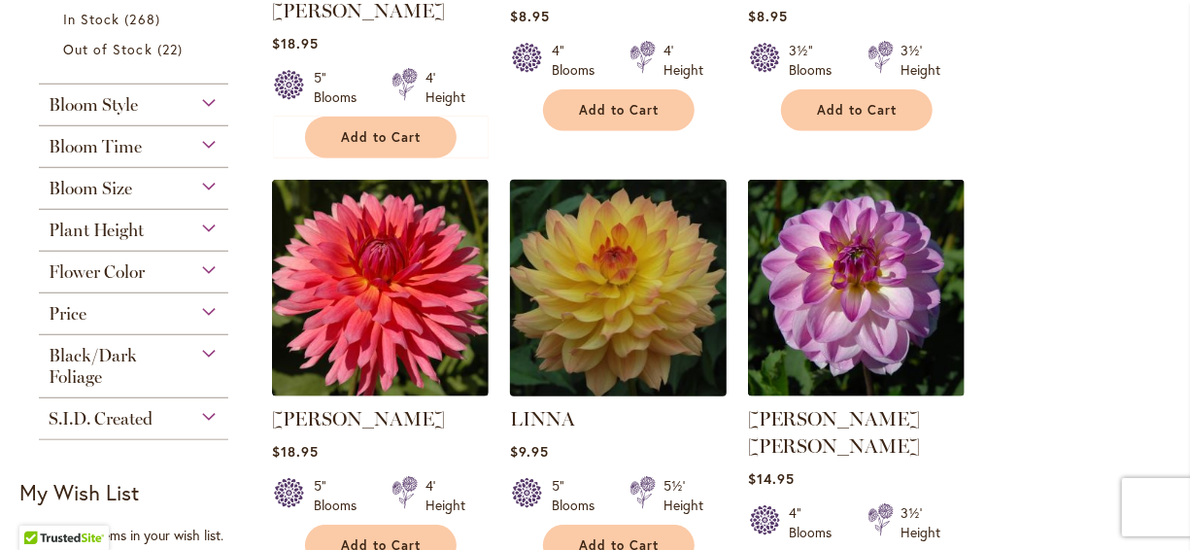
click at [566, 226] on img at bounding box center [617, 287] width 227 height 227
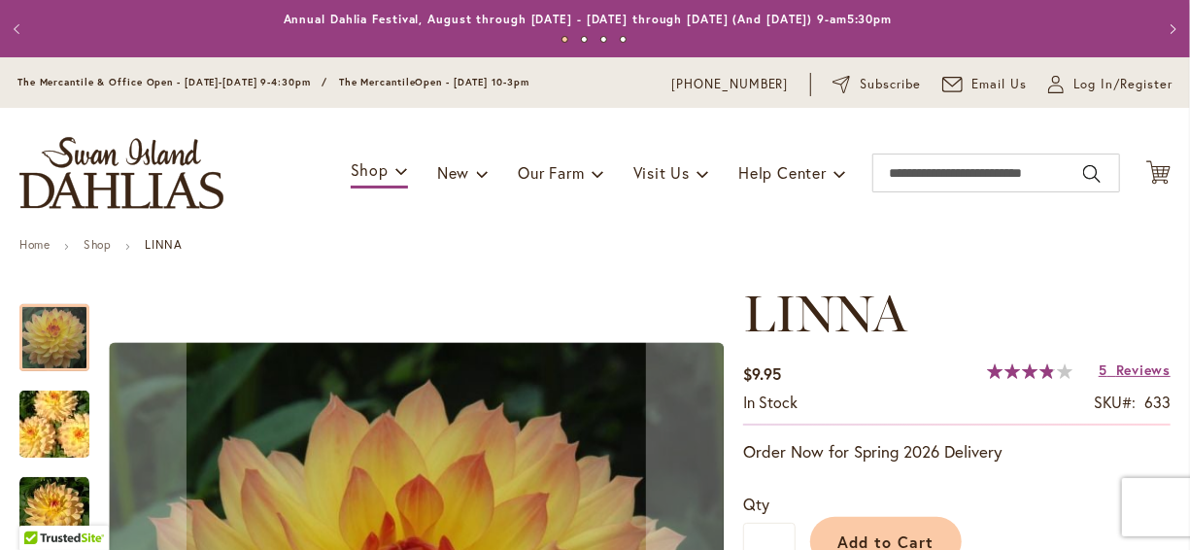
click at [566, 226] on div "Toggle Nav Shop Dahlia Tubers Collections Fresh Cut Dahlias Gardening Supplies …" at bounding box center [595, 173] width 1190 height 130
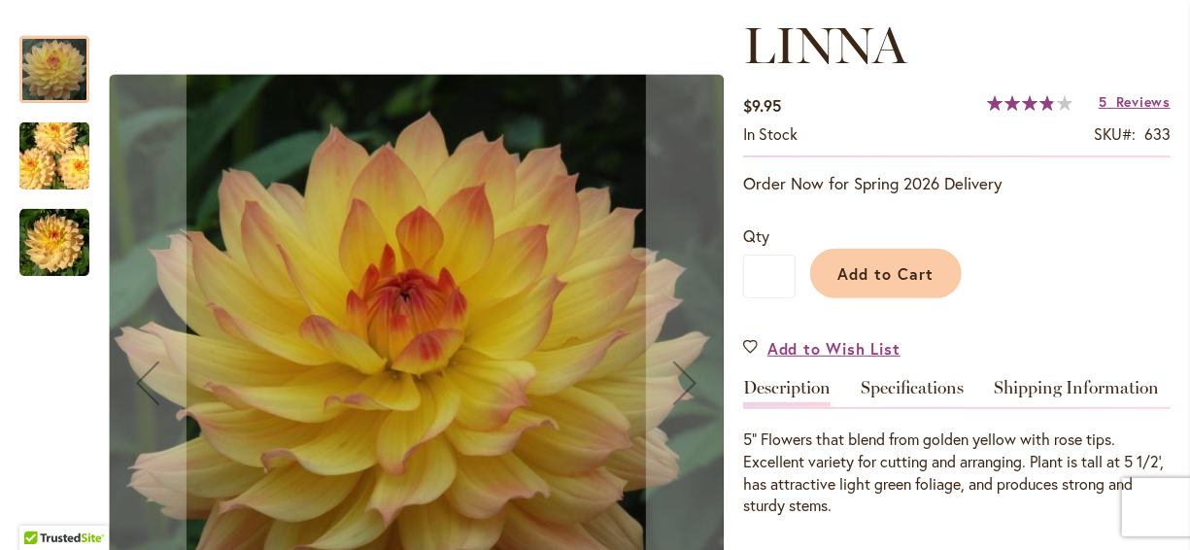
scroll to position [272, 0]
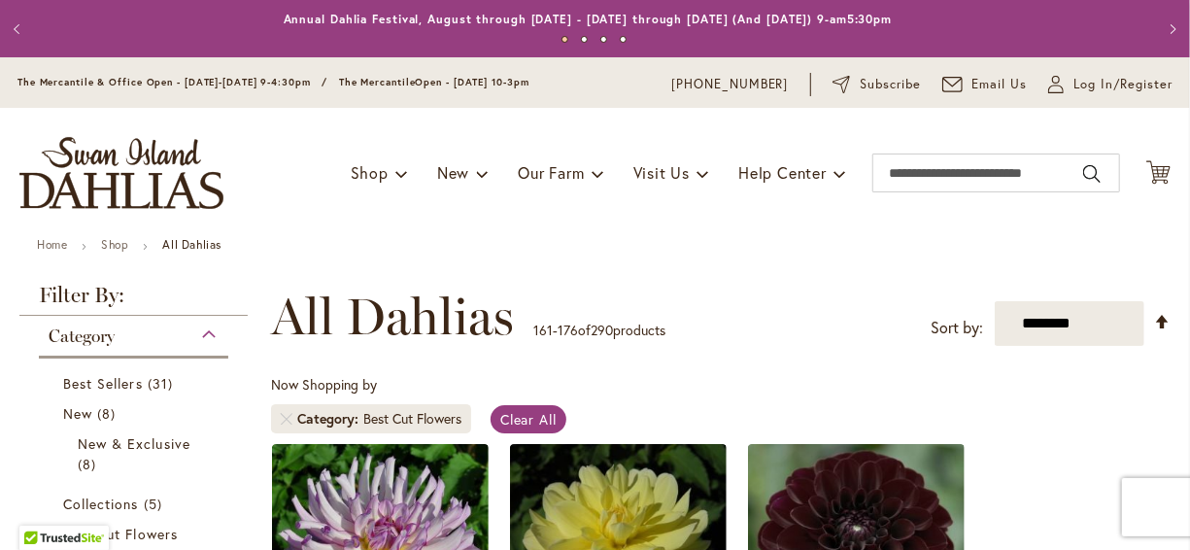
click at [339, 253] on ul "Home Shop All Dahlias" at bounding box center [595, 246] width 1116 height 17
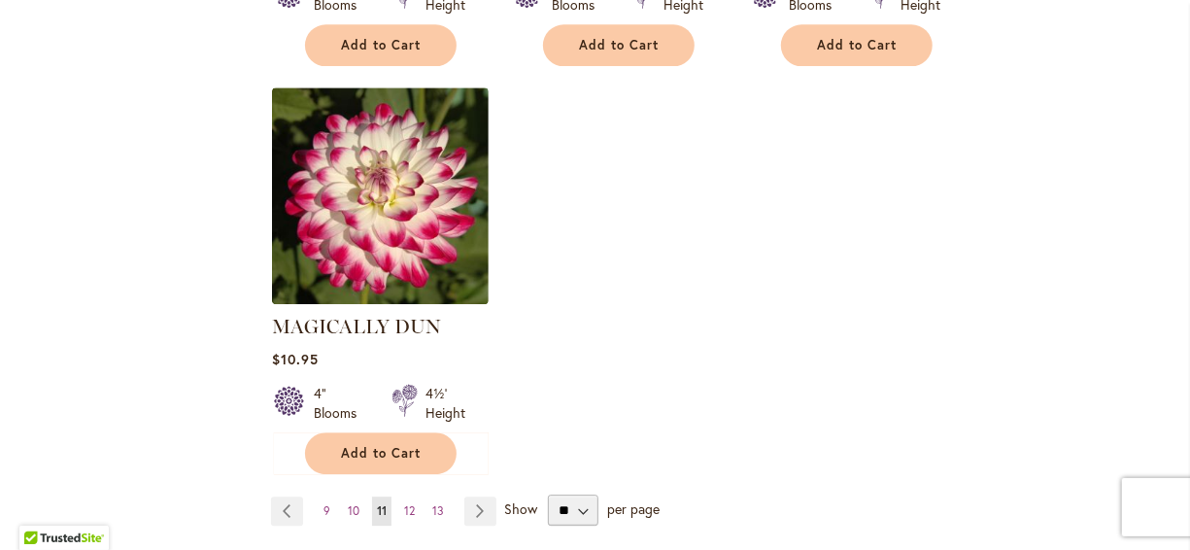
scroll to position [2604, 0]
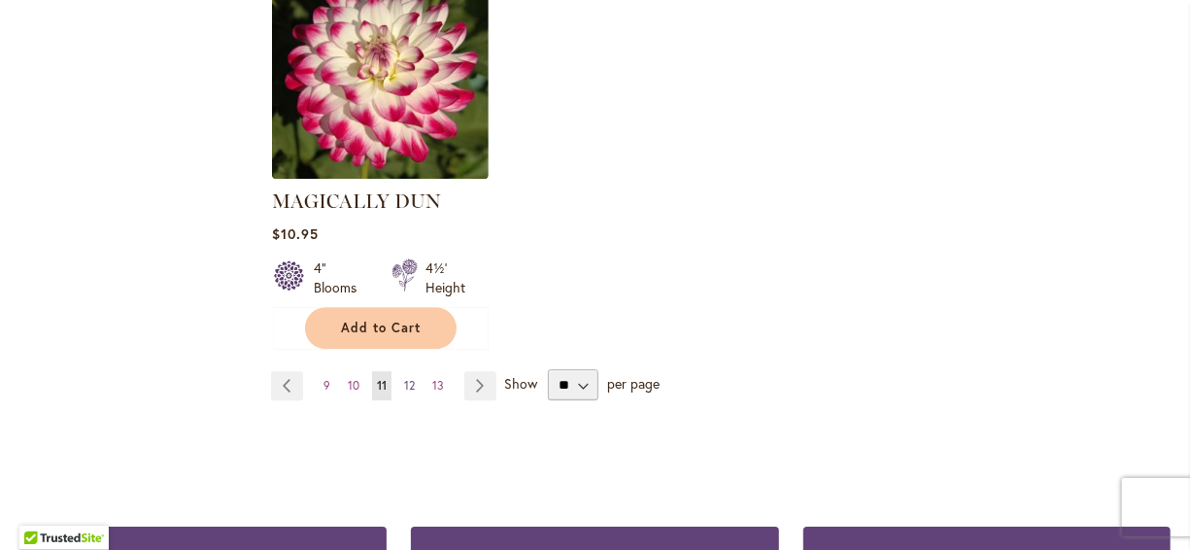
click at [409, 378] on span "12" at bounding box center [409, 385] width 11 height 15
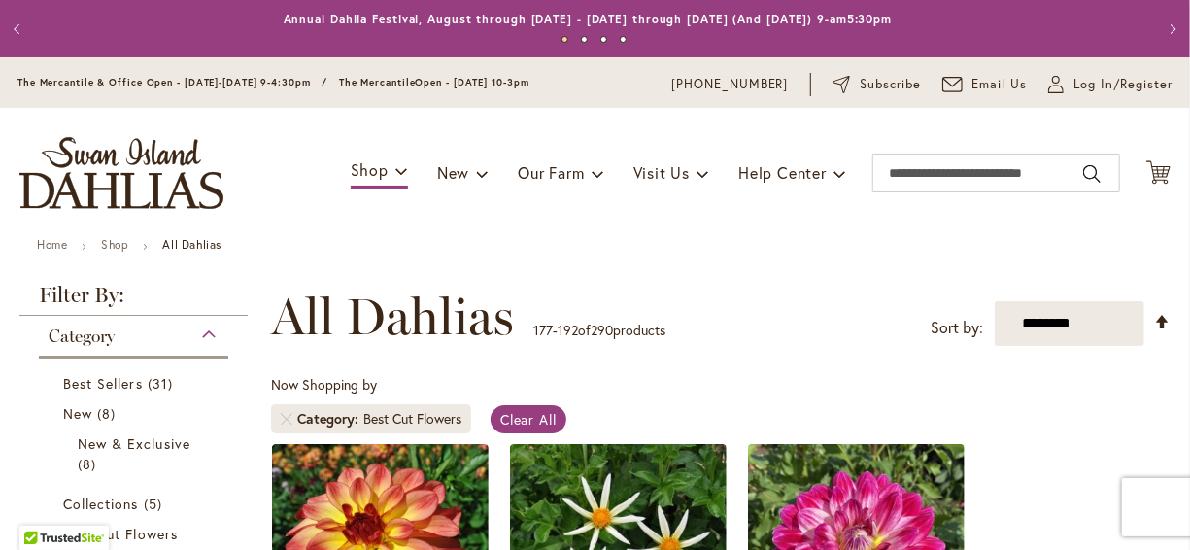
click at [484, 248] on ul "Home Shop All Dahlias" at bounding box center [595, 246] width 1116 height 17
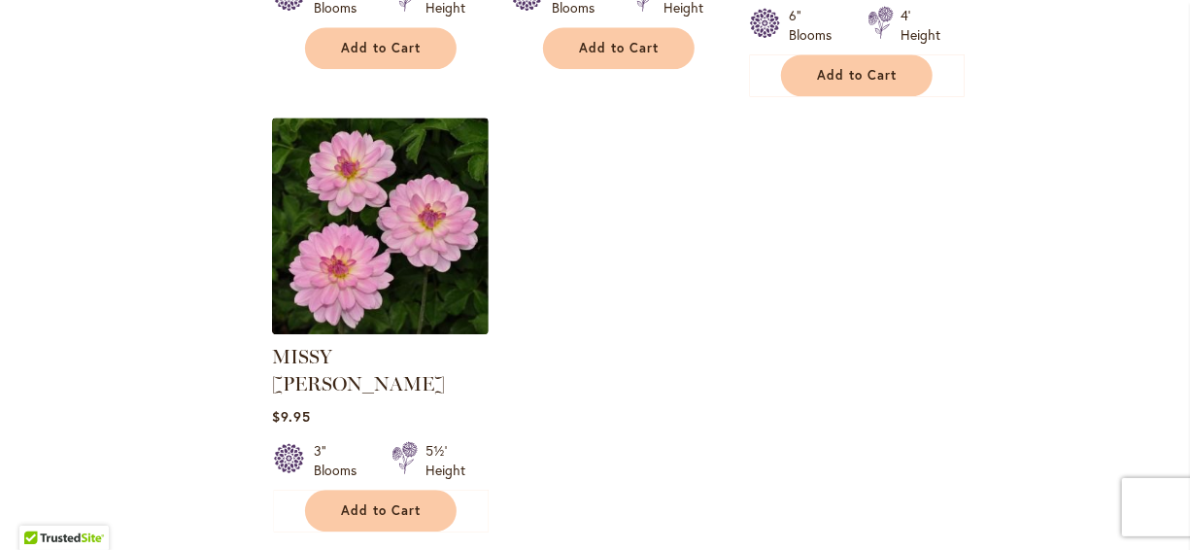
scroll to position [2487, 0]
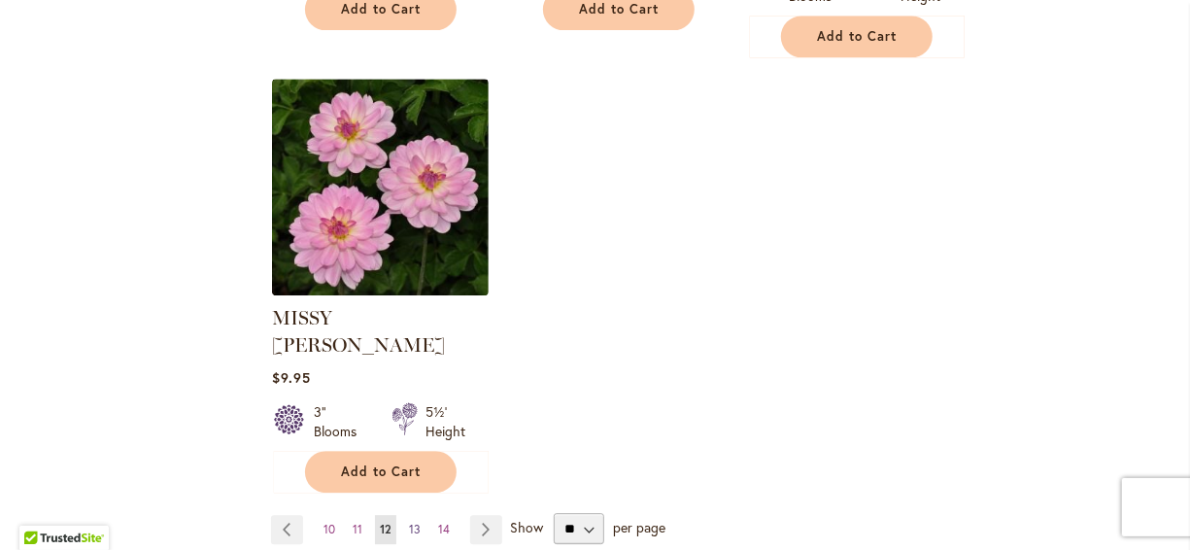
click at [413, 522] on span "13" at bounding box center [415, 529] width 12 height 15
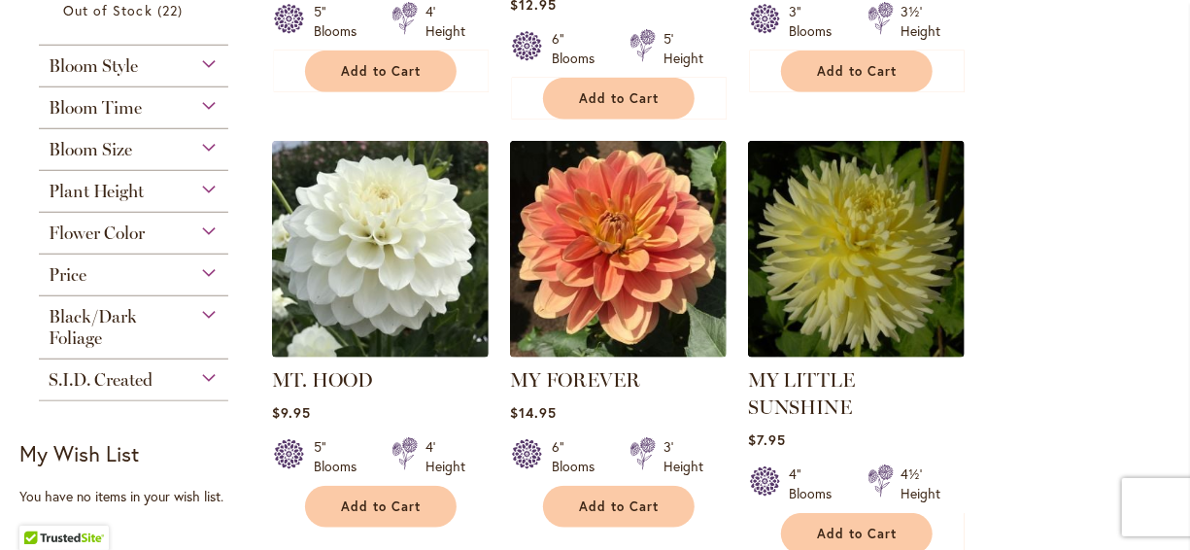
scroll to position [777, 0]
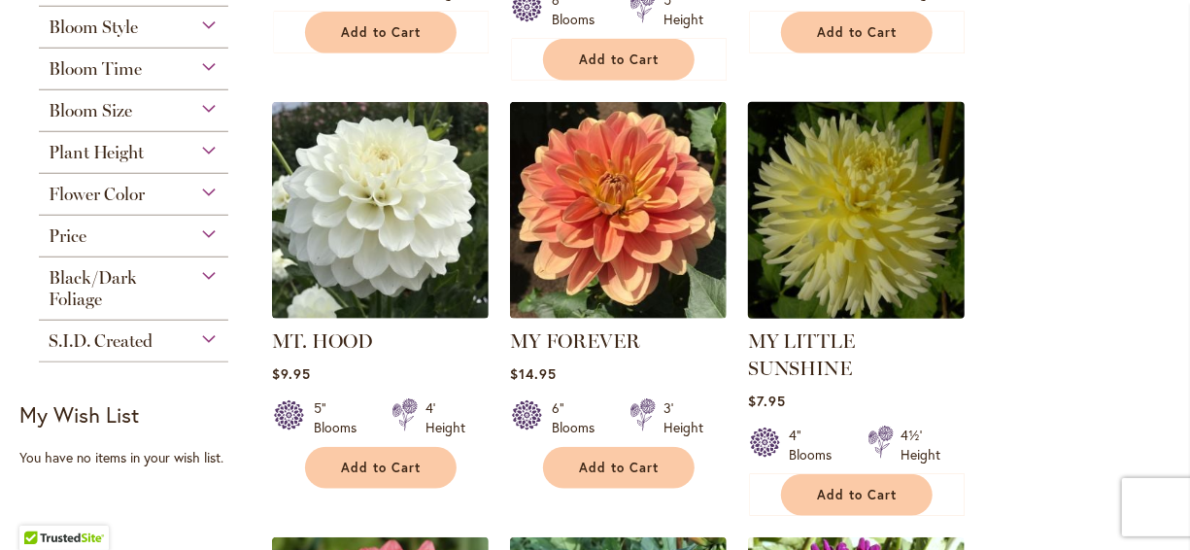
click at [805, 201] on img at bounding box center [855, 209] width 227 height 227
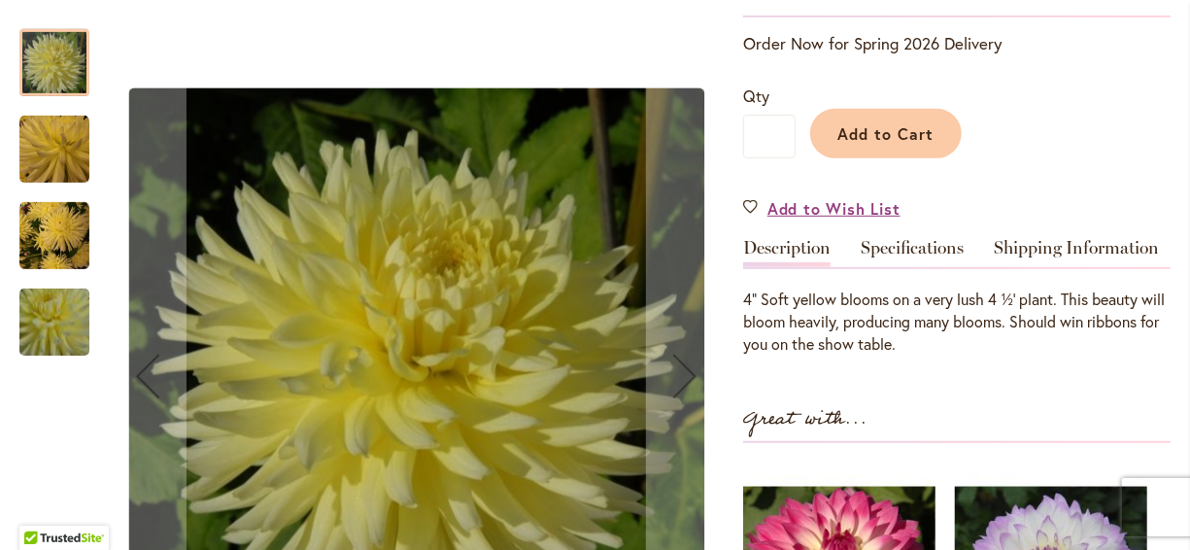
scroll to position [505, 0]
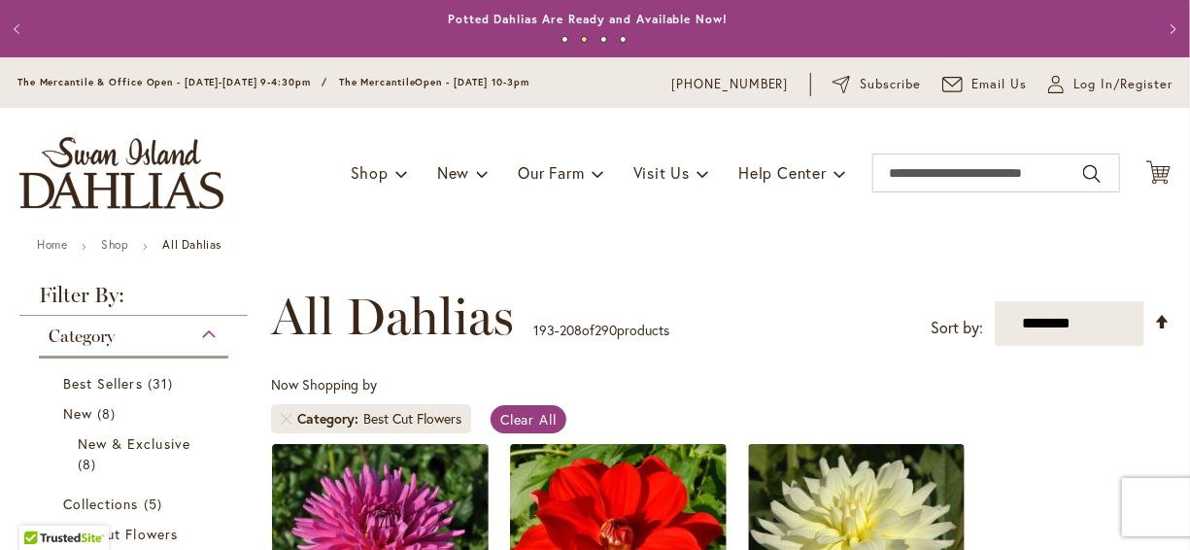
click at [329, 239] on ul "Home Shop All Dahlias" at bounding box center [595, 246] width 1116 height 17
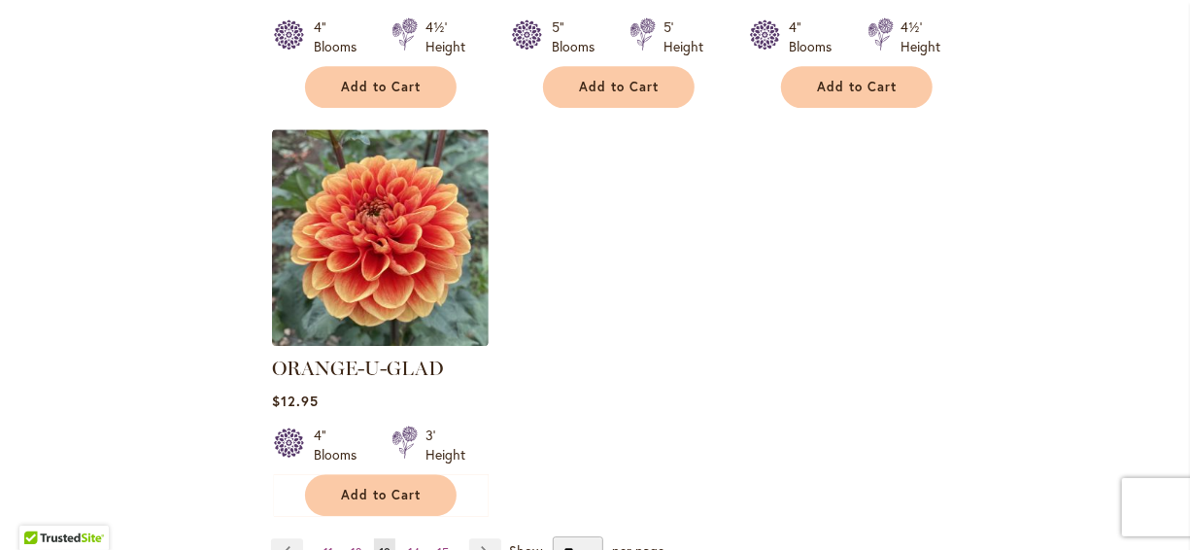
scroll to position [2449, 0]
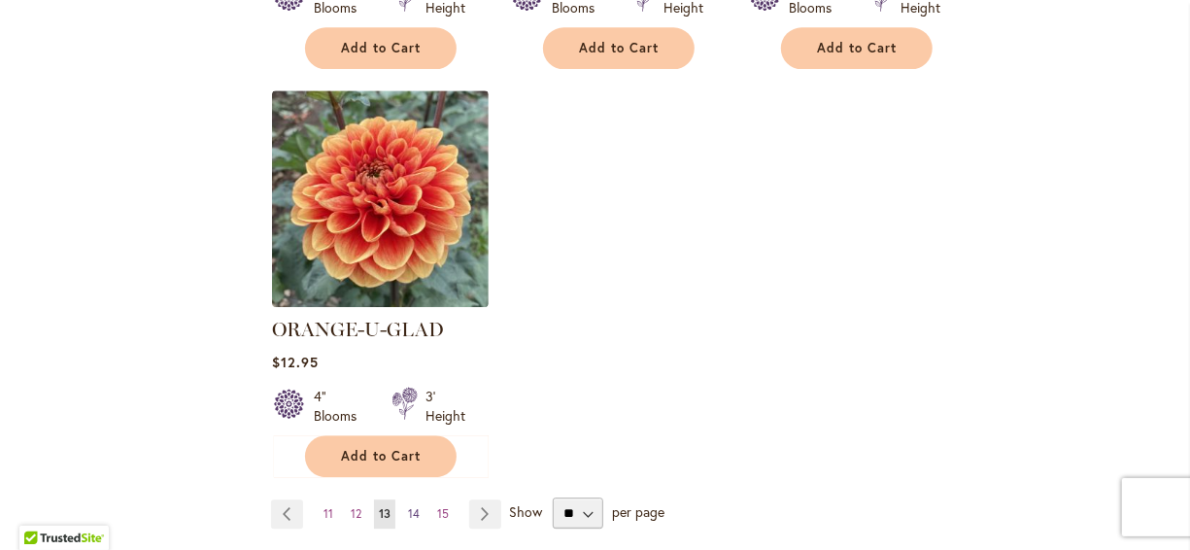
click at [411, 506] on span "14" at bounding box center [414, 513] width 12 height 15
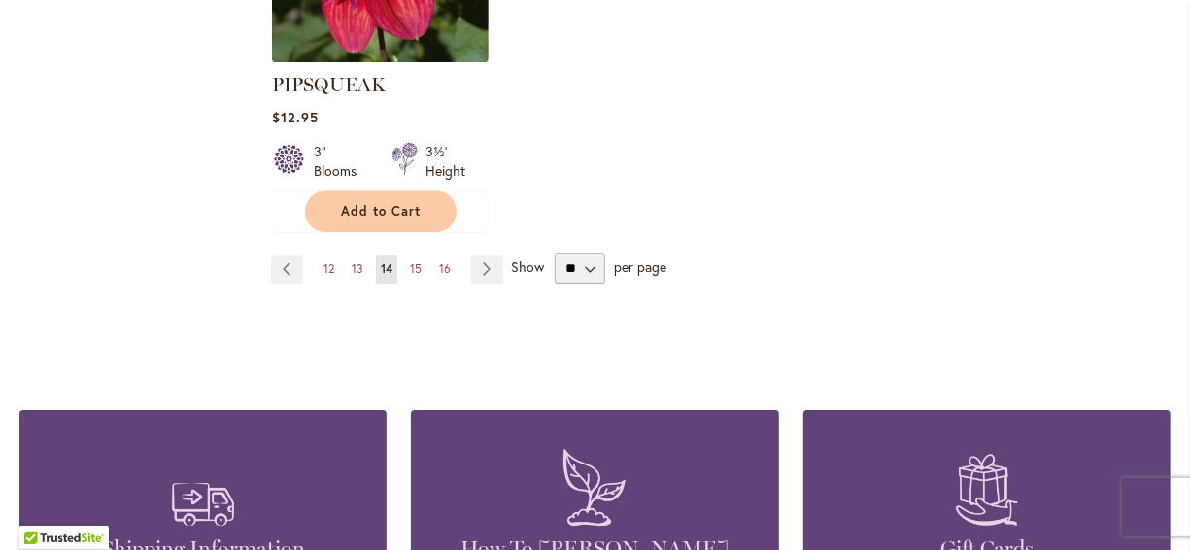
scroll to position [2759, 0]
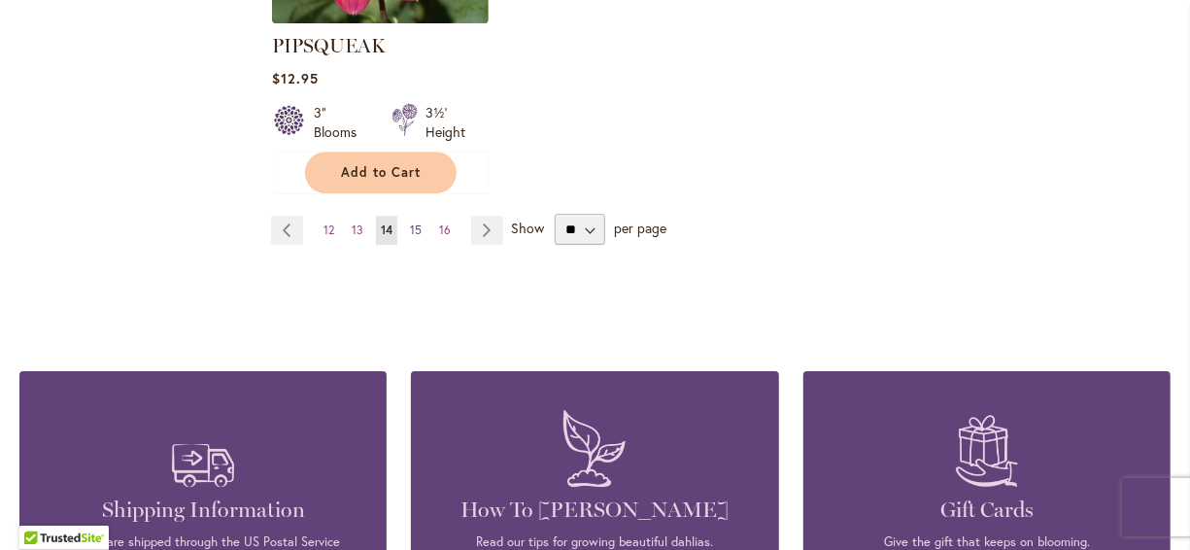
click at [415, 223] on span "15" at bounding box center [416, 230] width 12 height 15
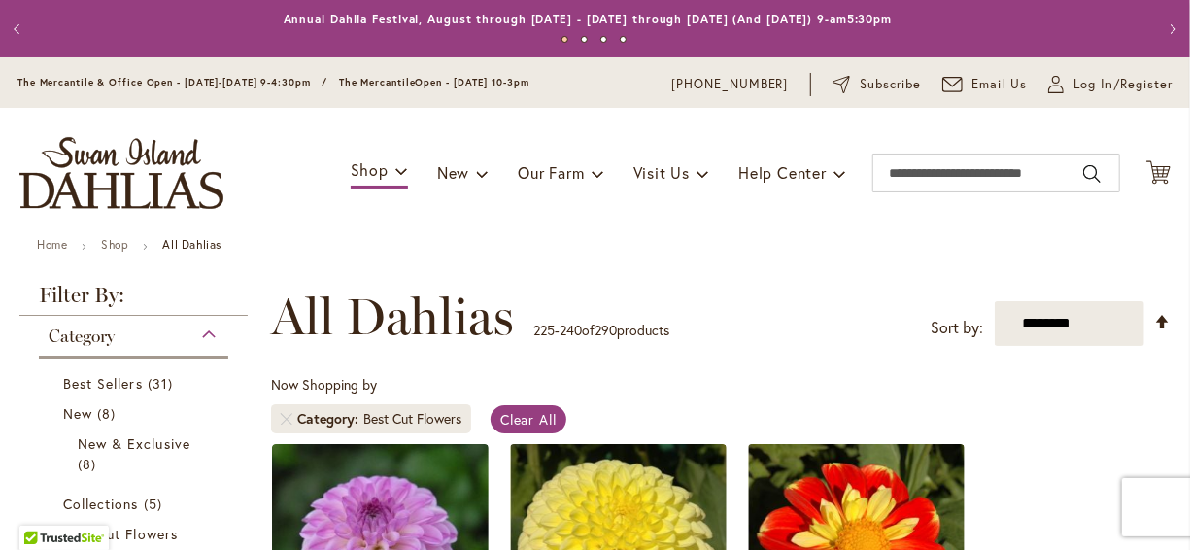
click at [394, 245] on ul "Home Shop All Dahlias" at bounding box center [595, 246] width 1116 height 17
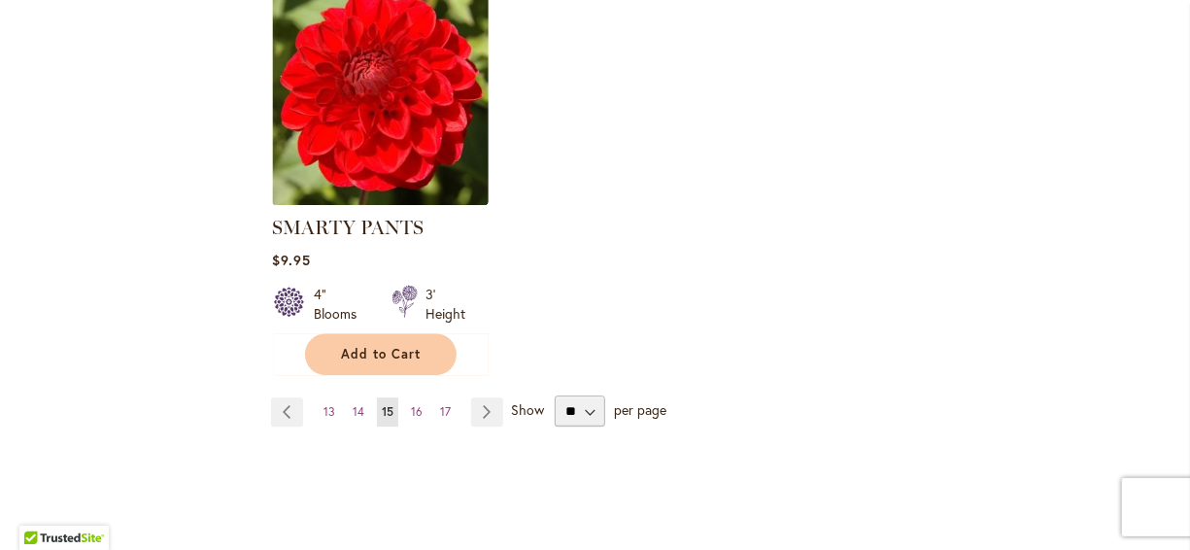
scroll to position [2526, 0]
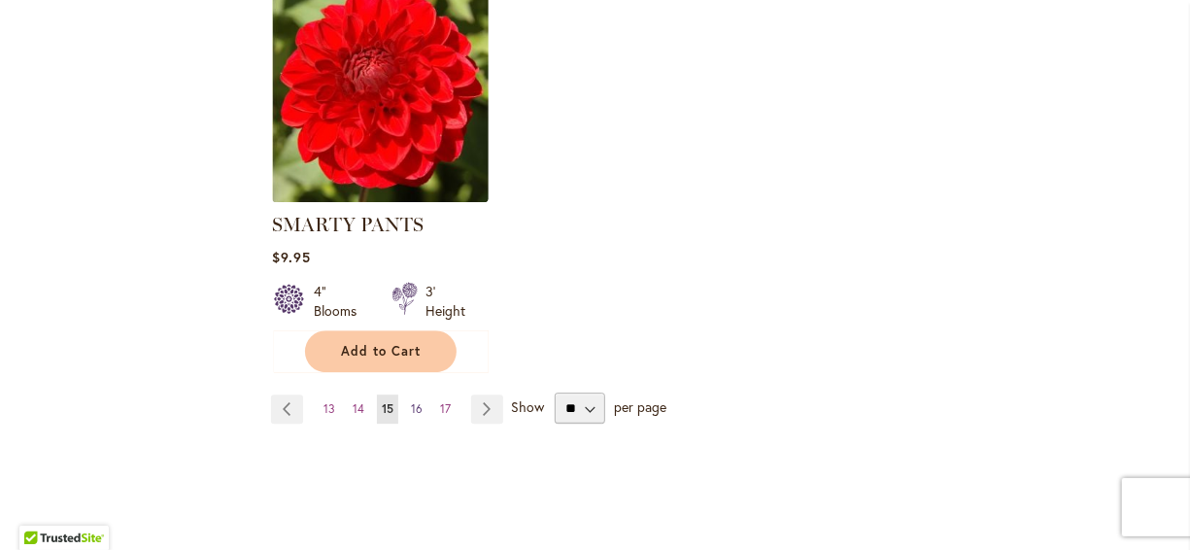
click at [414, 401] on span "16" at bounding box center [417, 408] width 12 height 15
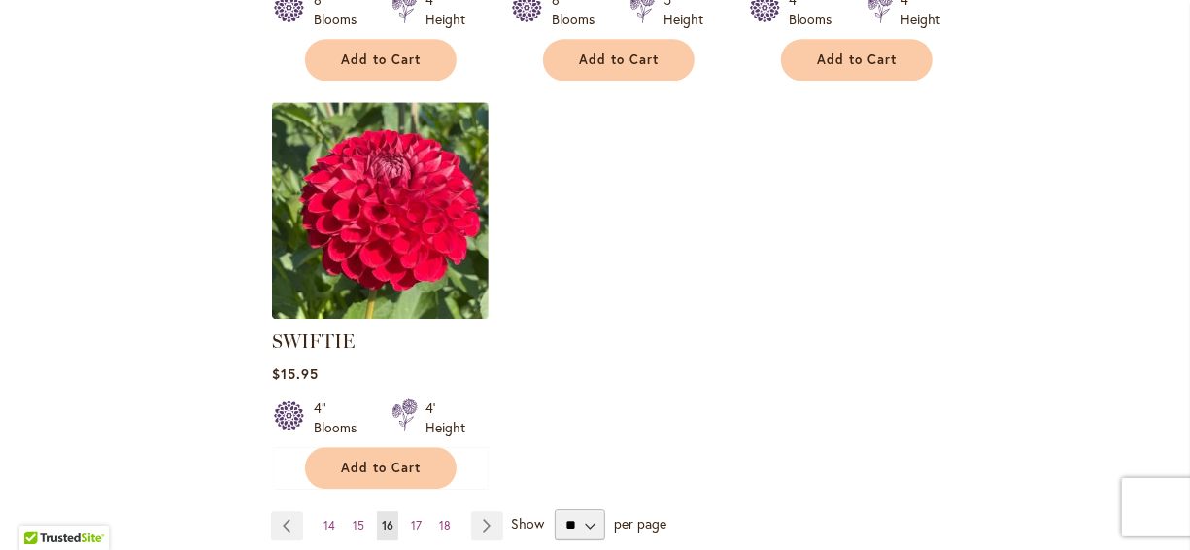
scroll to position [2449, 0]
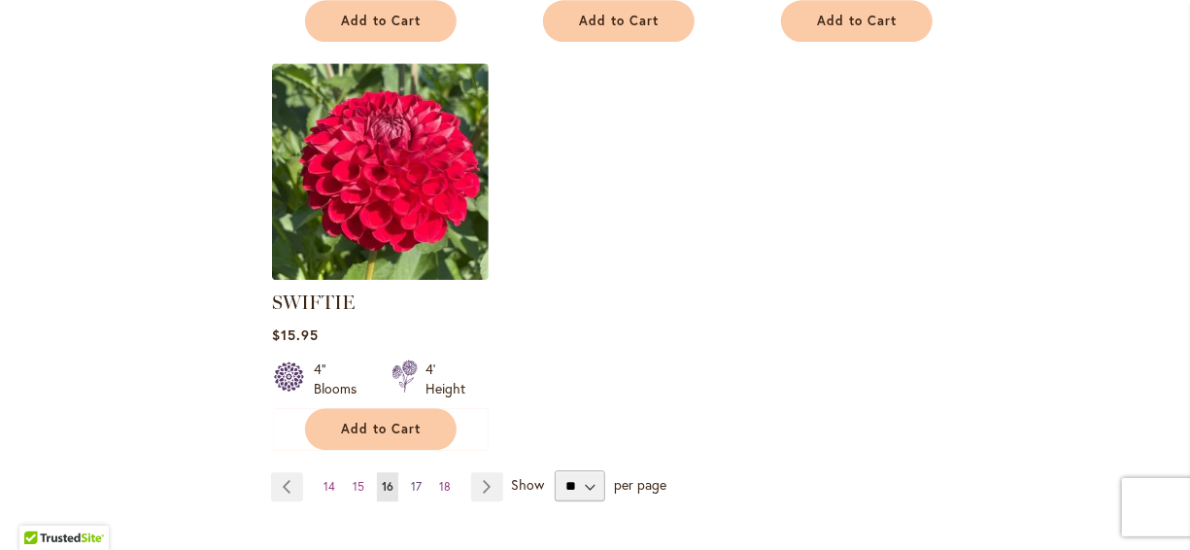
click at [416, 479] on span "17" at bounding box center [416, 486] width 11 height 15
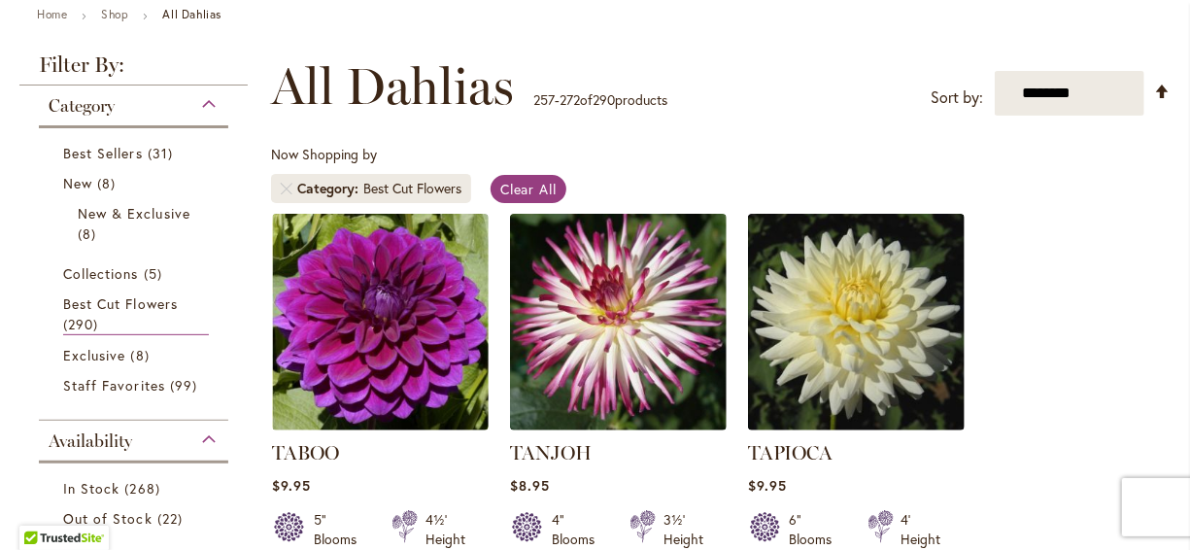
scroll to position [233, 0]
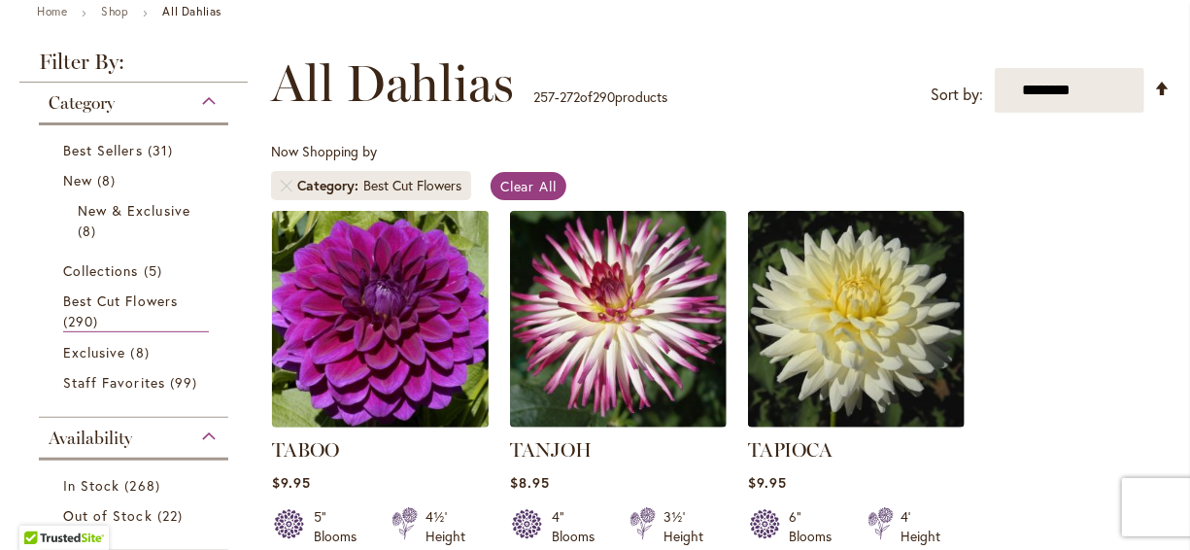
click at [392, 270] on img at bounding box center [379, 318] width 227 height 227
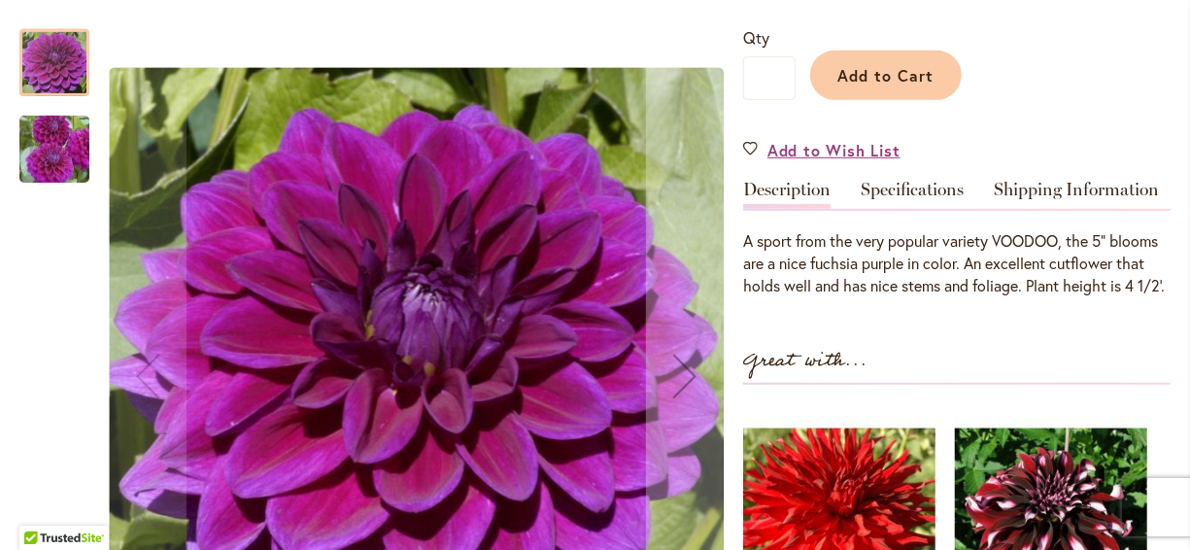
scroll to position [505, 0]
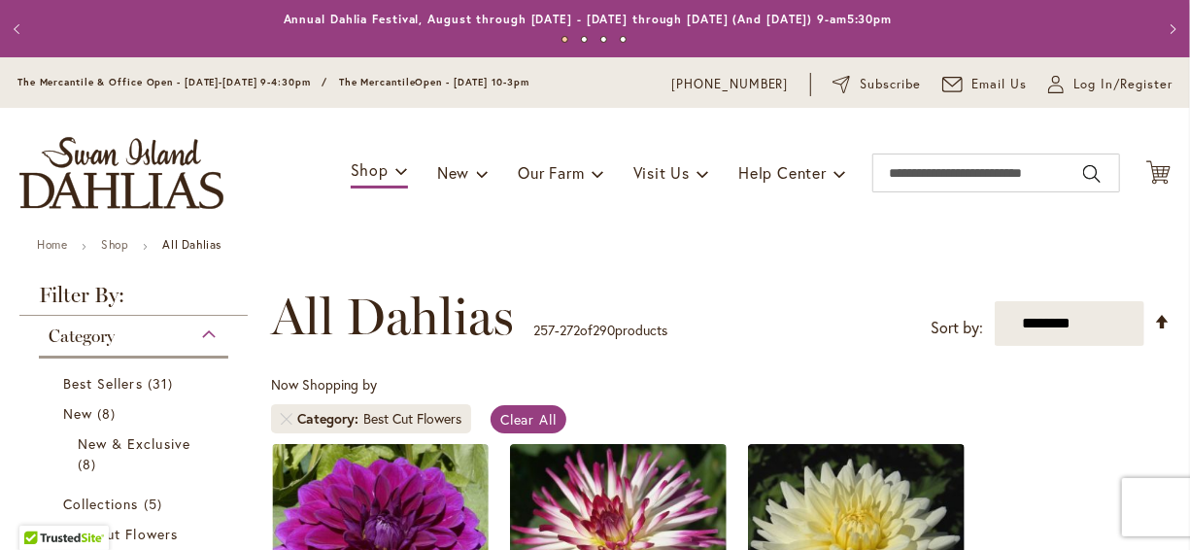
click at [283, 230] on div "Toggle Nav Shop Dahlia Tubers Collections Fresh Cut Dahlias Gardening Supplies …" at bounding box center [595, 173] width 1190 height 130
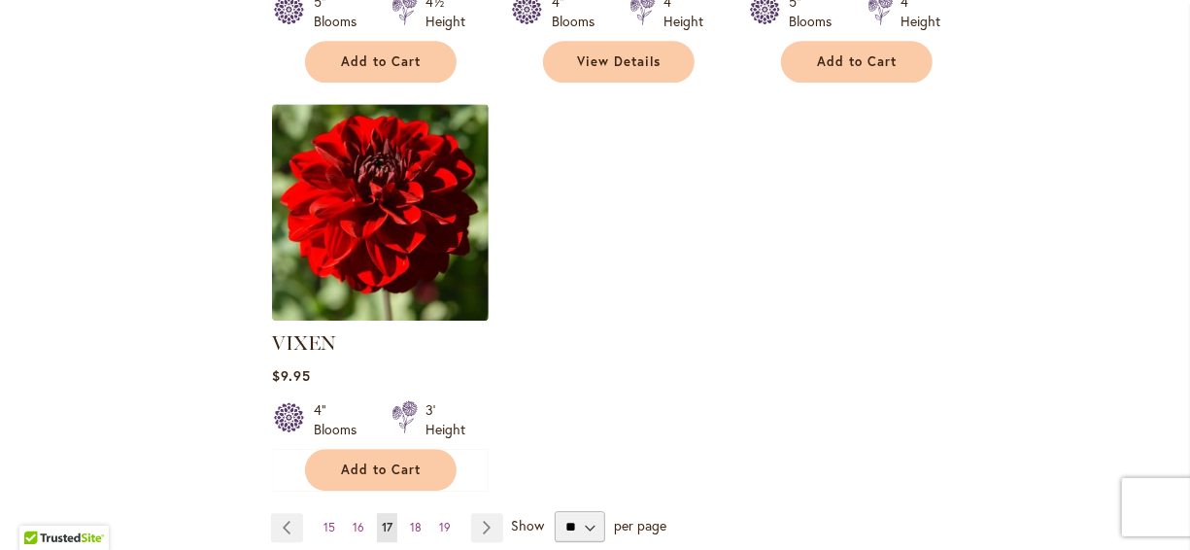
scroll to position [2410, 0]
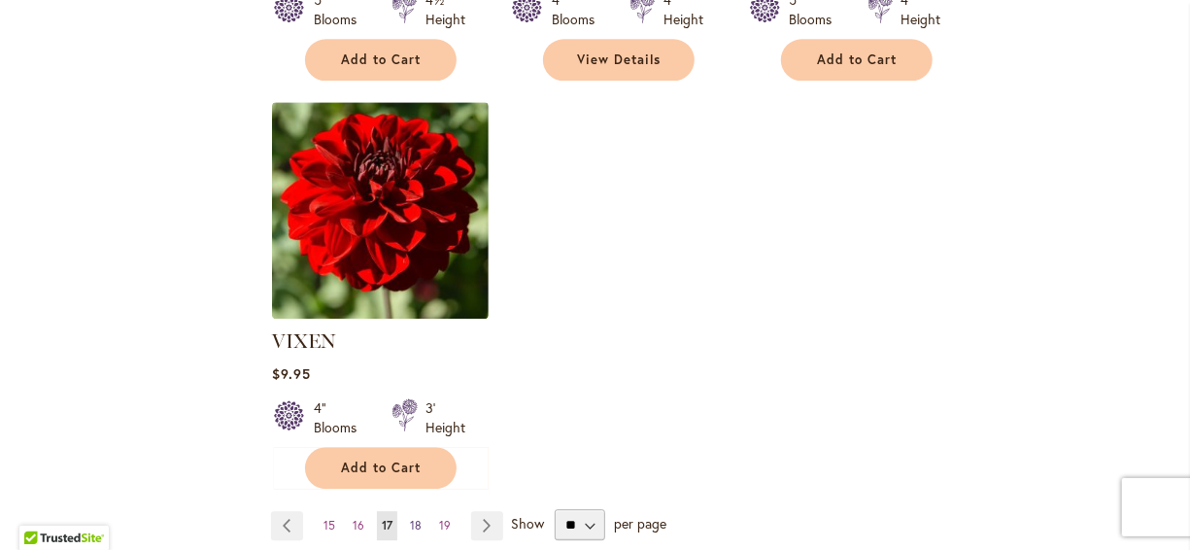
click at [411, 518] on span "18" at bounding box center [416, 525] width 12 height 15
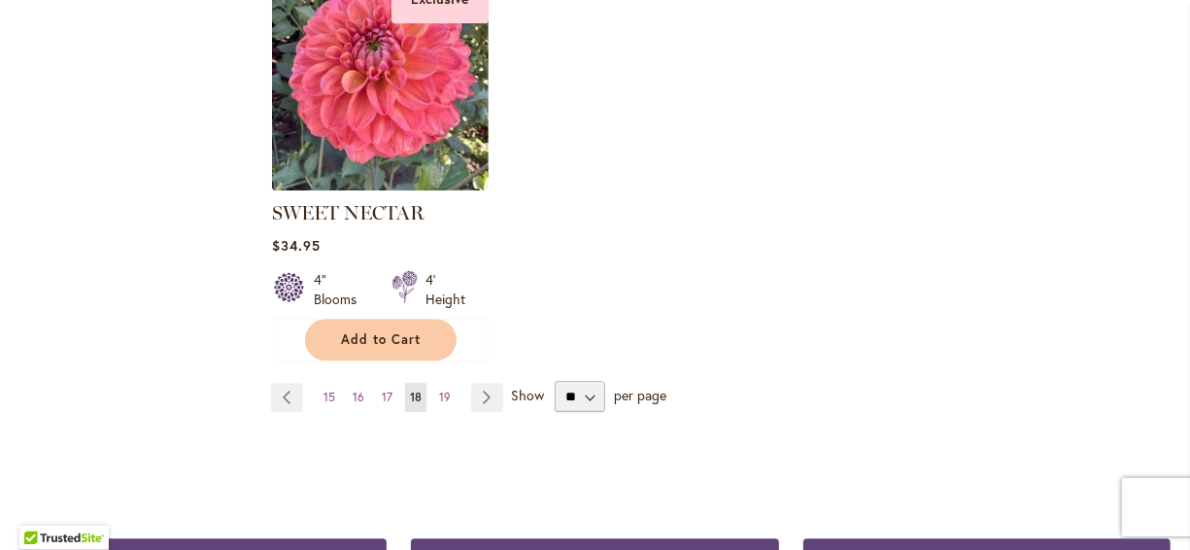
scroll to position [2604, 0]
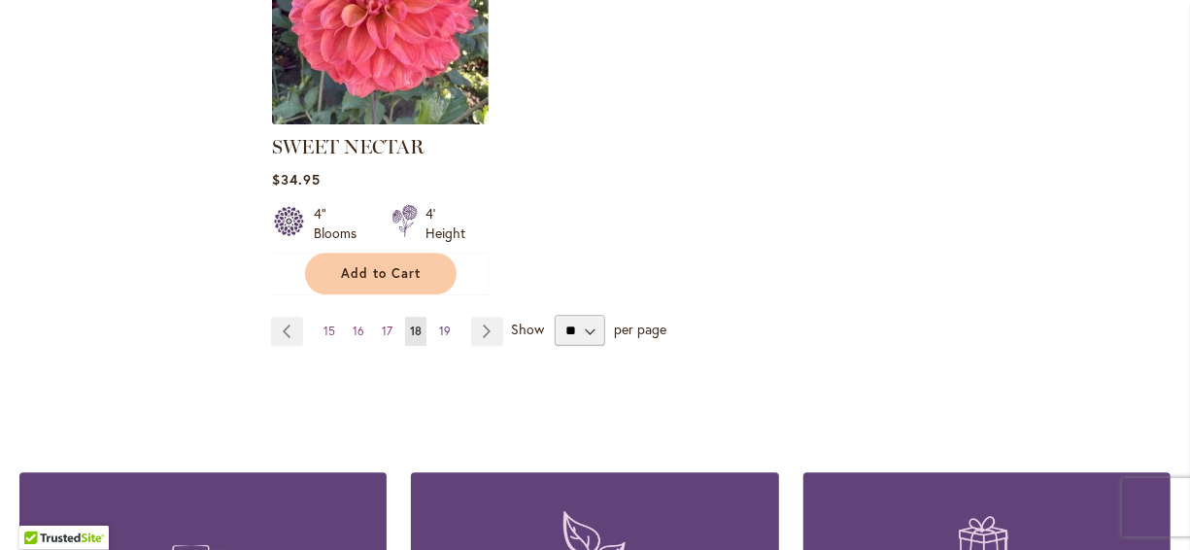
click at [440, 324] on span "19" at bounding box center [445, 331] width 12 height 15
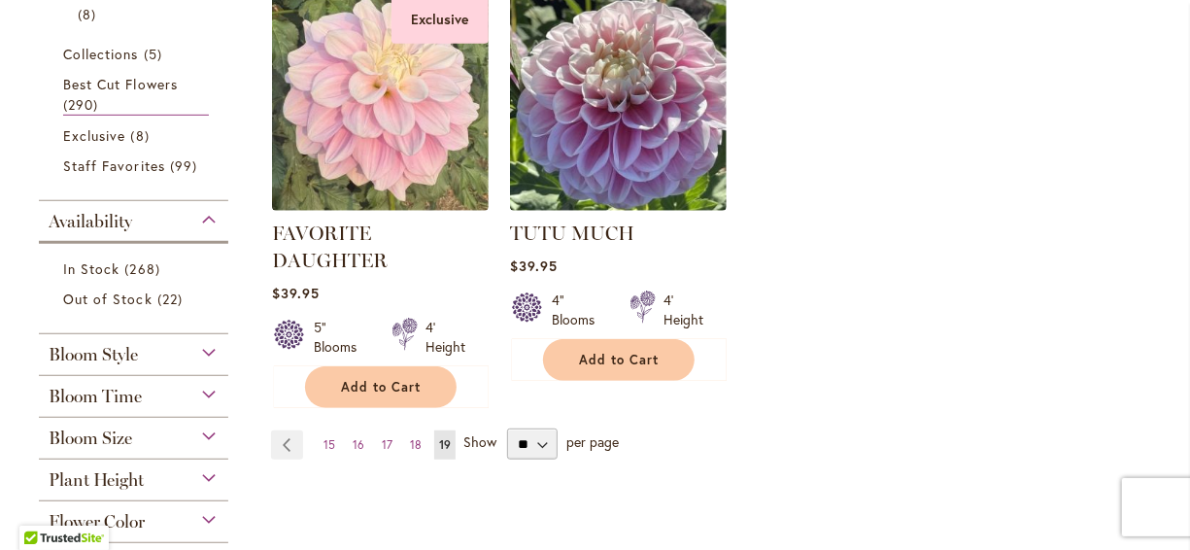
scroll to position [466, 0]
